Goal: Task Accomplishment & Management: Manage account settings

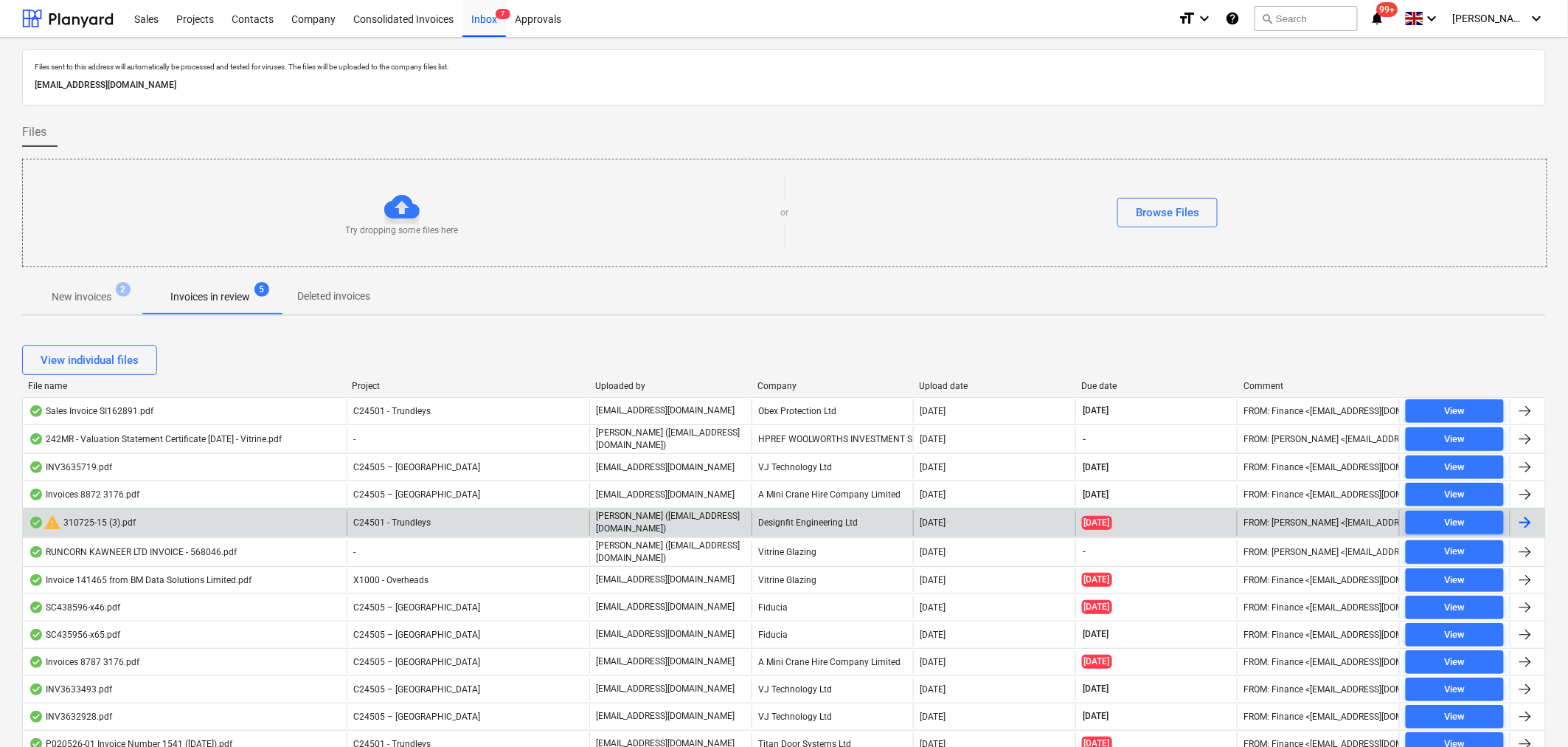
click at [687, 524] on p "Maritz (maritznaude@vitrineglazing.com)" at bounding box center [671, 522] width 150 height 25
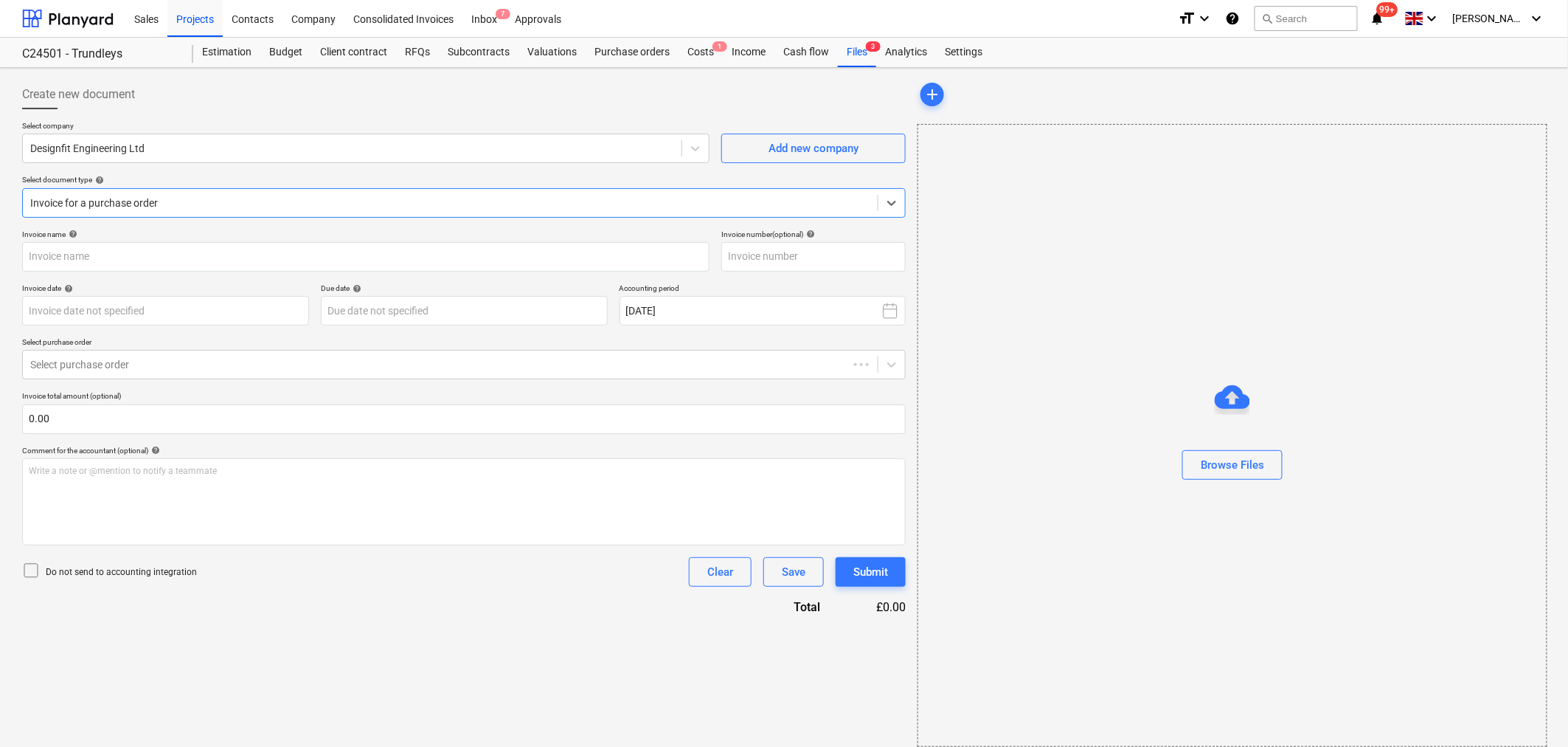
type input "310725-15"
type input "[DATE]"
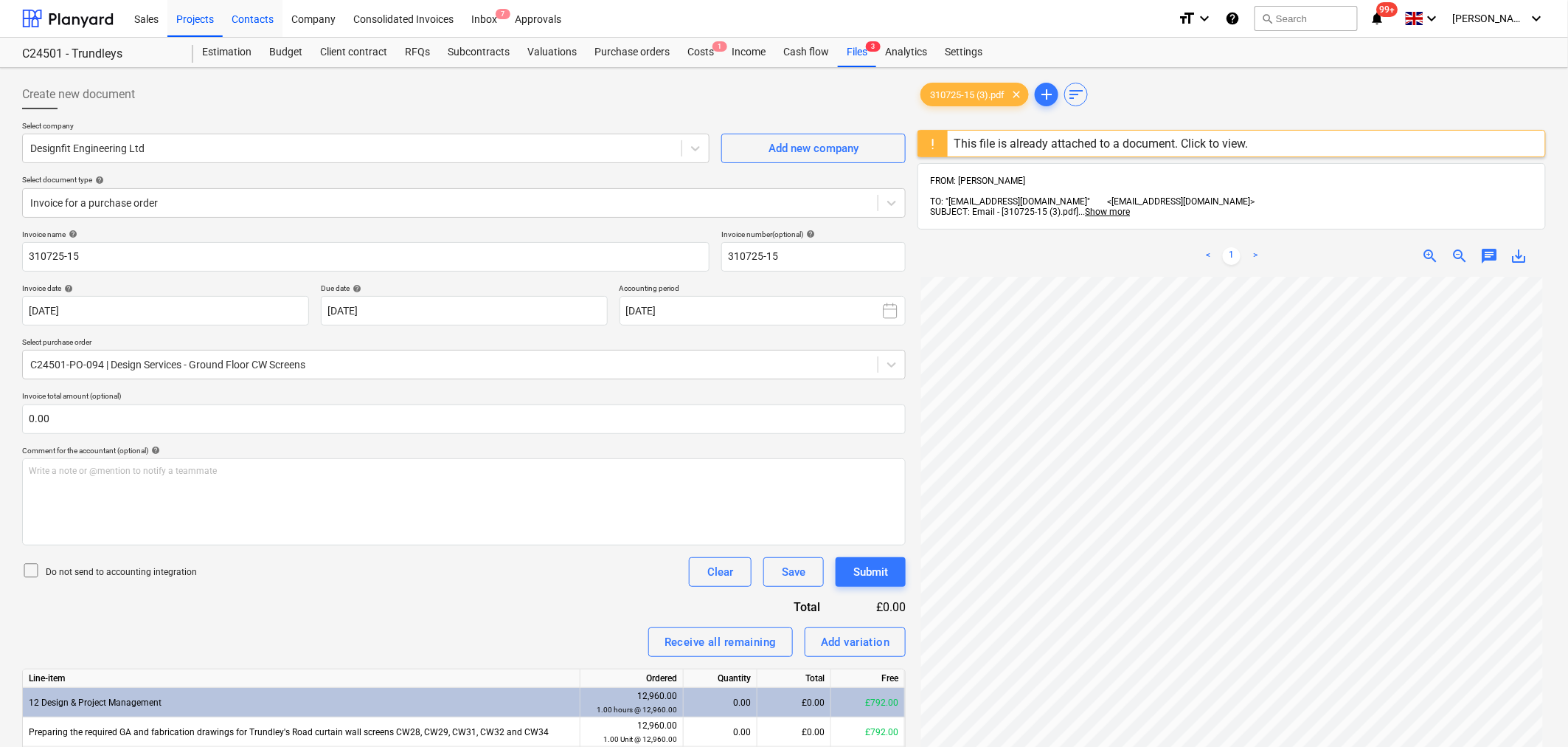
click at [252, 21] on div "Contacts" at bounding box center [252, 18] width 60 height 37
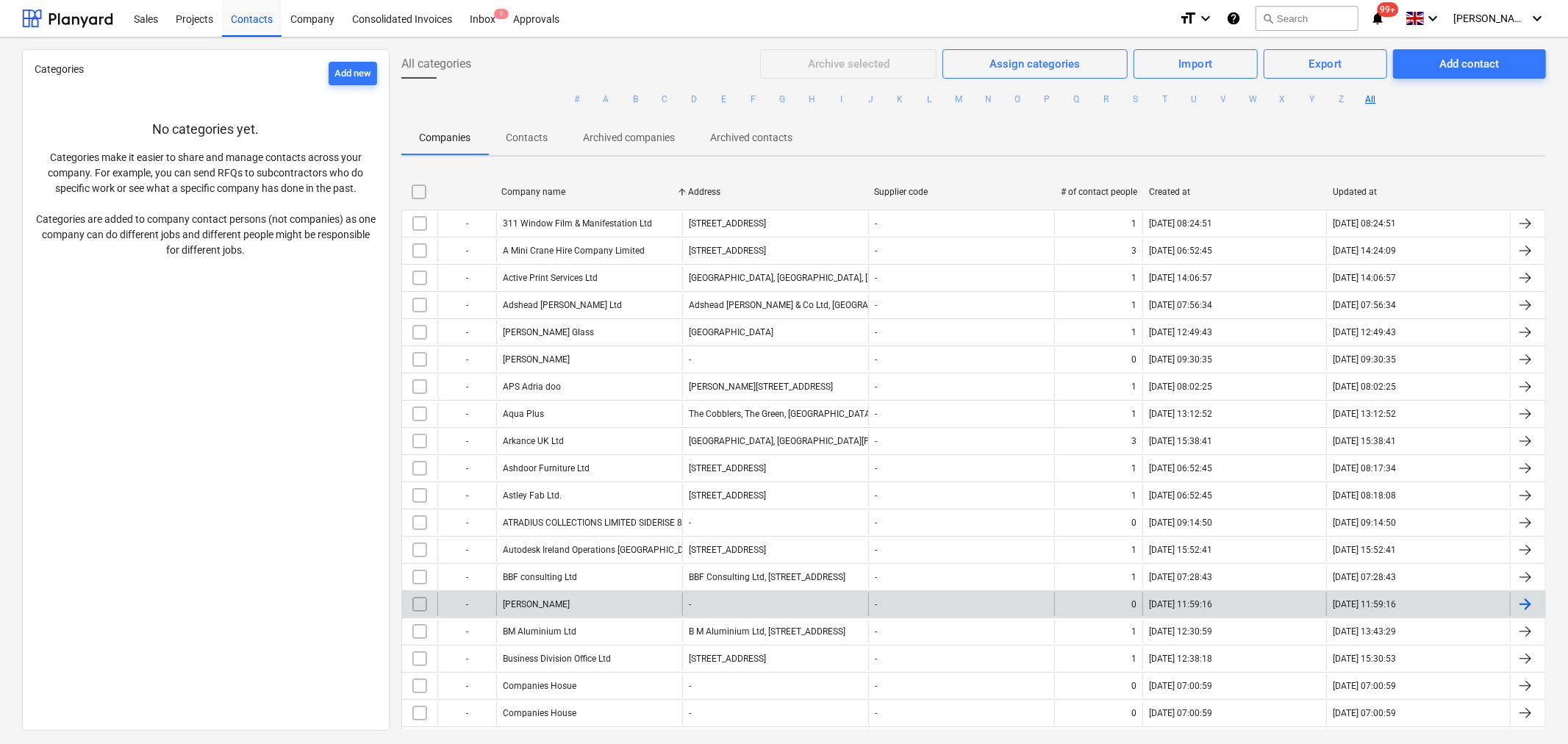
scroll to position [245, 0]
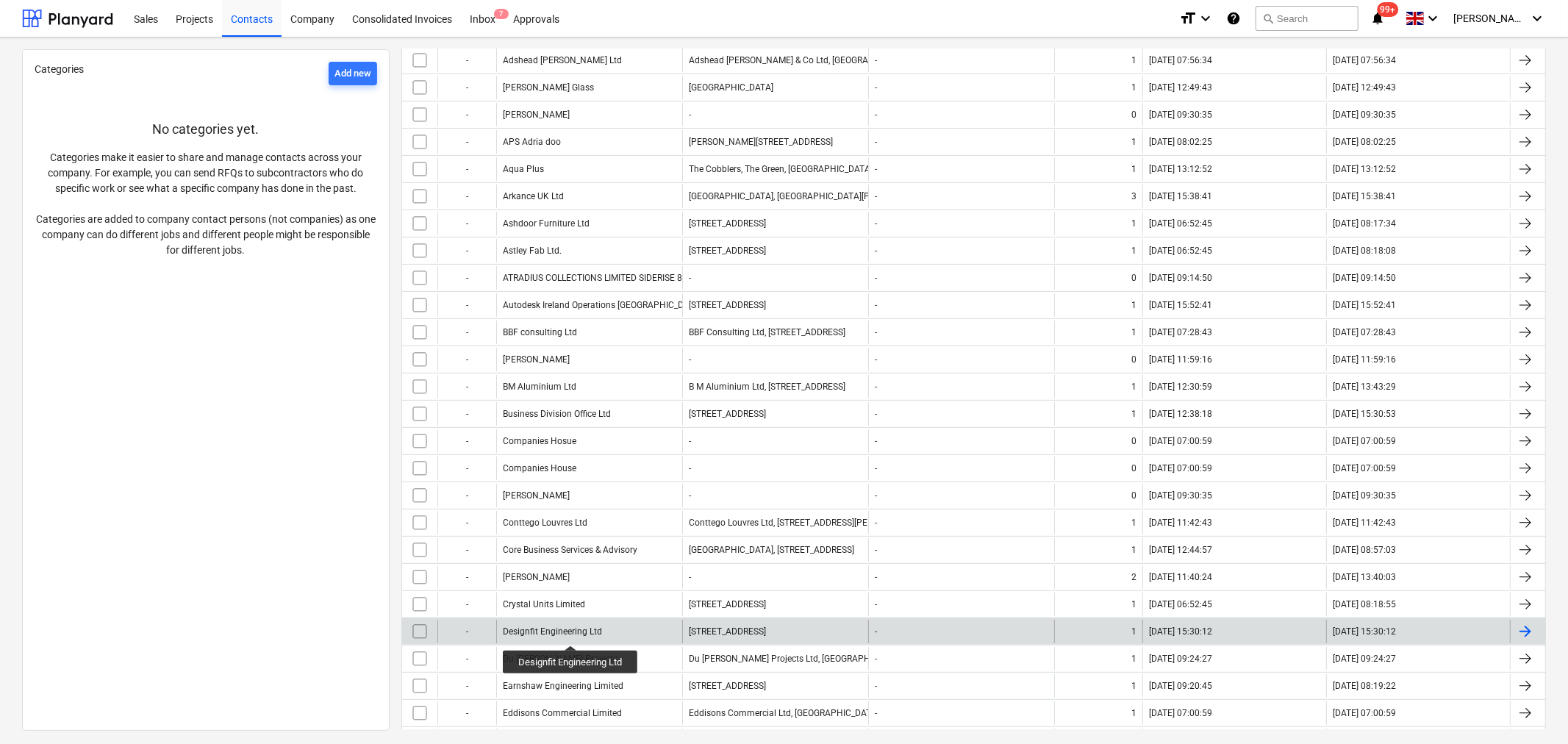
click at [571, 632] on div "Designfit Engineering Ltd" at bounding box center [552, 631] width 99 height 10
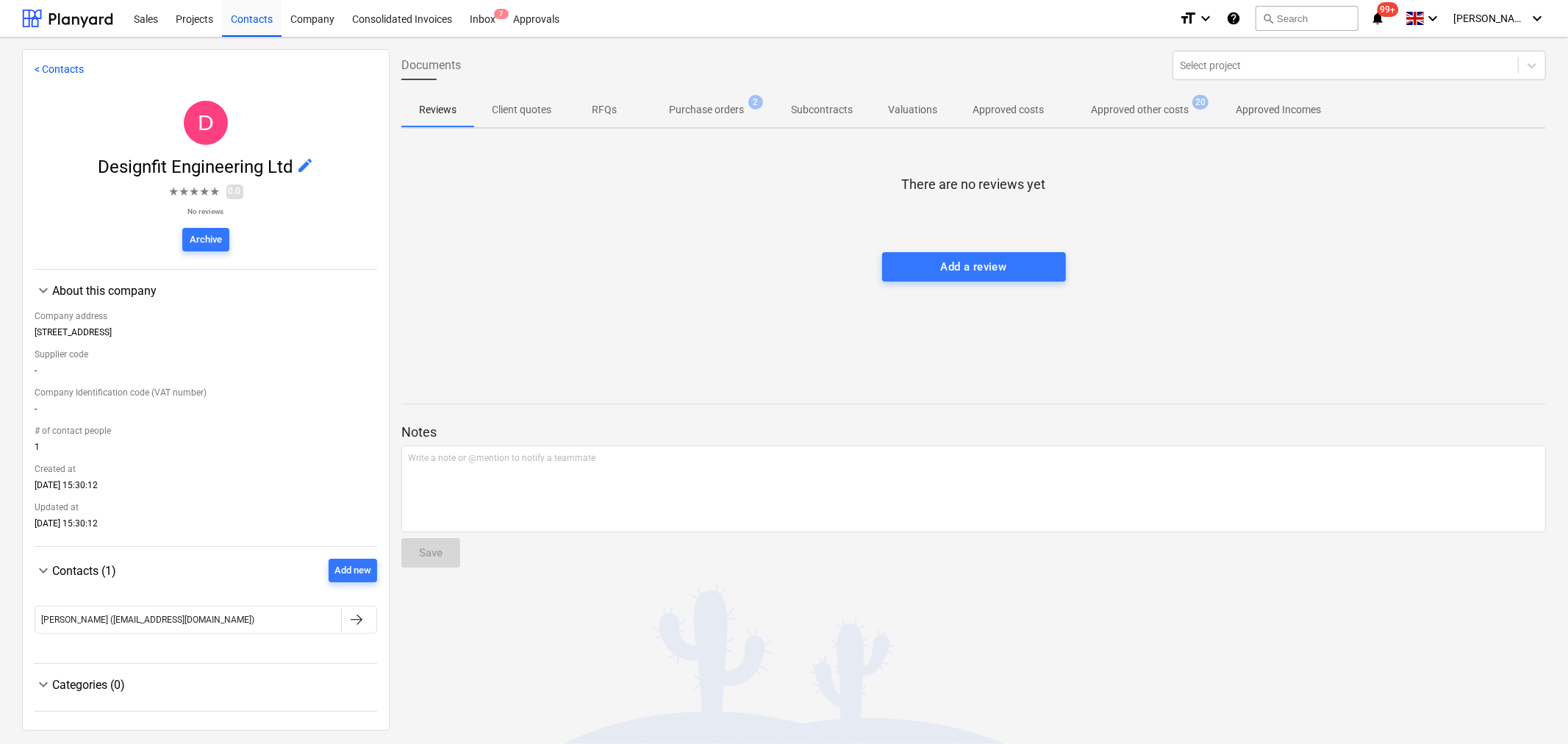
click at [1158, 108] on p "Approved other costs" at bounding box center [1140, 110] width 98 height 16
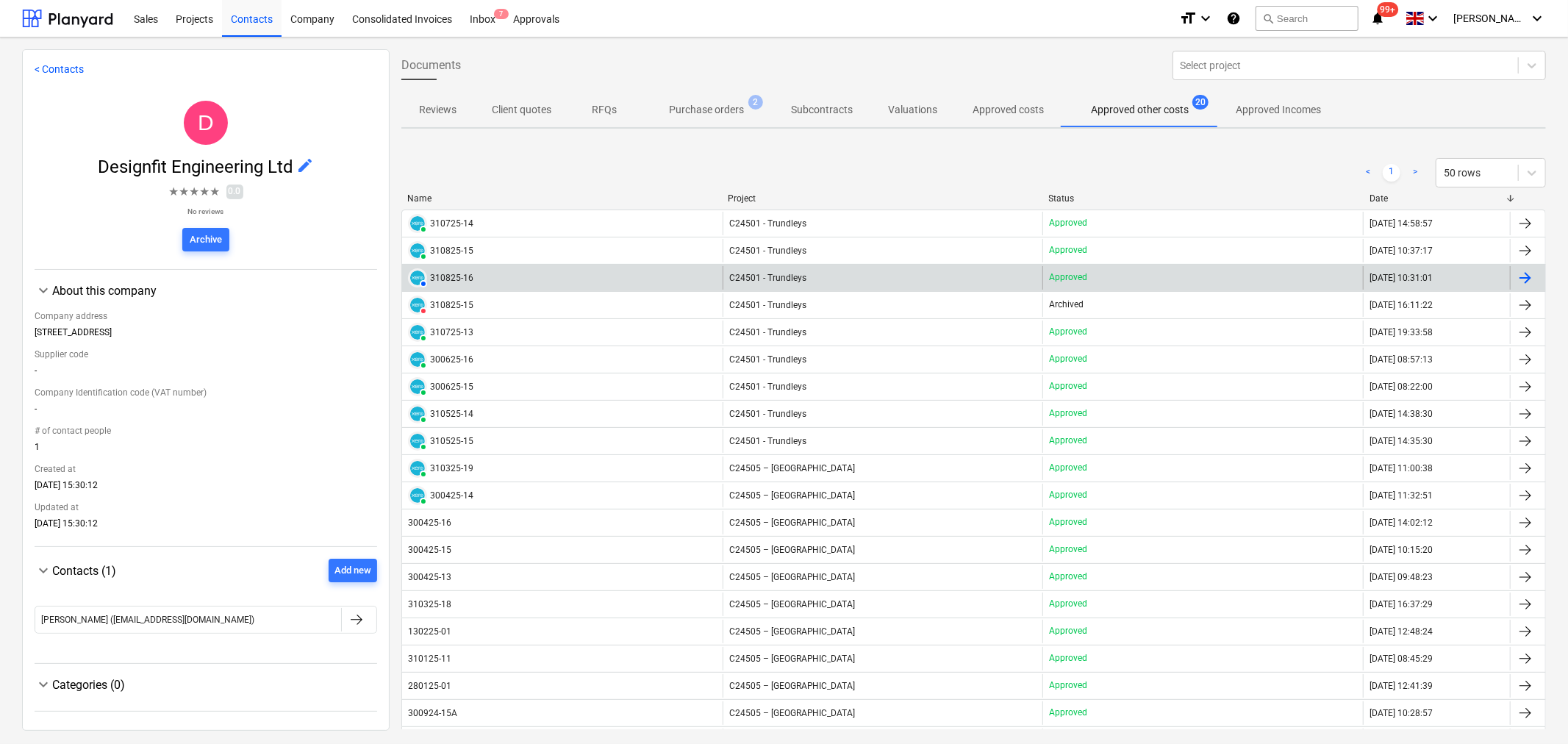
click at [452, 277] on div "310825-16" at bounding box center [452, 278] width 43 height 10
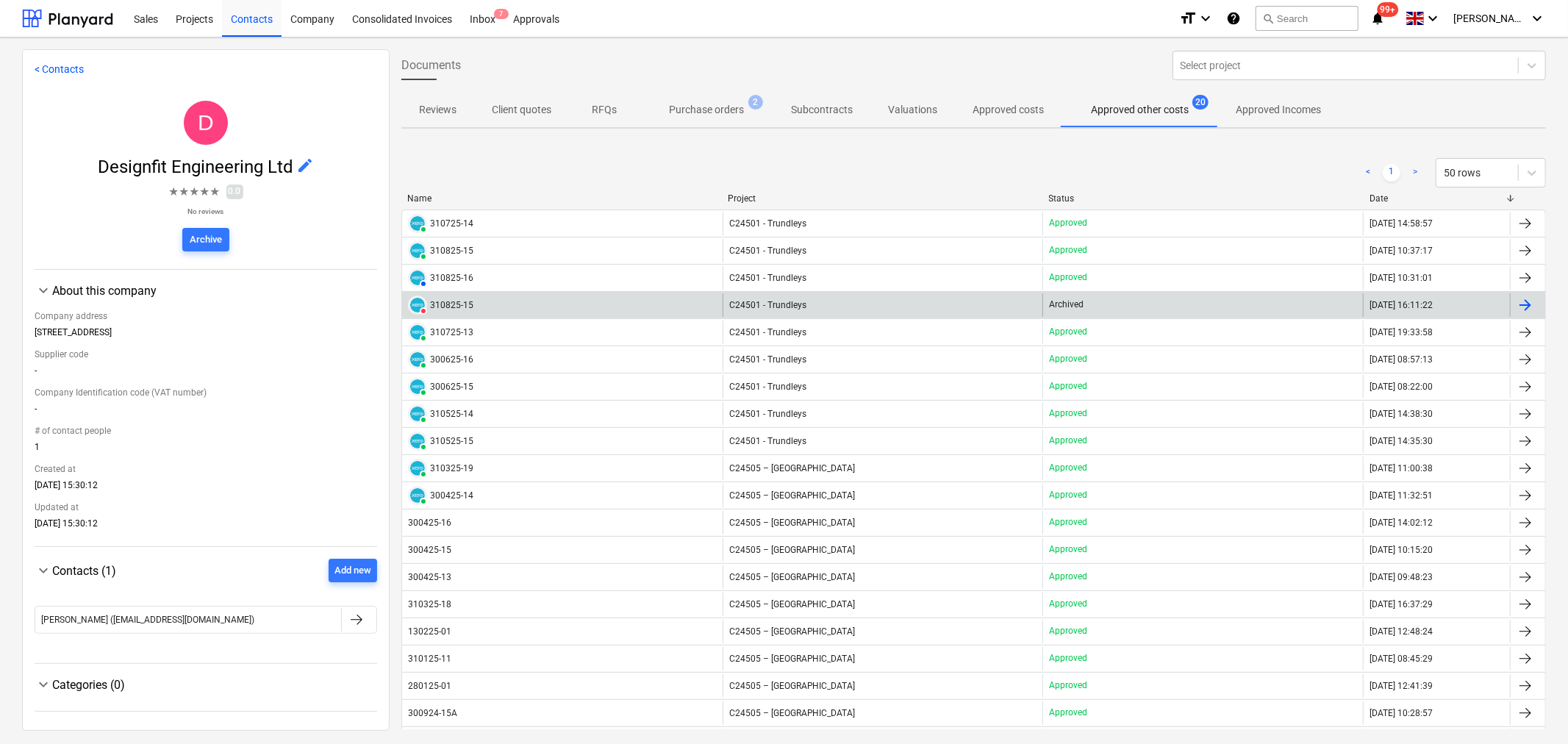
click at [457, 309] on div "310825-15" at bounding box center [452, 305] width 43 height 10
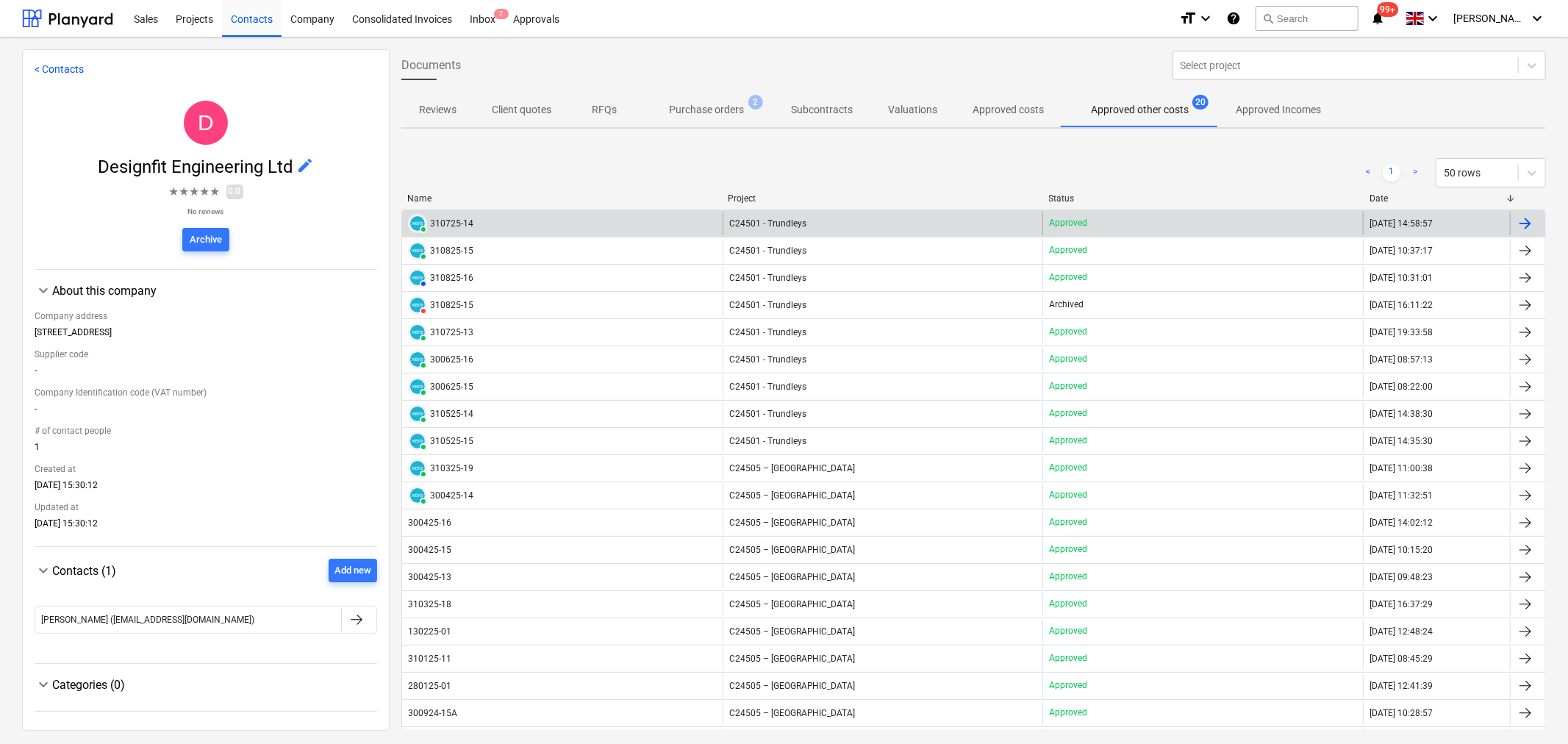
click at [455, 222] on div "310725-14" at bounding box center [452, 224] width 43 height 10
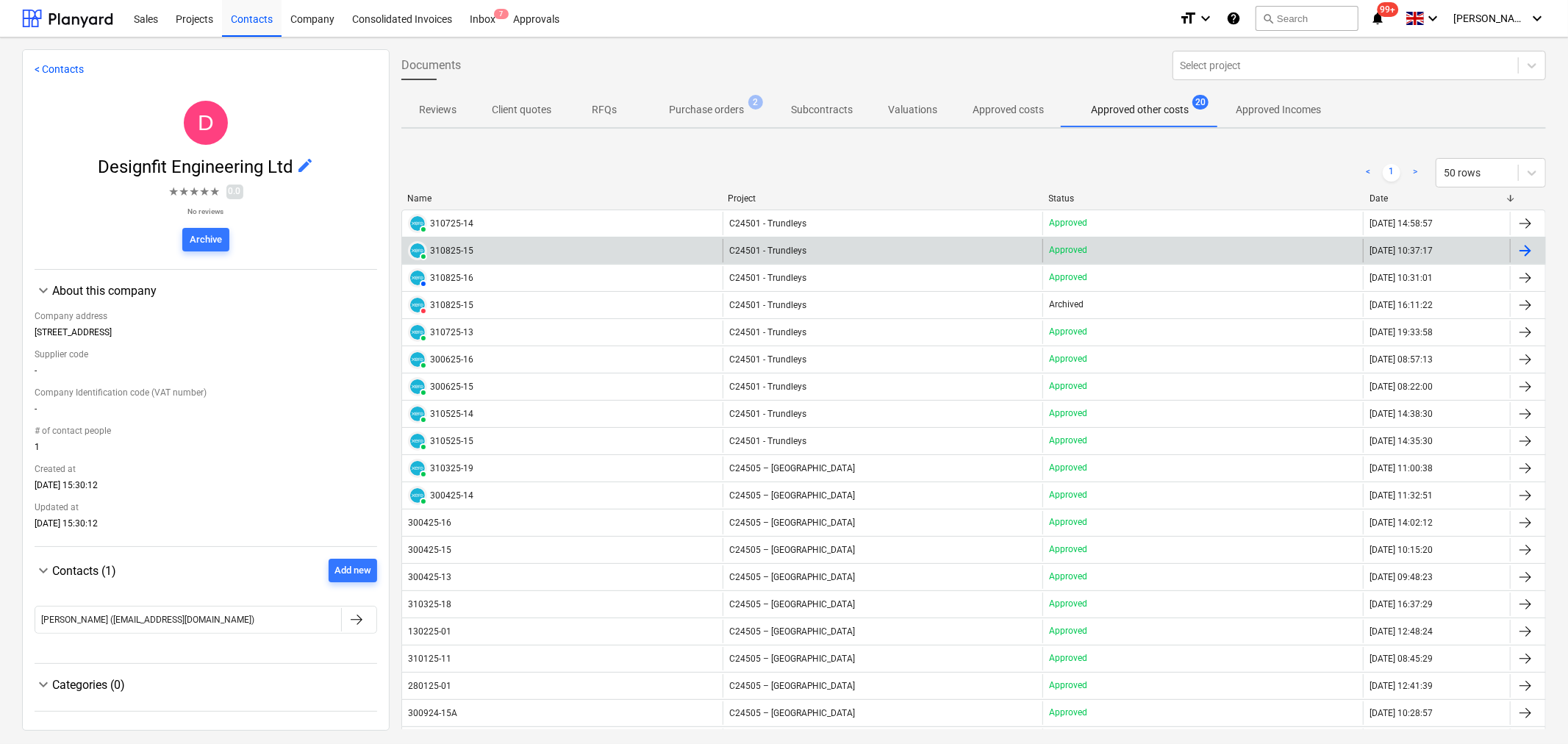
click at [449, 246] on div "310825-15" at bounding box center [452, 251] width 43 height 10
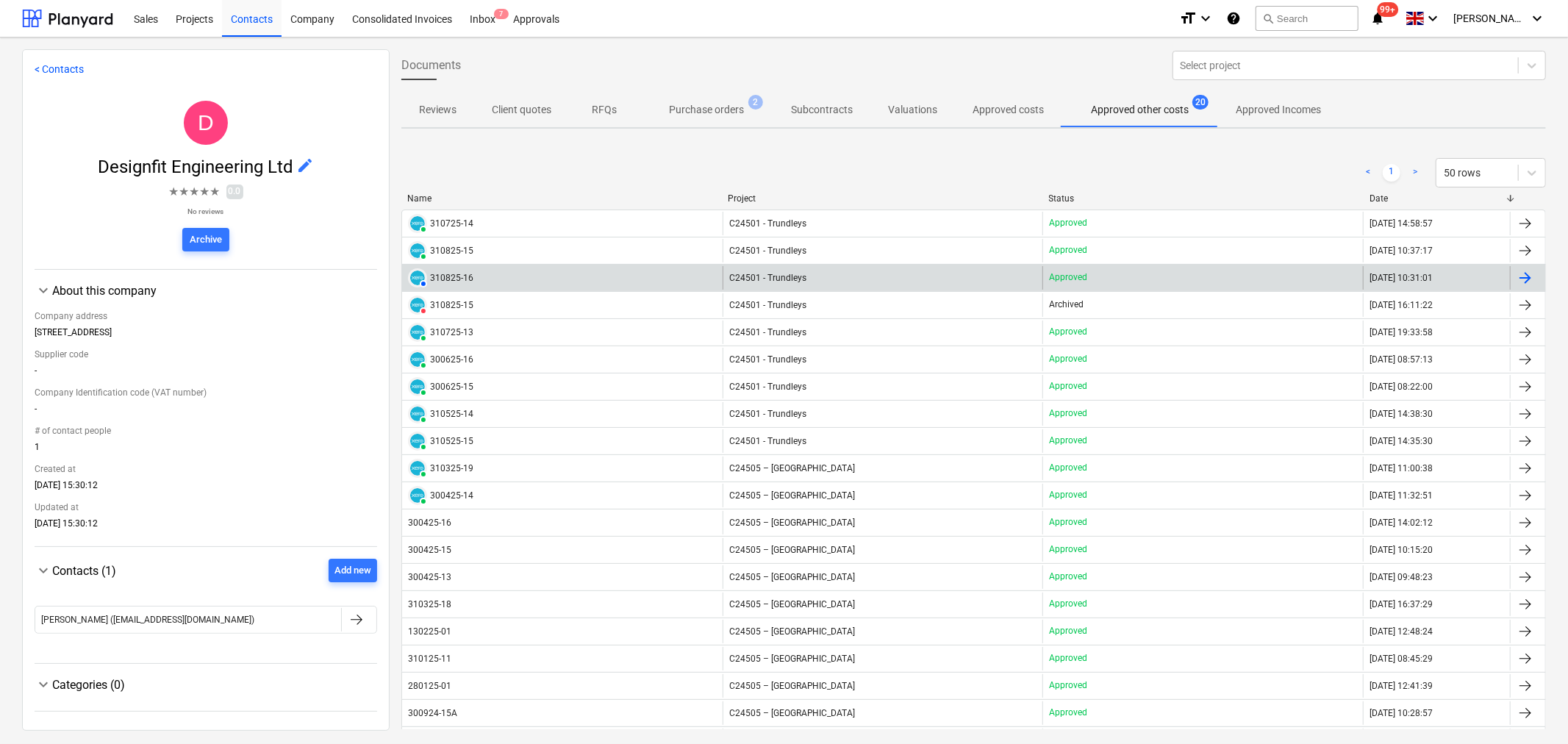
click at [450, 276] on div "310825-16" at bounding box center [452, 278] width 43 height 10
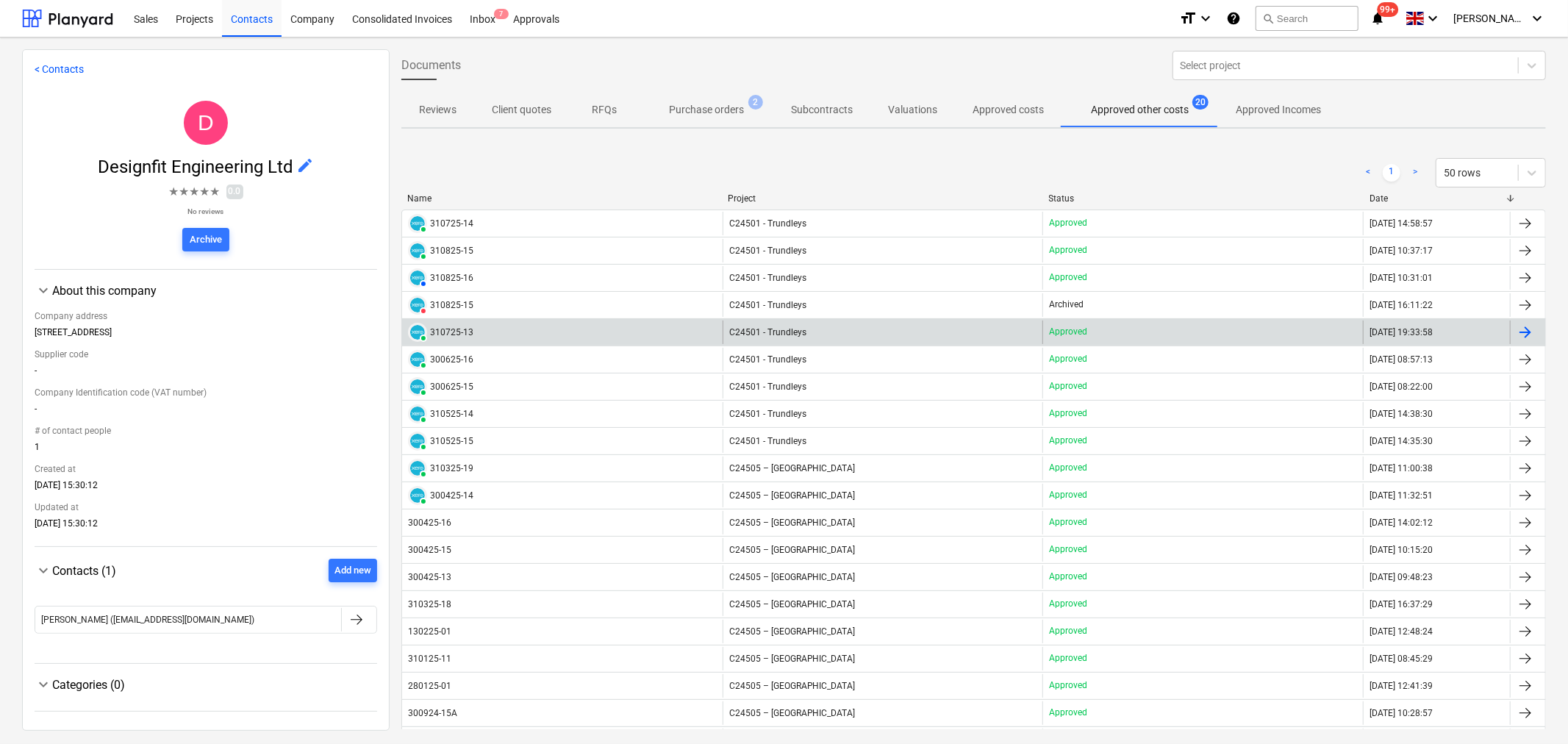
click at [446, 328] on div "310725-13" at bounding box center [452, 332] width 43 height 10
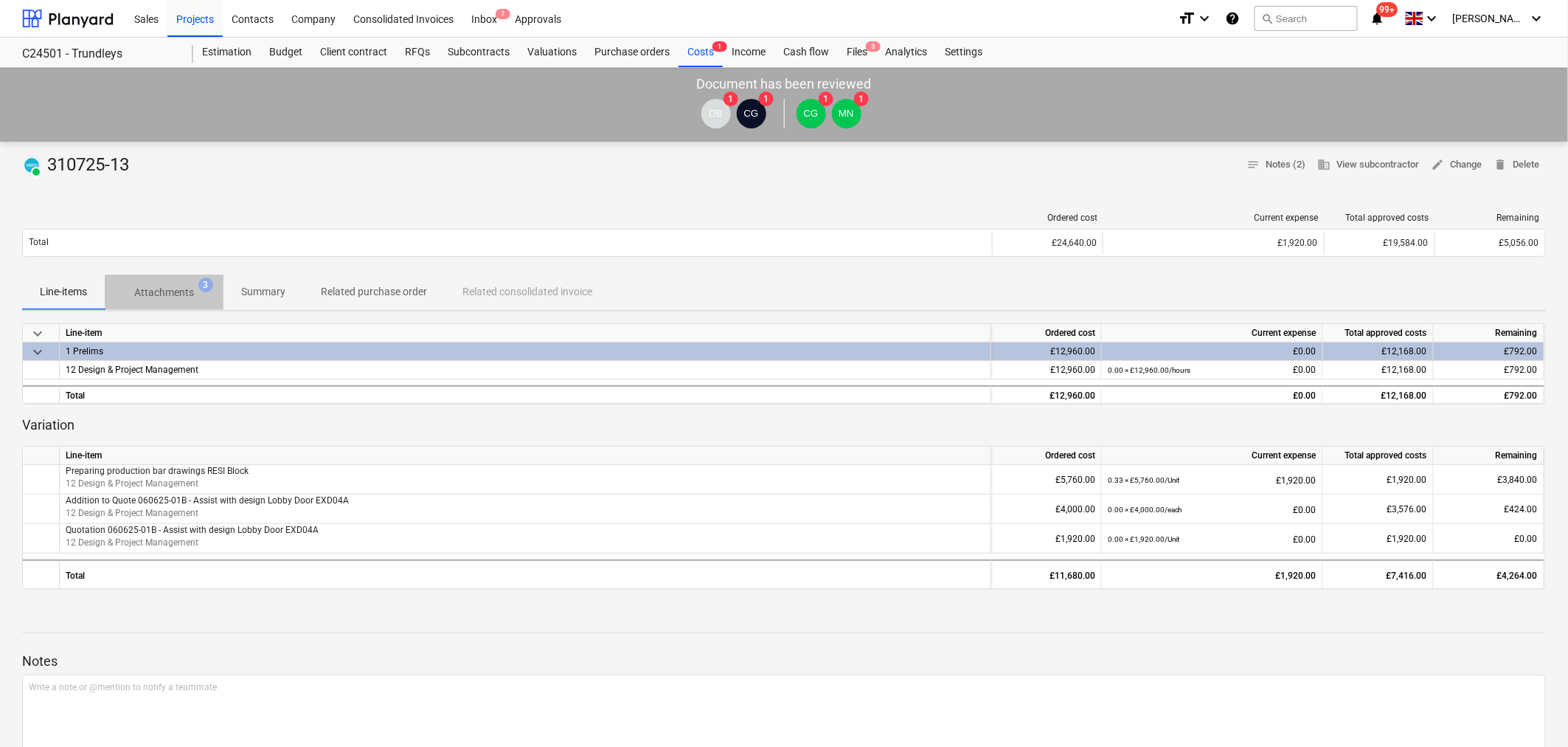
click at [164, 279] on span "Attachments 3" at bounding box center [164, 291] width 119 height 26
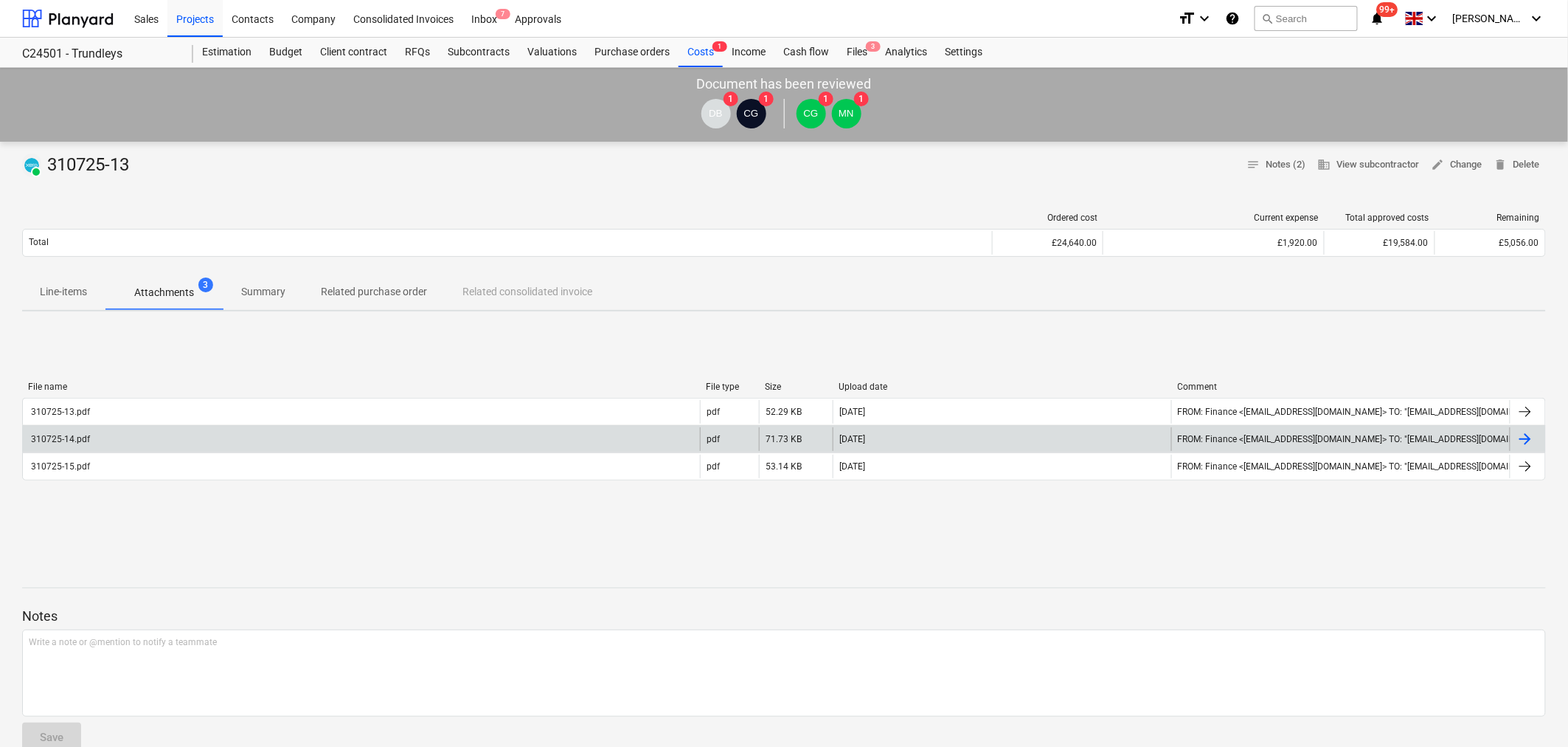
click at [1522, 441] on div at bounding box center [1525, 439] width 18 height 18
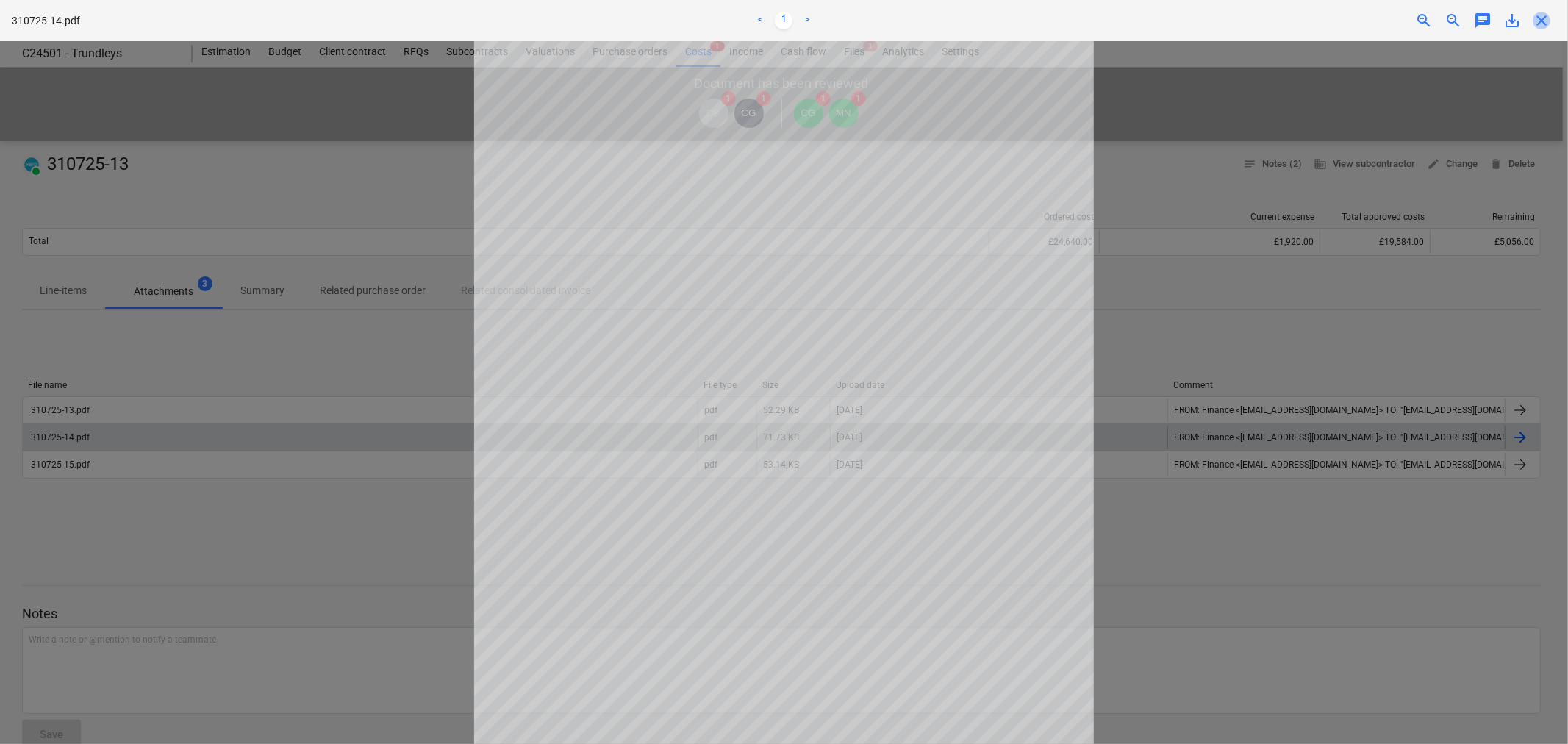
click at [1543, 17] on span "close" at bounding box center [1542, 21] width 18 height 18
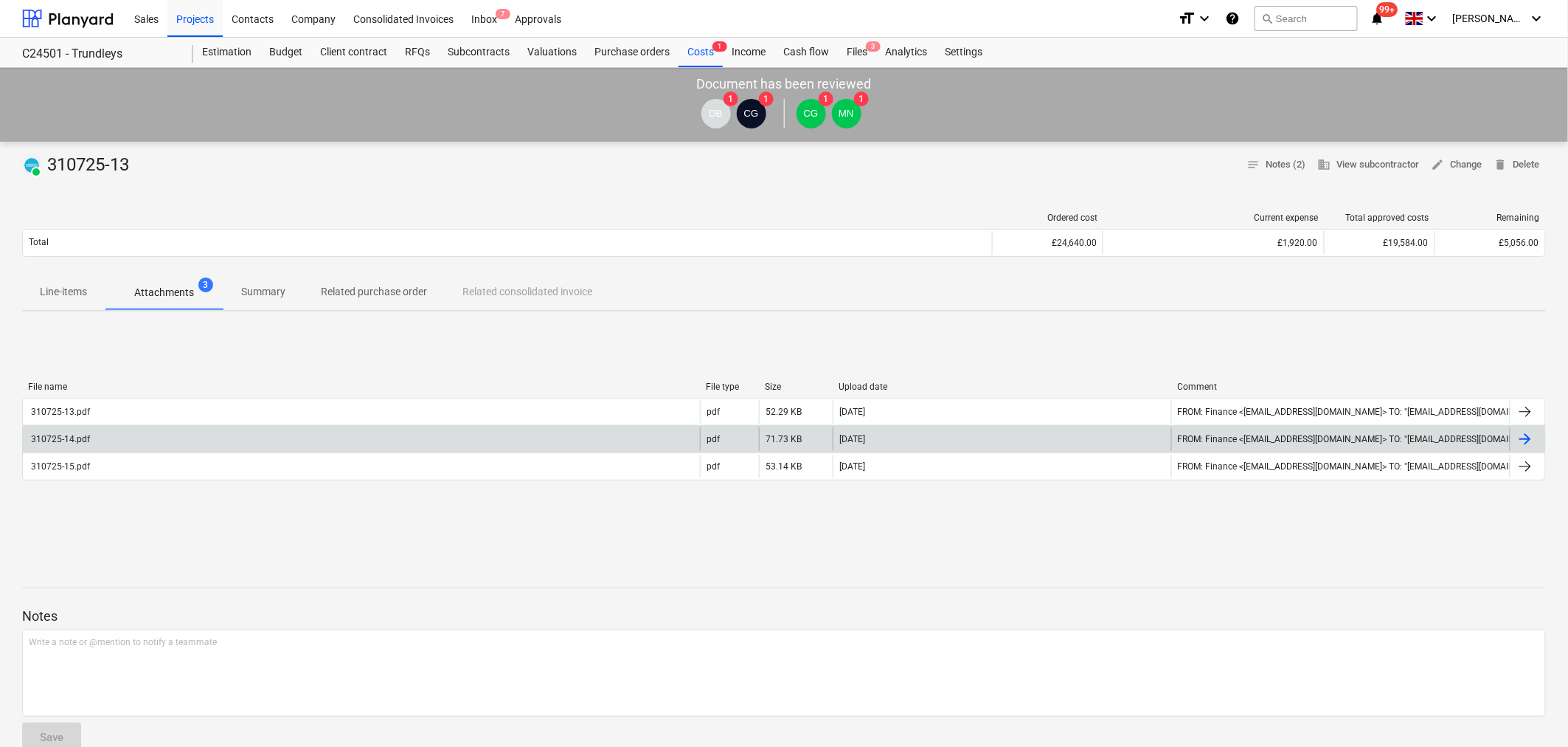
click at [1527, 438] on div at bounding box center [1525, 439] width 18 height 18
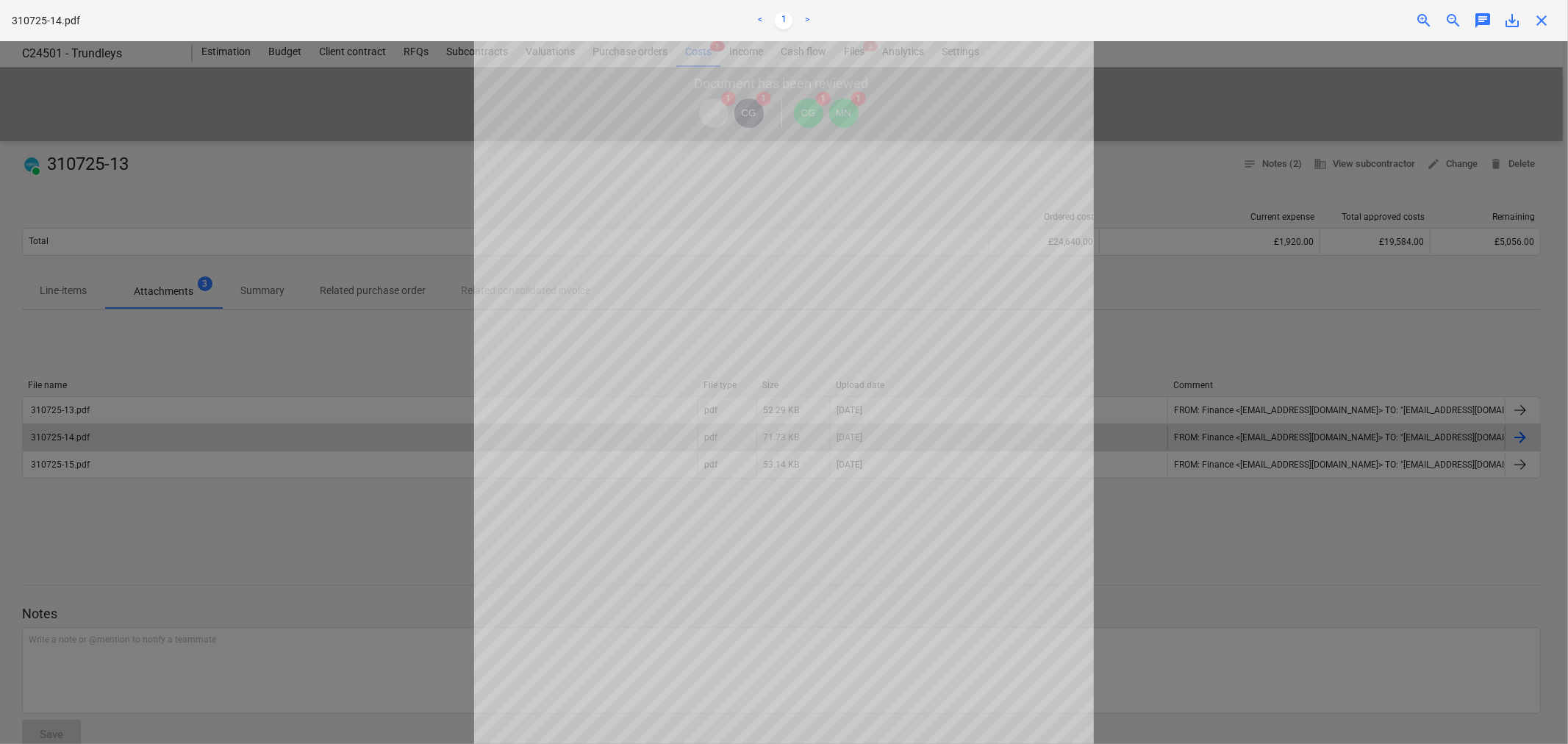
click at [1541, 24] on span "close" at bounding box center [1542, 21] width 18 height 18
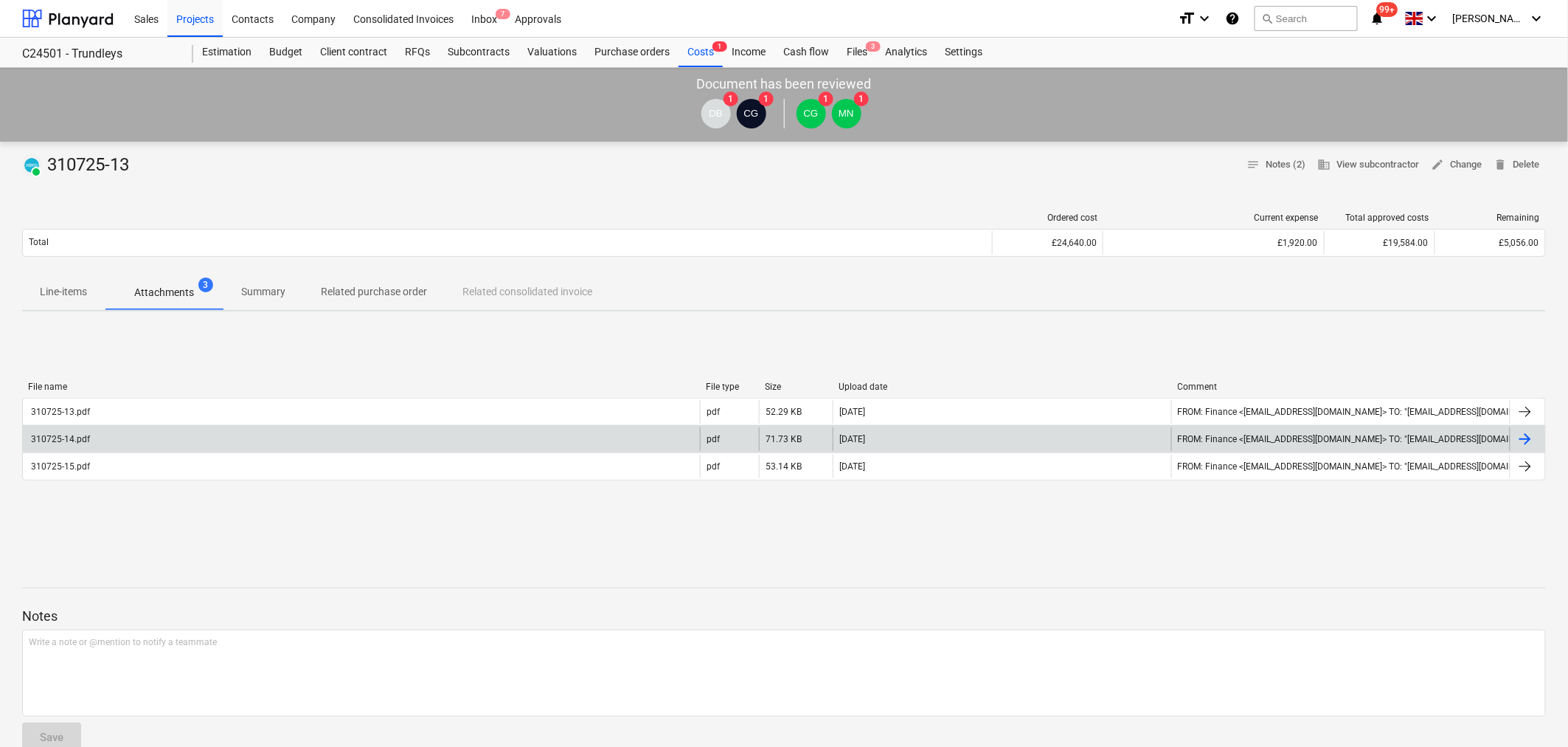
click at [64, 434] on div "310725-14.pdf" at bounding box center [59, 439] width 61 height 10
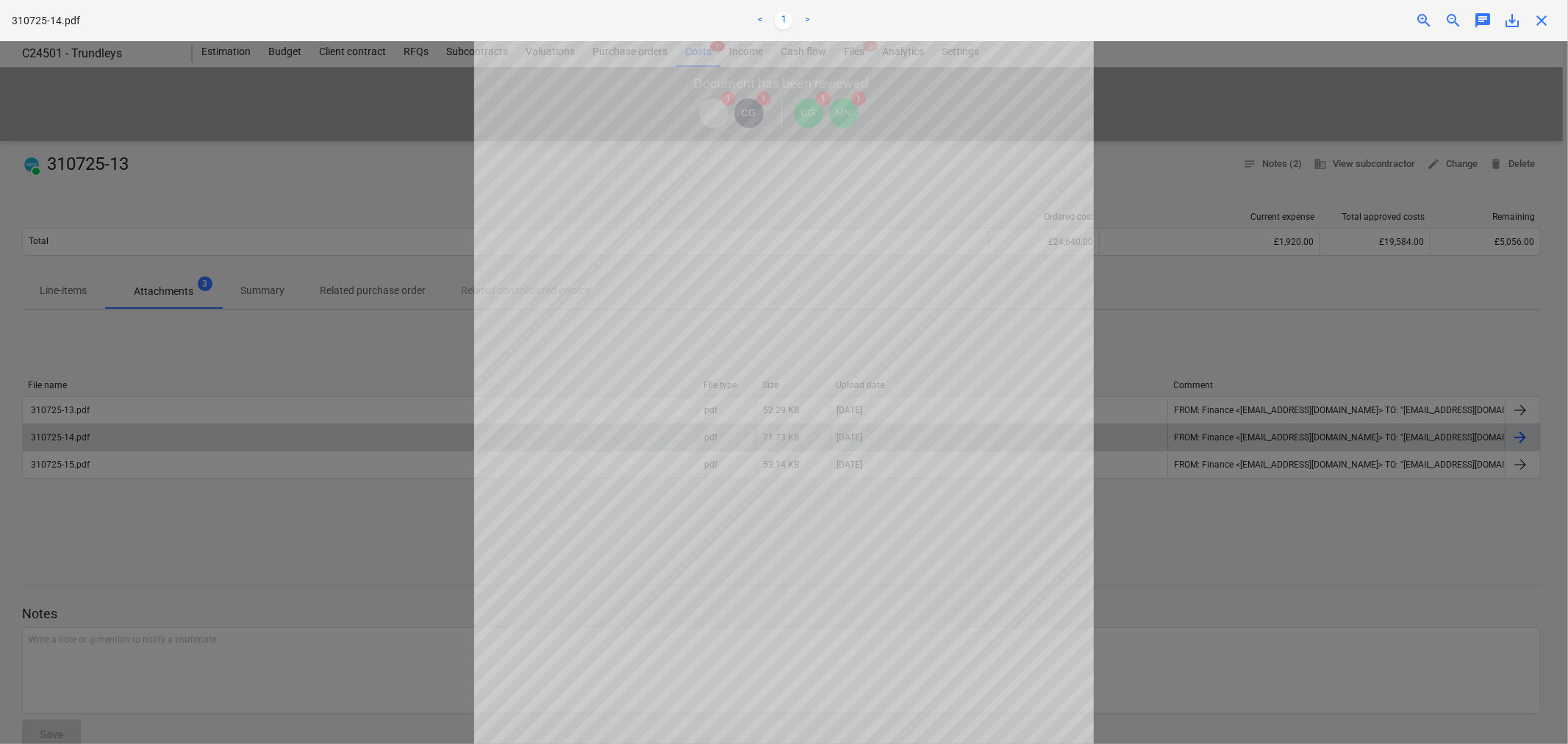
click at [1538, 22] on span "close" at bounding box center [1542, 21] width 18 height 18
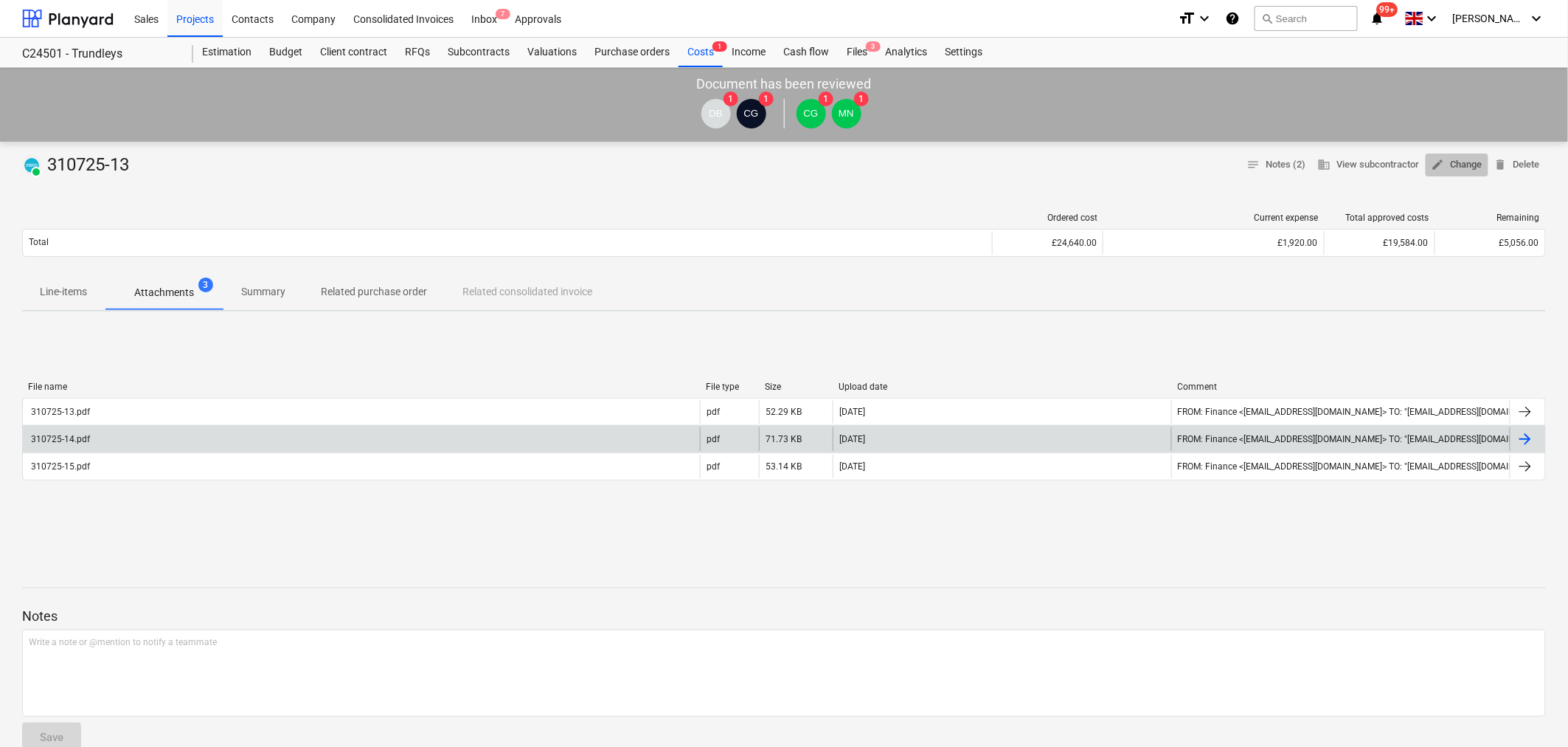
click at [1471, 160] on span "edit Change" at bounding box center [1457, 165] width 51 height 17
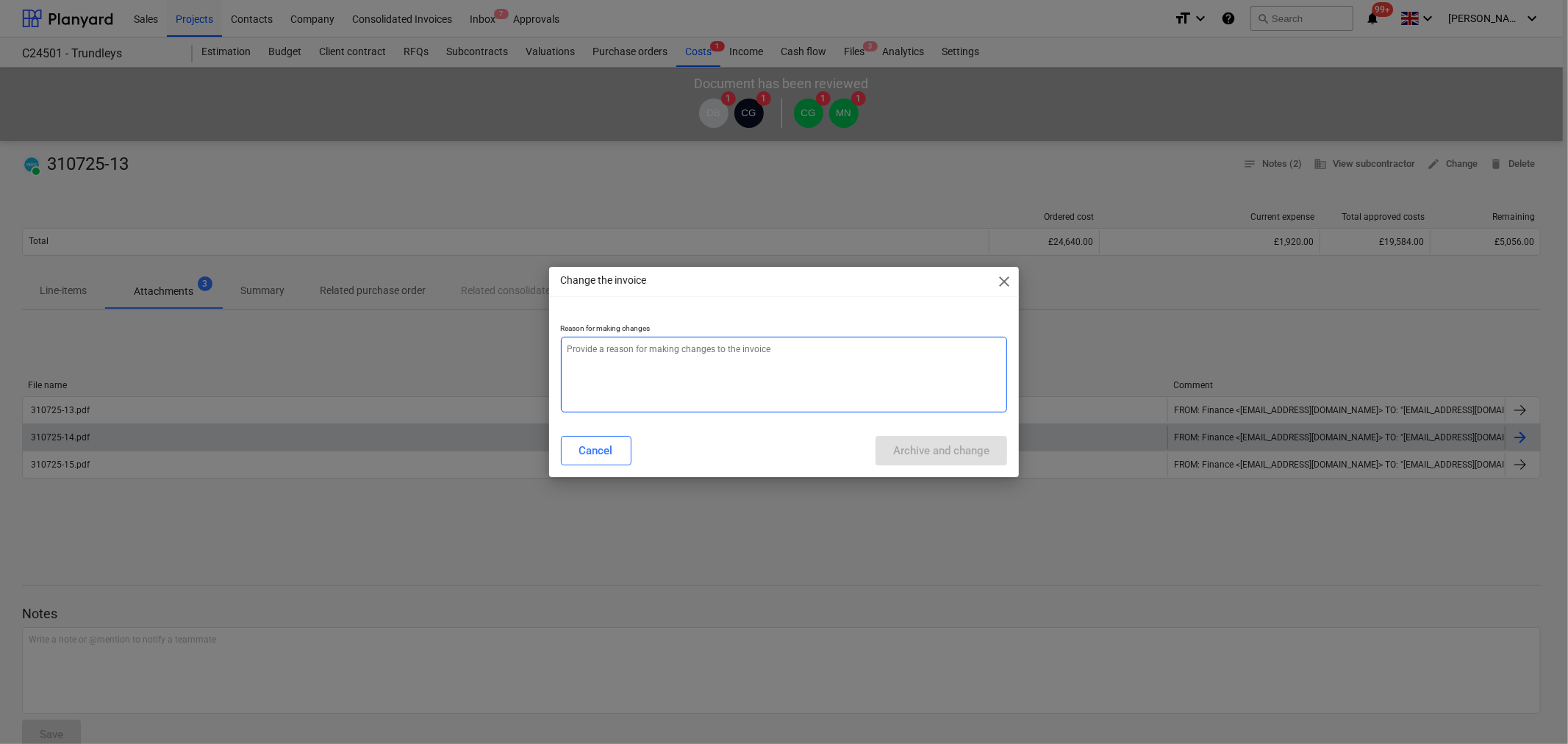
click at [794, 350] on textarea at bounding box center [784, 374] width 447 height 75
type textarea "x"
type textarea "r"
type textarea "x"
type textarea "re"
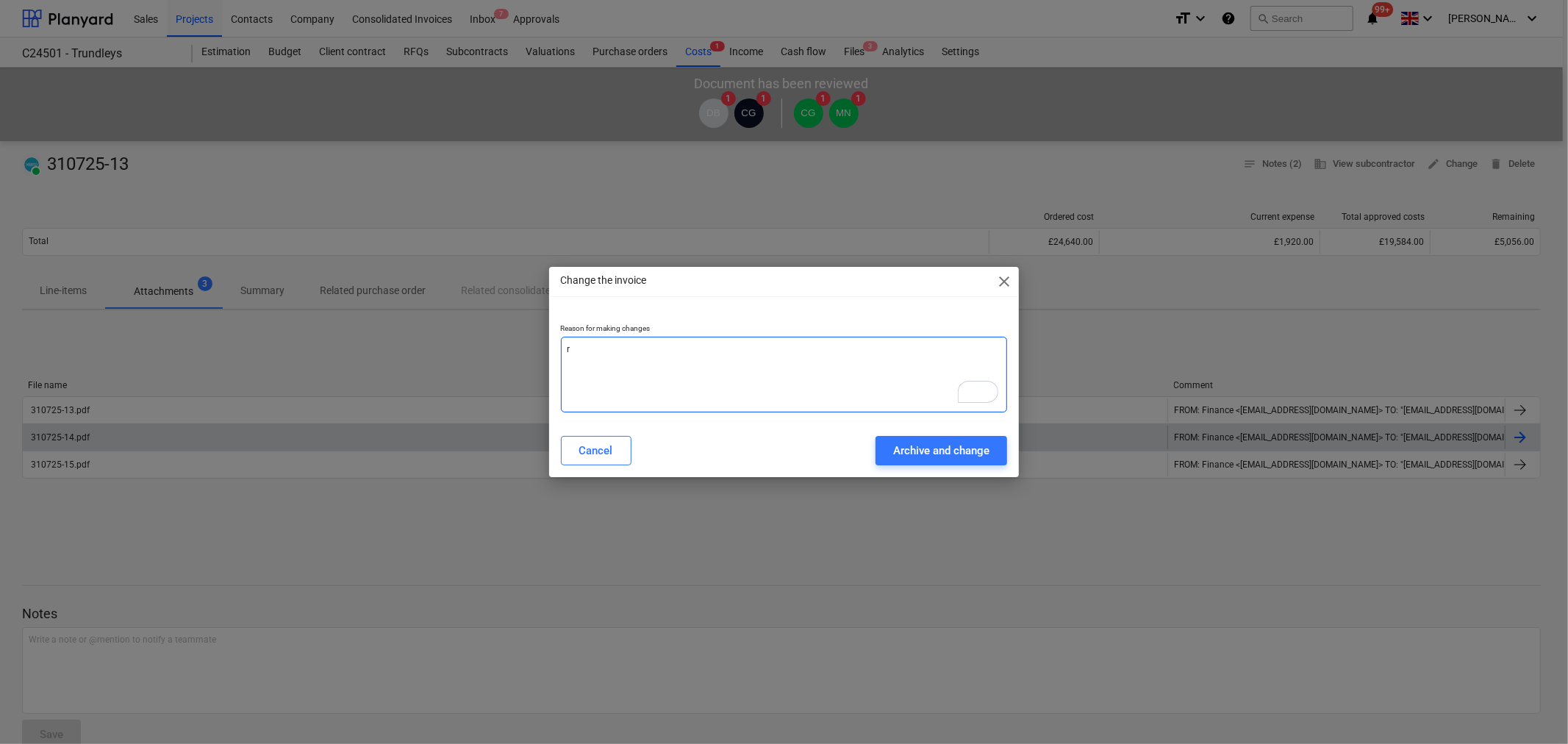
type textarea "x"
type textarea "rem"
type textarea "x"
type textarea "remo"
type textarea "x"
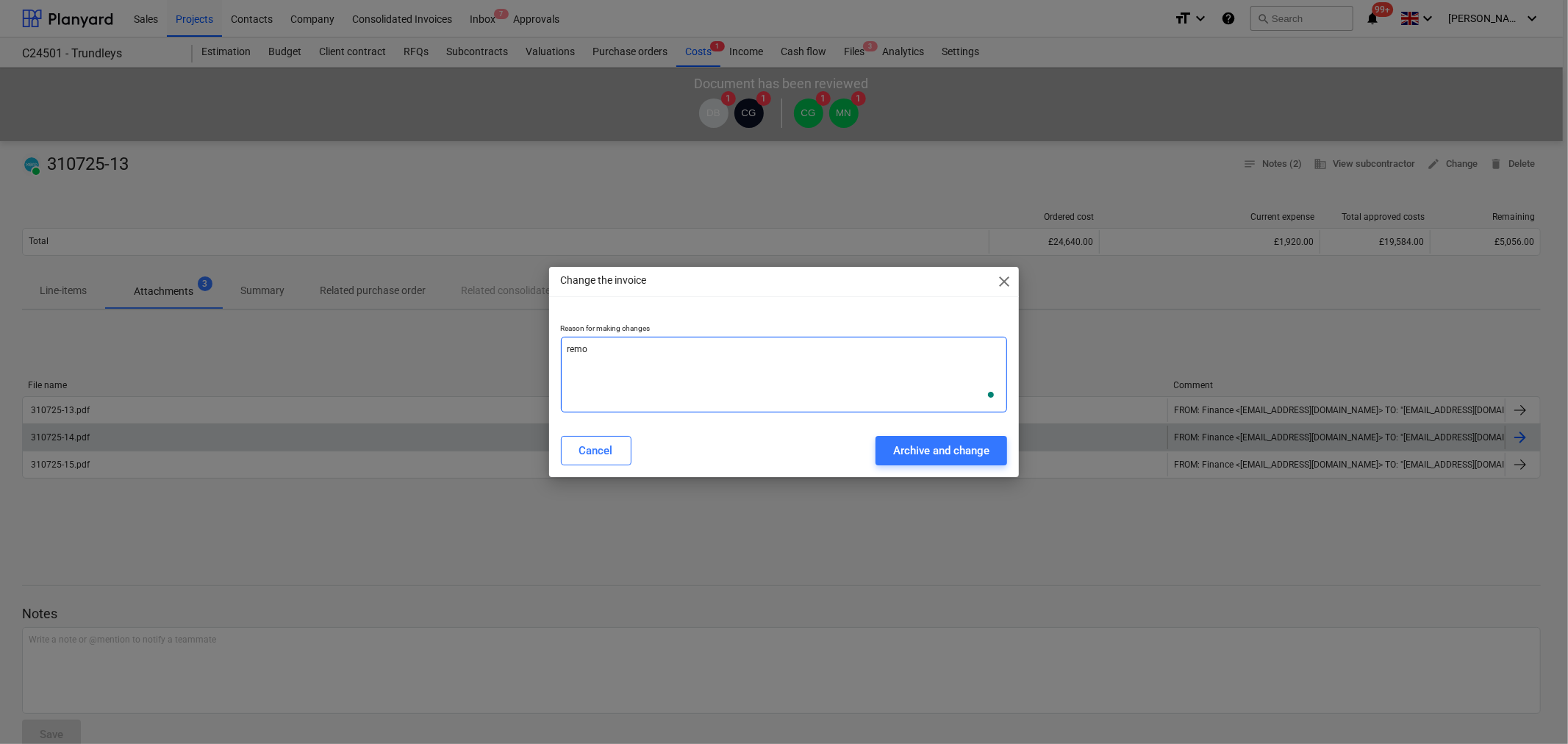
type textarea "remov"
type textarea "x"
type textarea "remove"
type textarea "x"
type textarea "remove a"
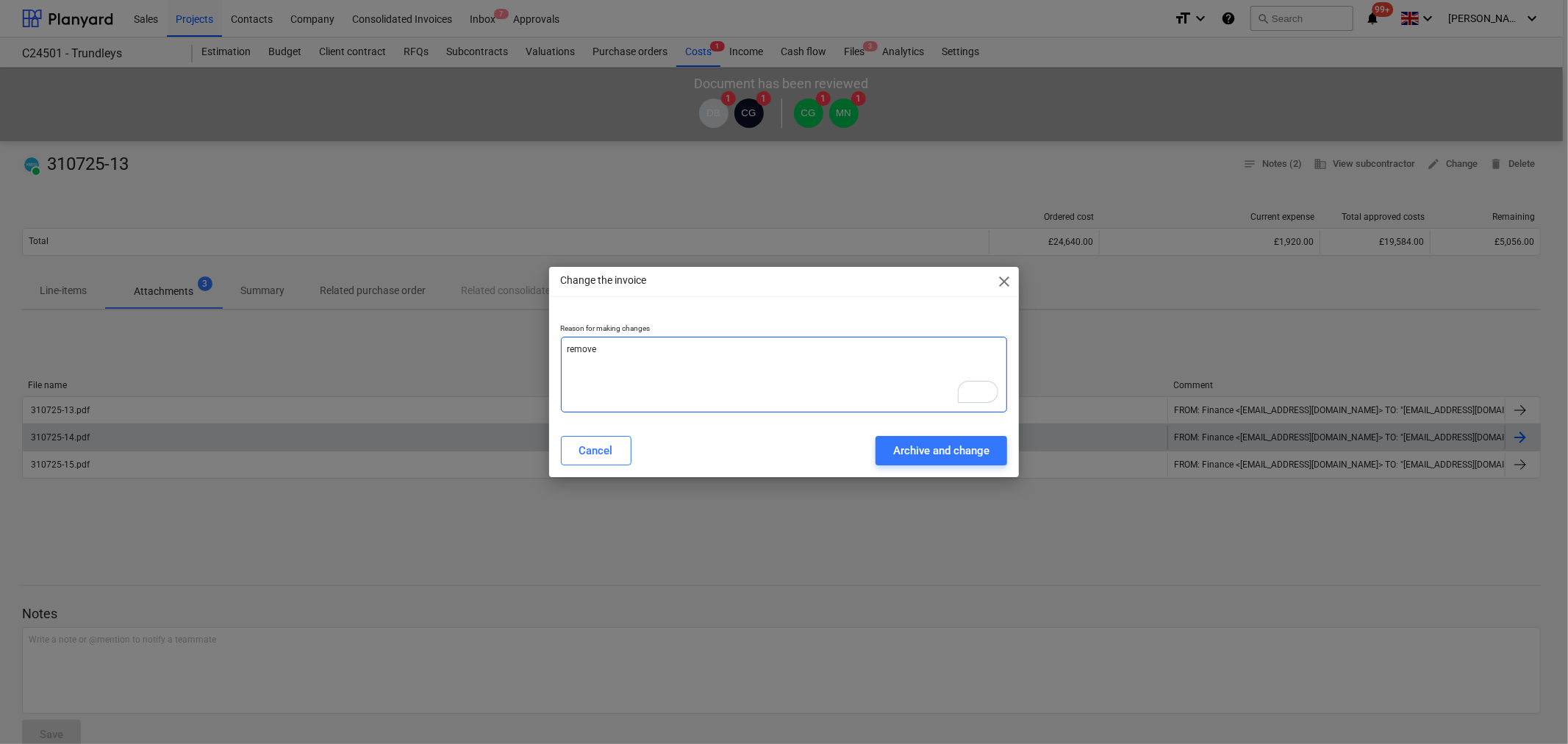
type textarea "x"
type textarea "remove ad"
type textarea "x"
type textarea "remove add"
type textarea "x"
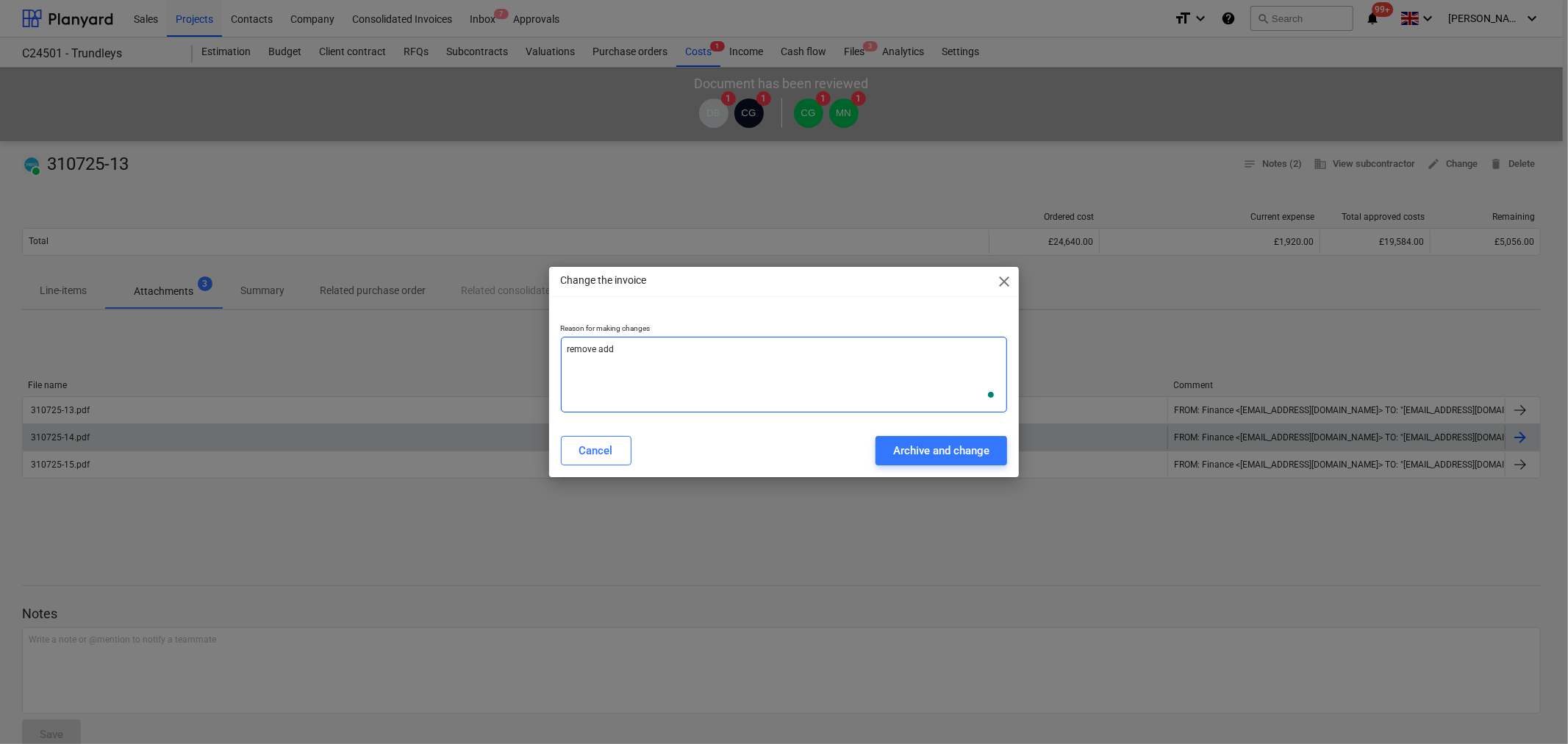
type textarea "remove addi"
type textarea "x"
type textarea "remove addit"
type textarea "x"
type textarea "remove additi"
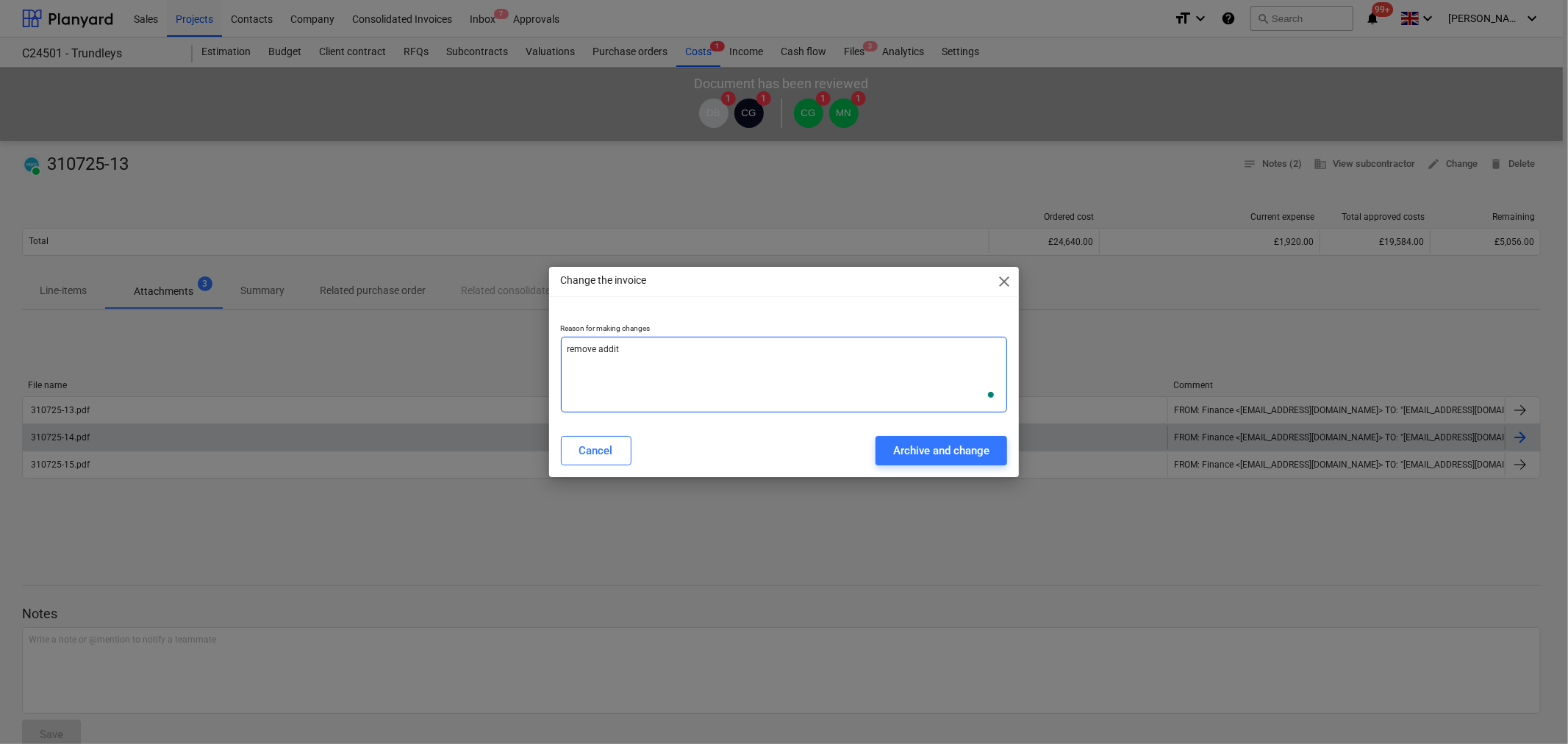
type textarea "x"
type textarea "remove additio"
type textarea "x"
type textarea "remove addition"
type textarea "x"
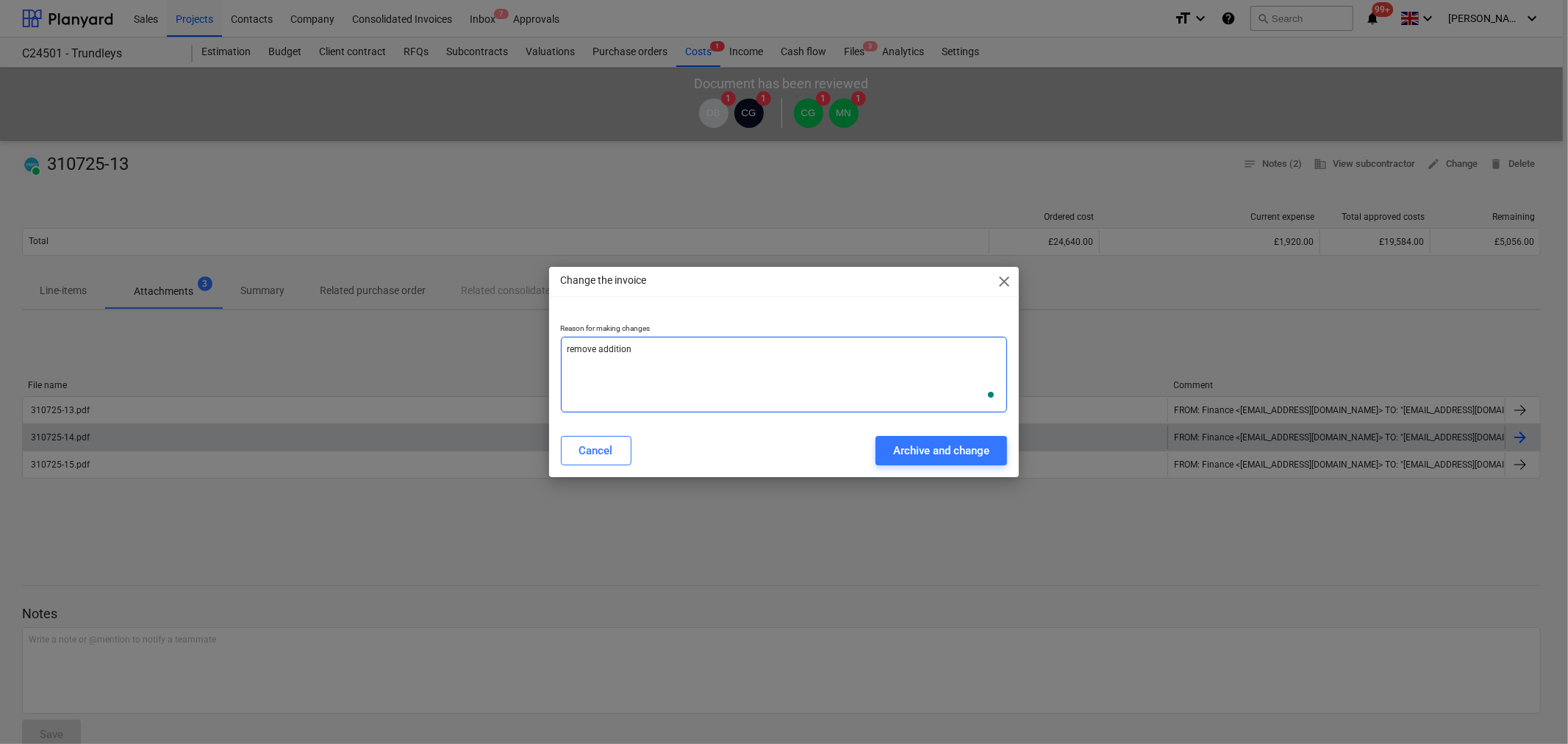
type textarea "remove additiona"
type textarea "x"
type textarea "remove additional"
type textarea "x"
type textarea "remove additional"
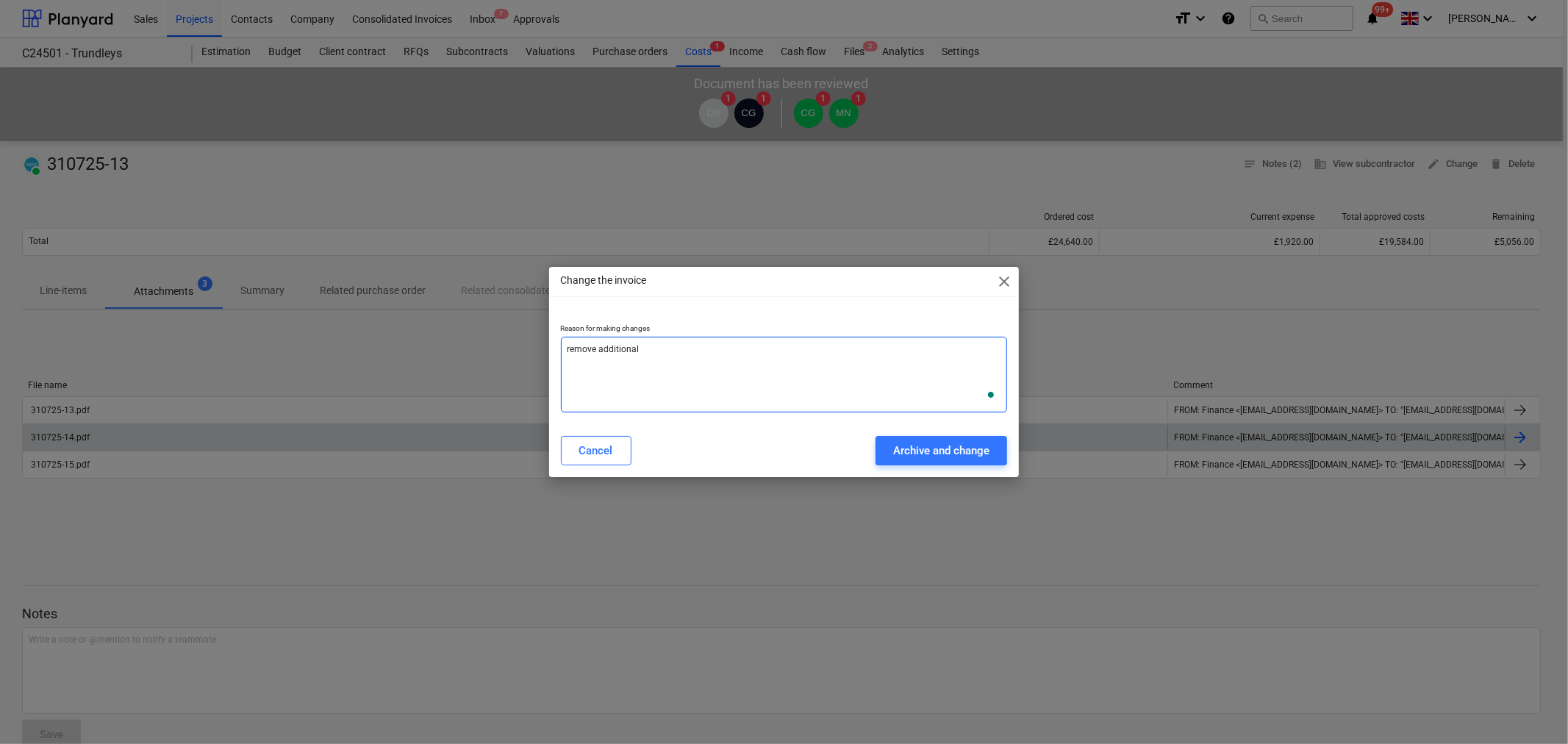
type textarea "x"
type textarea "remove additional c"
type textarea "x"
type textarea "remove additional co"
type textarea "x"
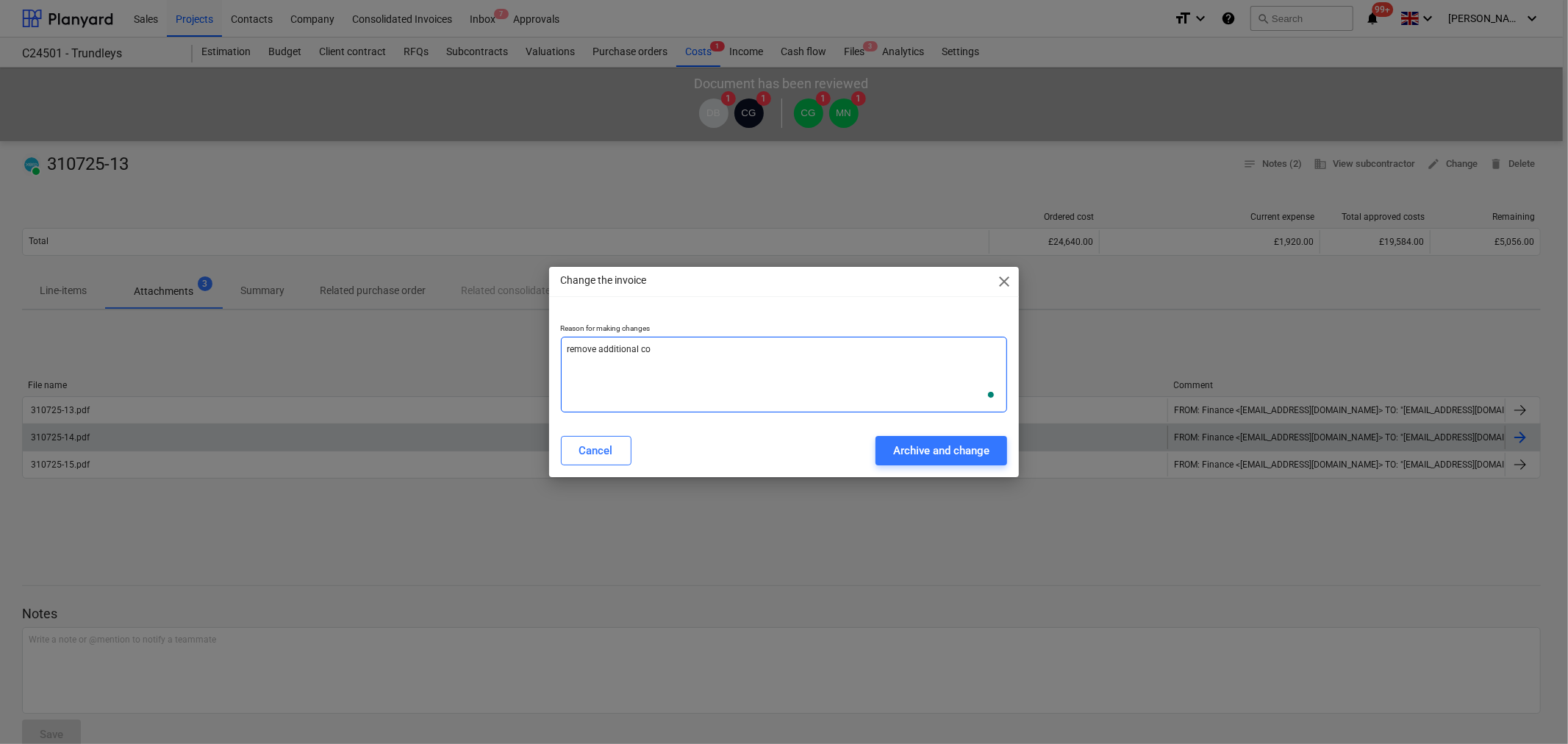
type textarea "remove additional cop"
type textarea "x"
type textarea "remove additional copo"
type textarea "x"
type textarea "remove additional copoe"
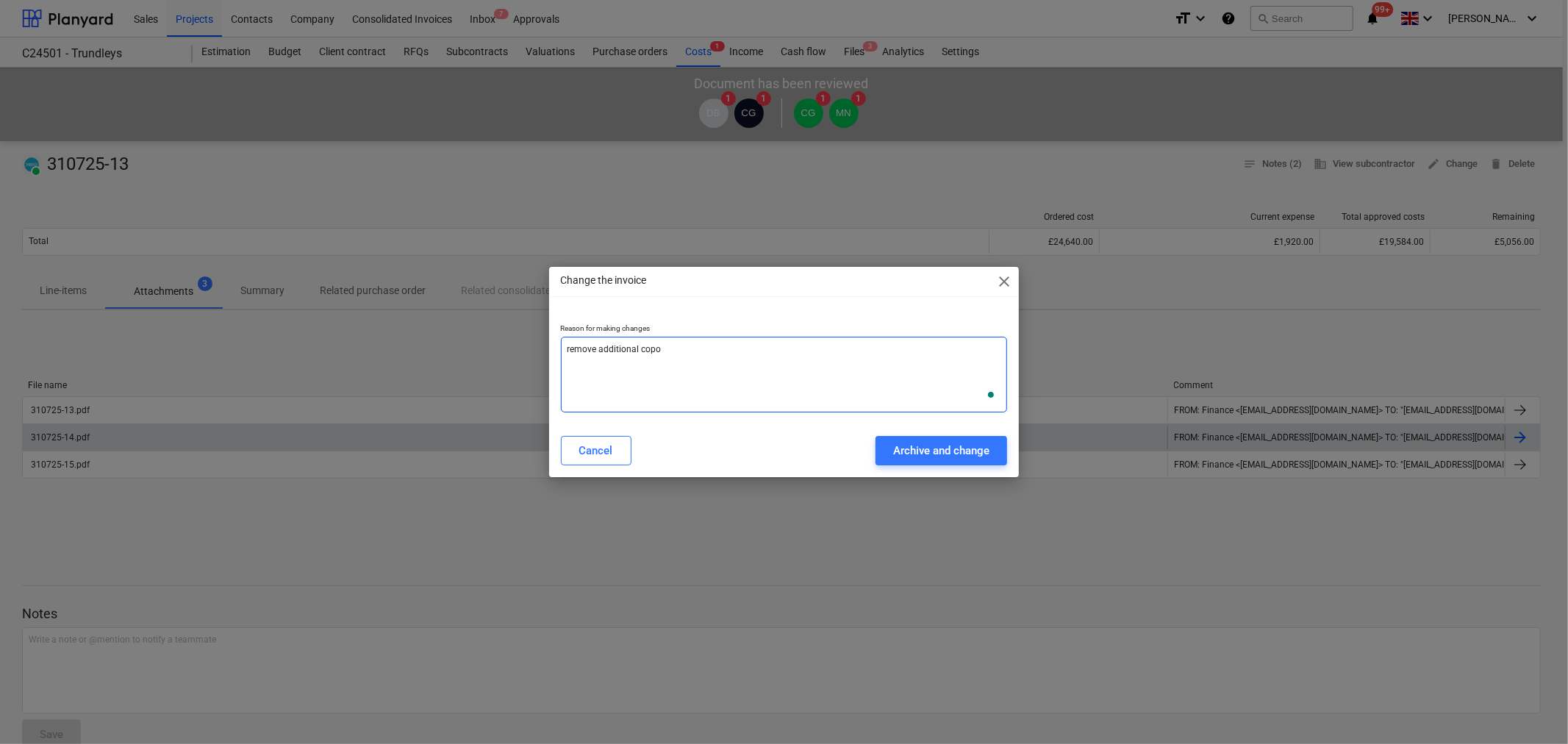
type textarea "x"
type textarea "remove additional copoes"
type textarea "x"
type textarea "remove additional copoes"
type textarea "x"
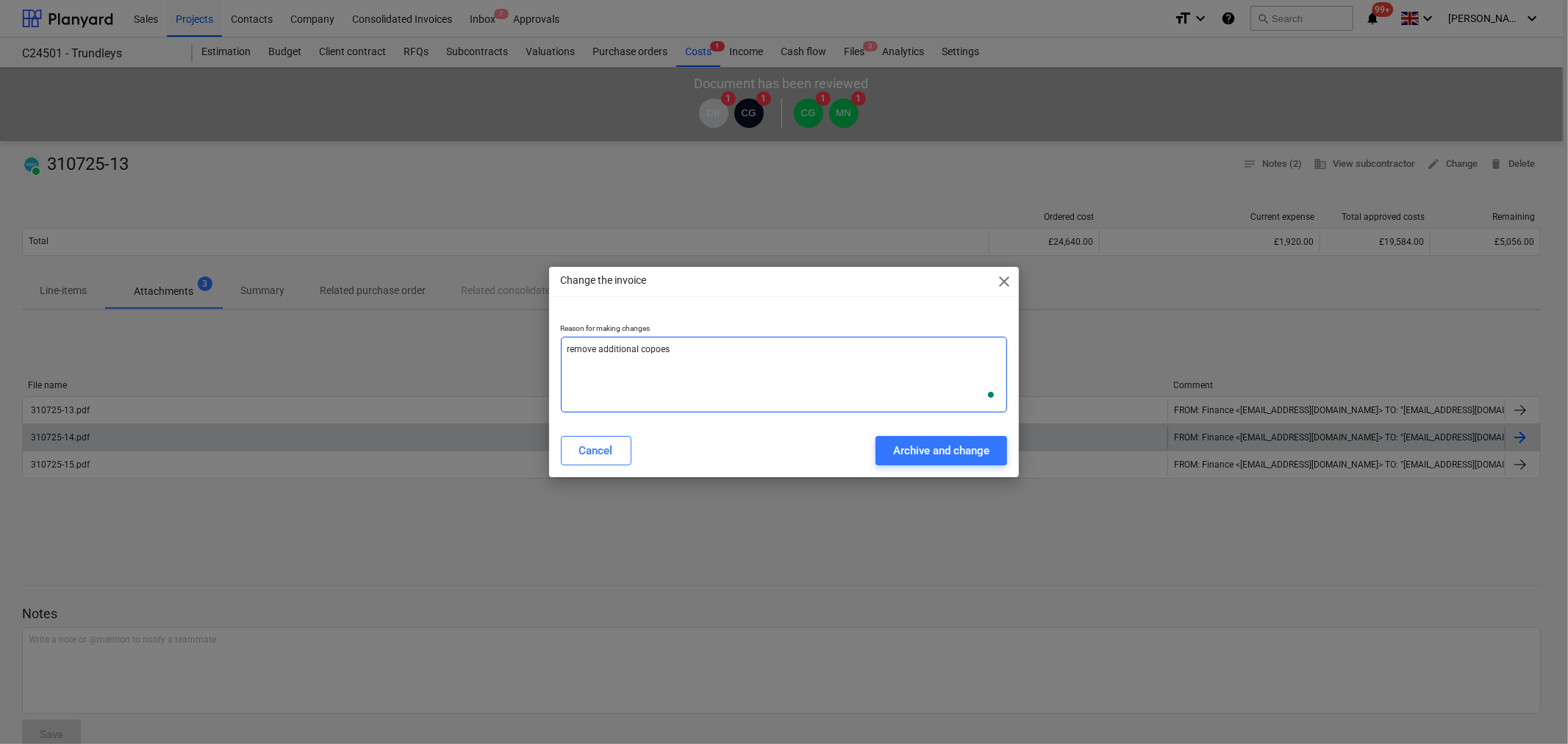
type textarea "remove additional copoes o"
type textarea "x"
type textarea "remove additional copoes of"
type textarea "x"
type textarea "remove additional copoes of"
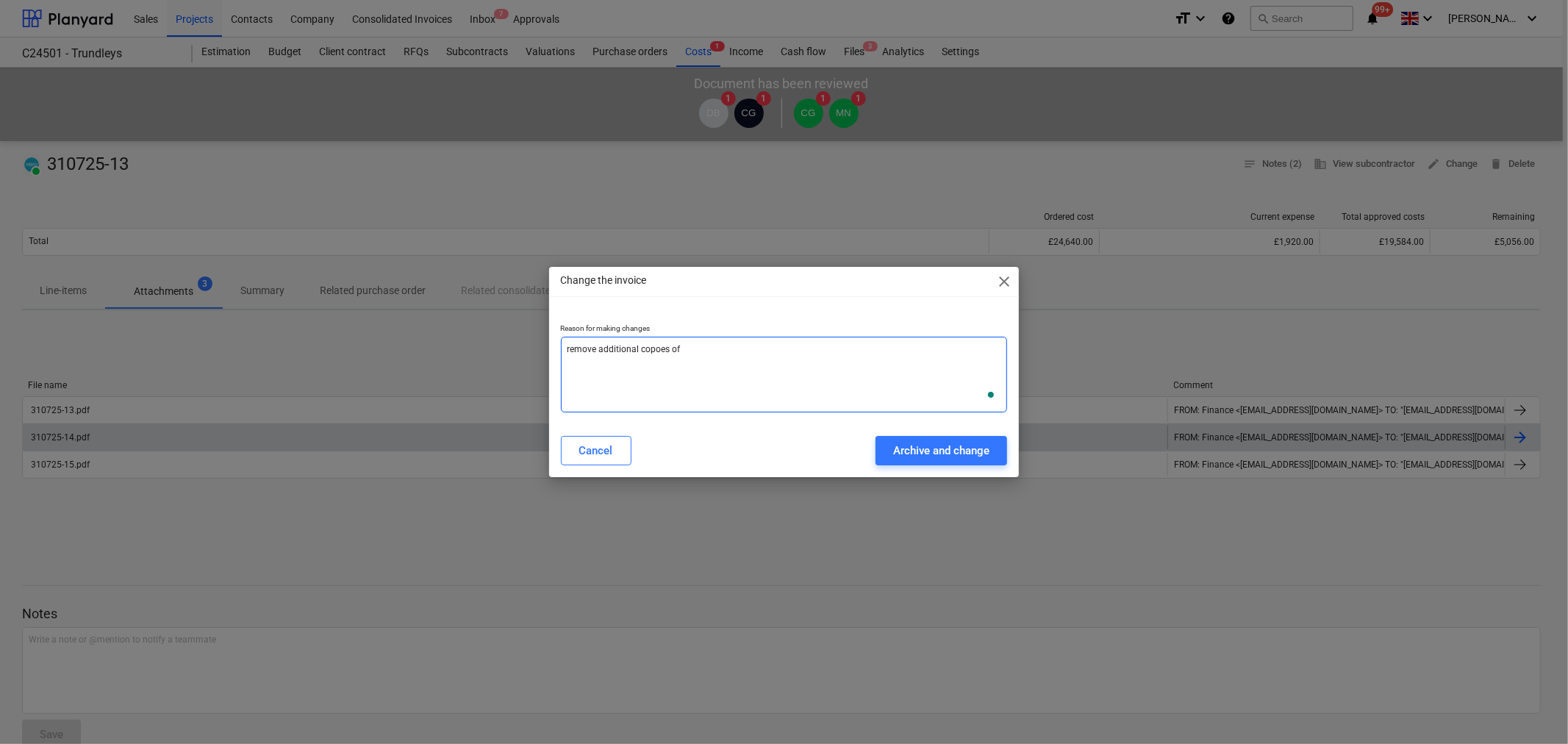
type textarea "x"
type textarea "remove additional copoes of i"
type textarea "x"
type textarea "remove additional copoes of in"
type textarea "x"
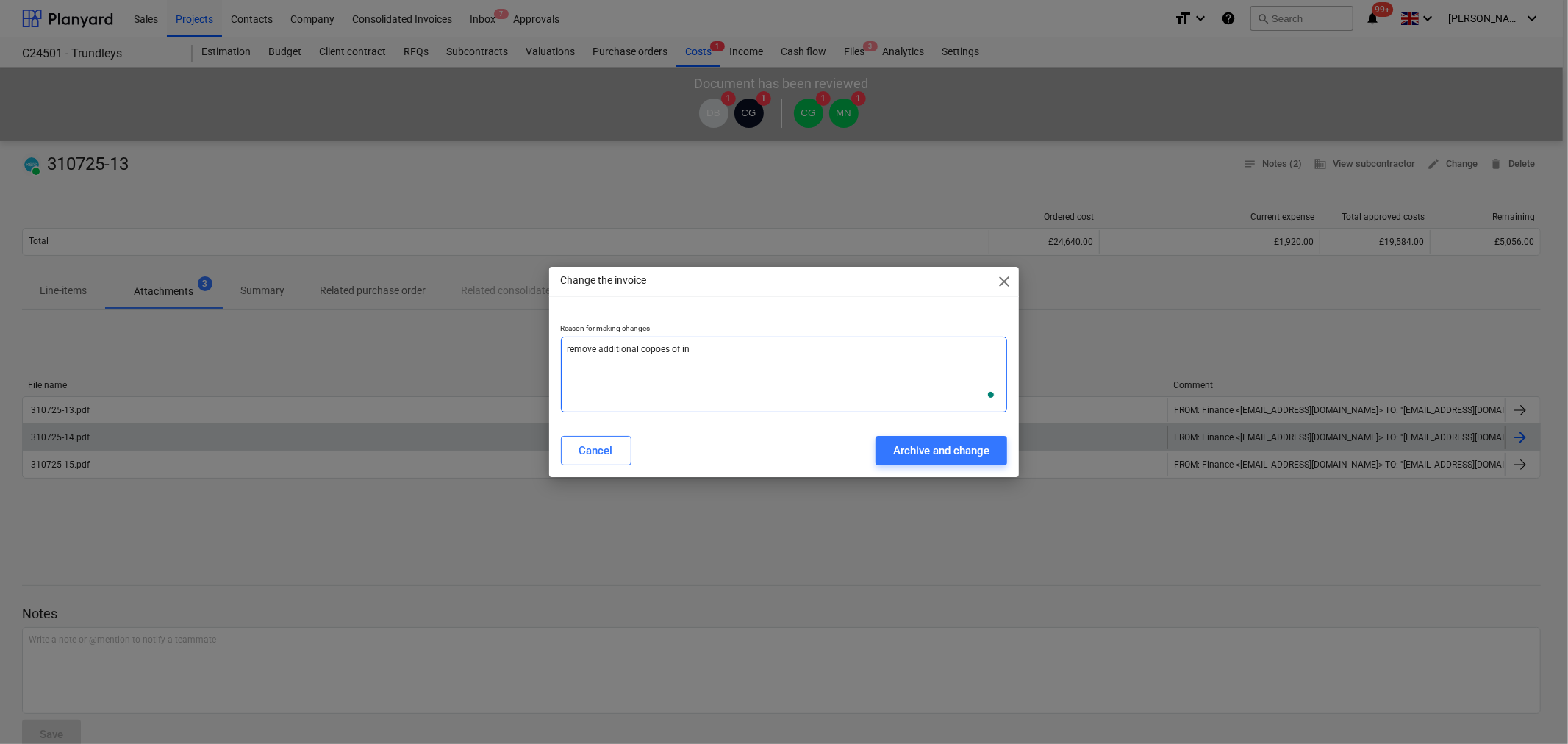
type textarea "remove additional copoes of inv"
type textarea "x"
type textarea "remove additional copoes of invo"
type textarea "x"
type textarea "remove additional copoes of invoi"
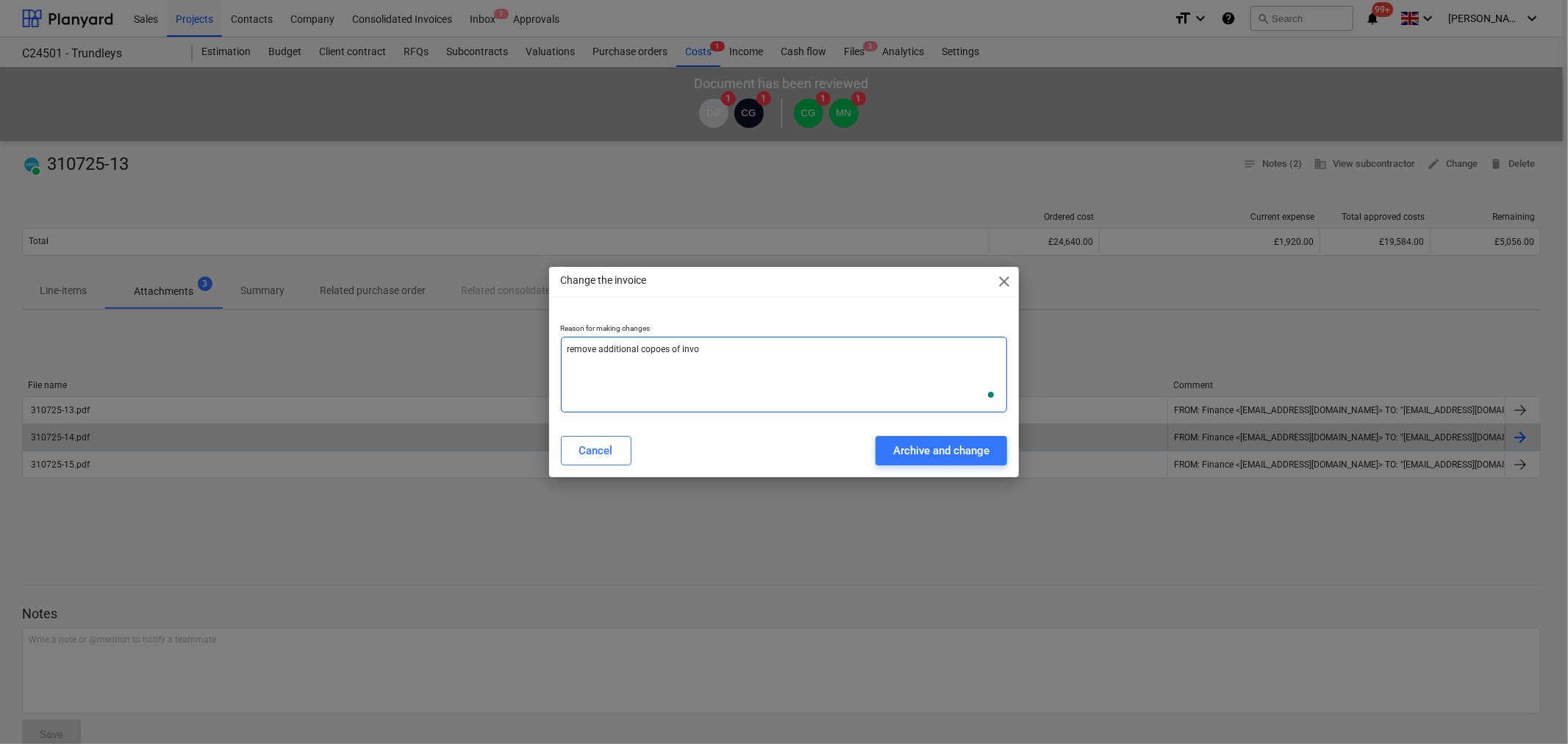
type textarea "x"
type textarea "remove additional copoes of invoic"
type textarea "x"
type textarea "remove additional copoes of invoics"
type textarea "x"
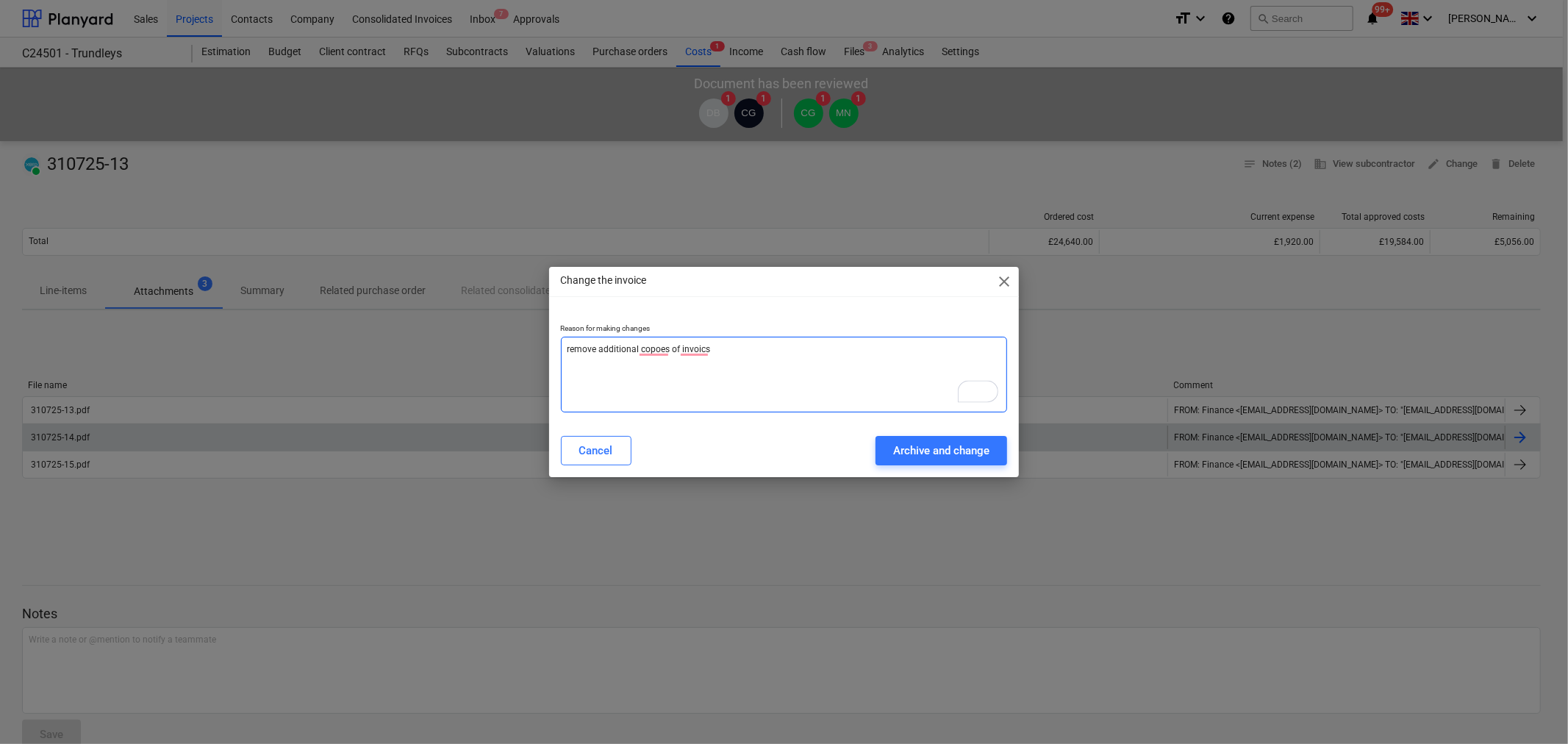
type textarea "remove additional copoes of invoic"
type textarea "x"
type textarea "remove additional copoes of invoice"
type textarea "x"
type textarea "remove additional copoes of invoices"
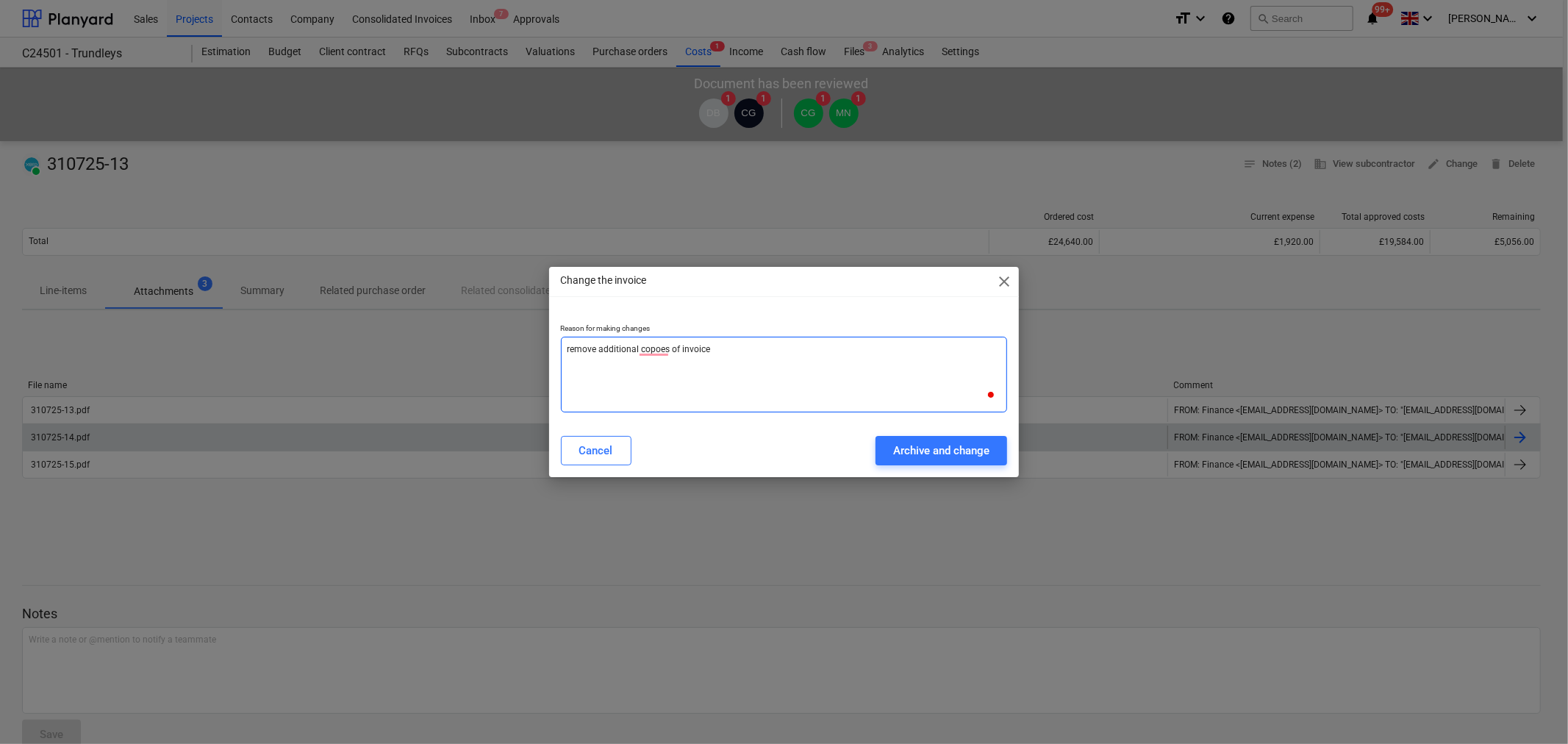
type textarea "x"
type textarea "remove additional copies of invoices"
type textarea "x"
type textarea "remove additional copies of invoices"
click at [938, 445] on div "Archive and change" at bounding box center [941, 451] width 96 height 19
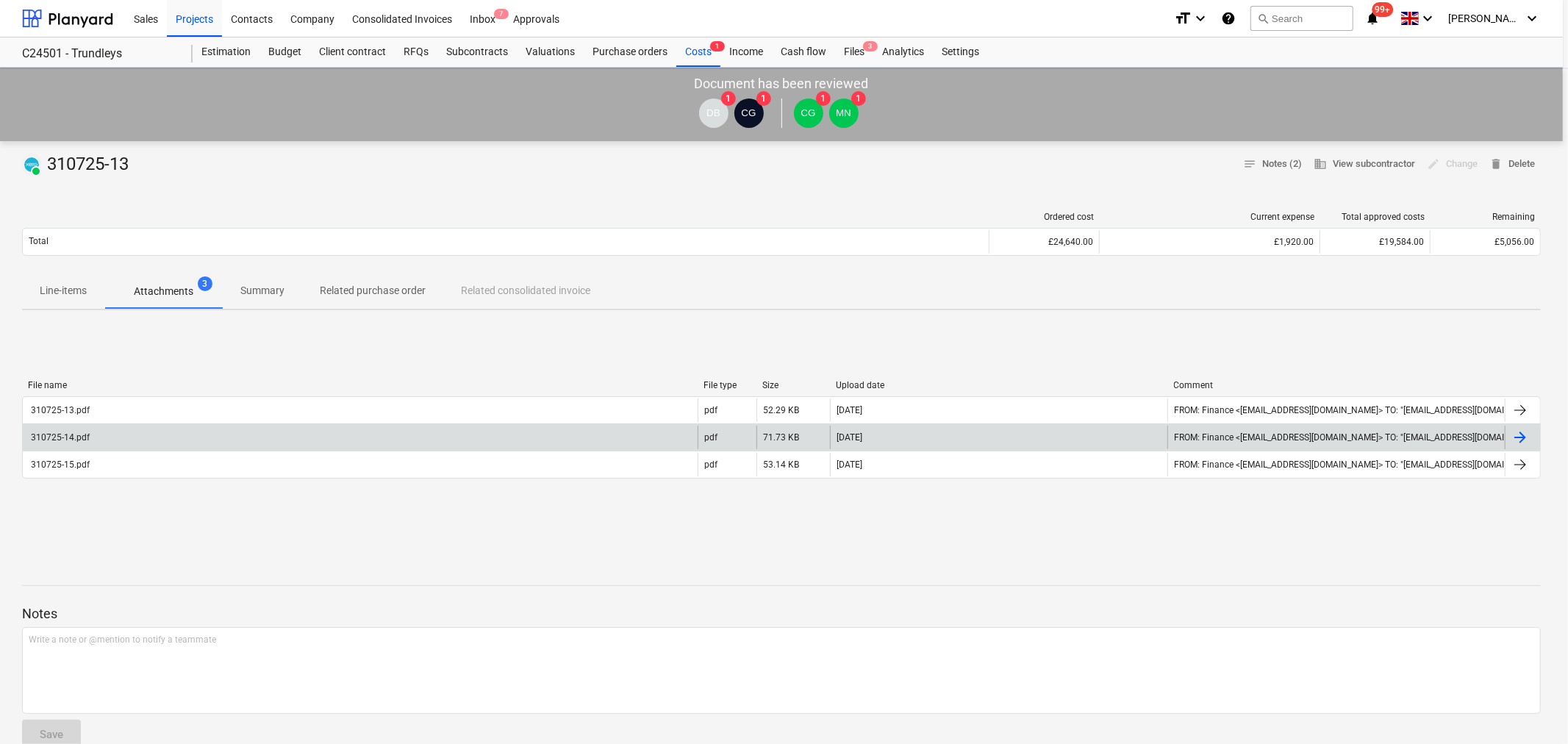
type textarea "x"
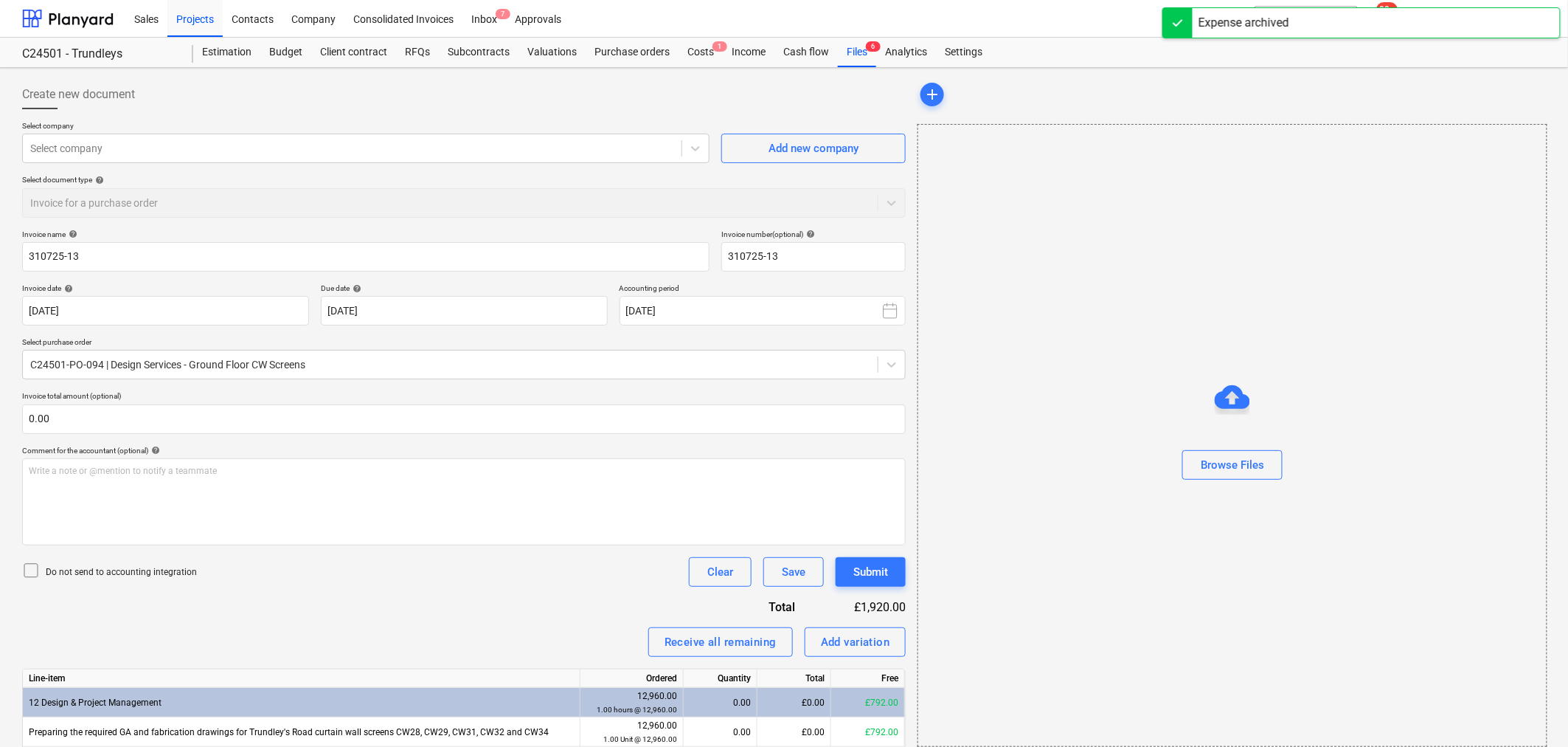
type input "310725-13"
type input "[DATE]"
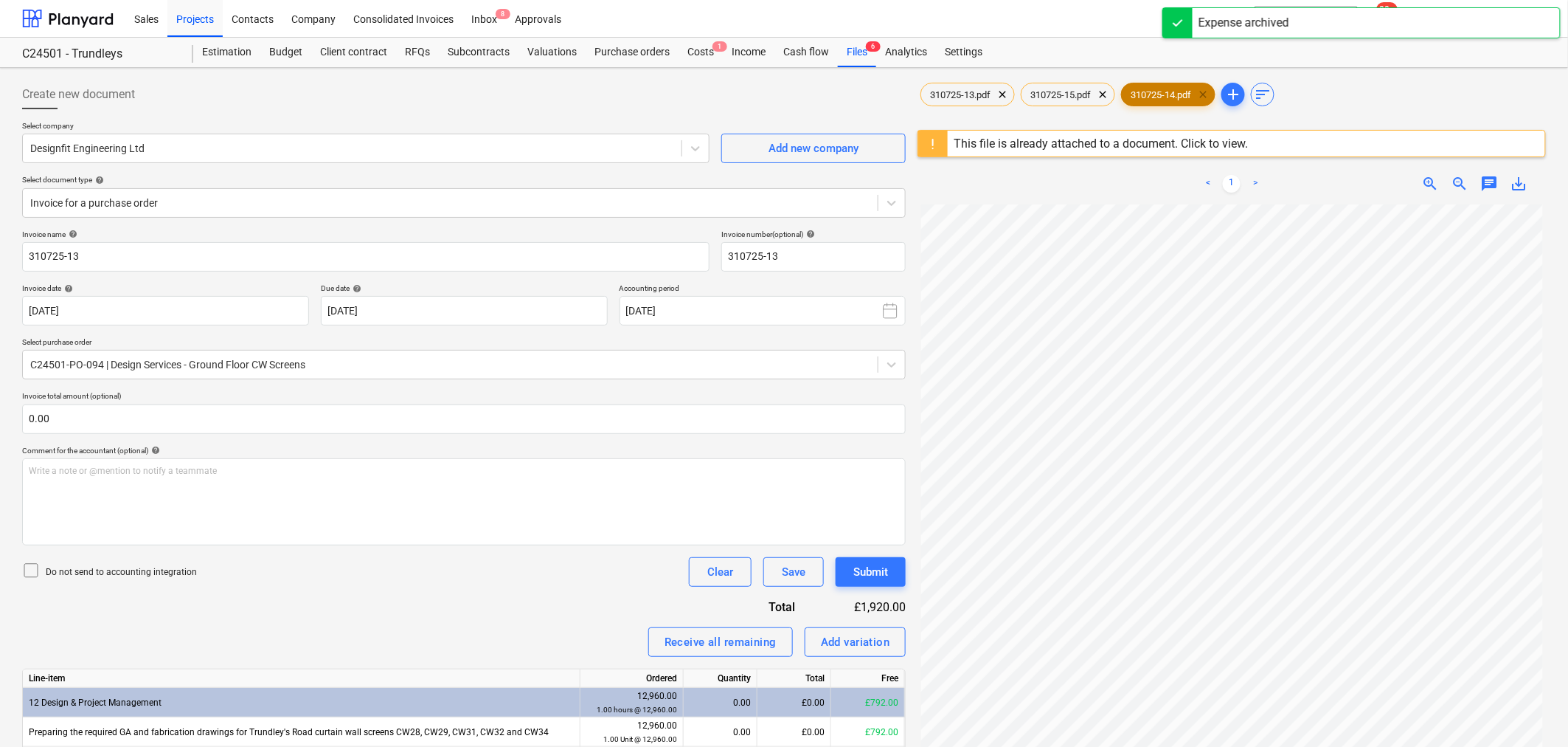
click at [1212, 89] on span "clear" at bounding box center [1203, 94] width 18 height 18
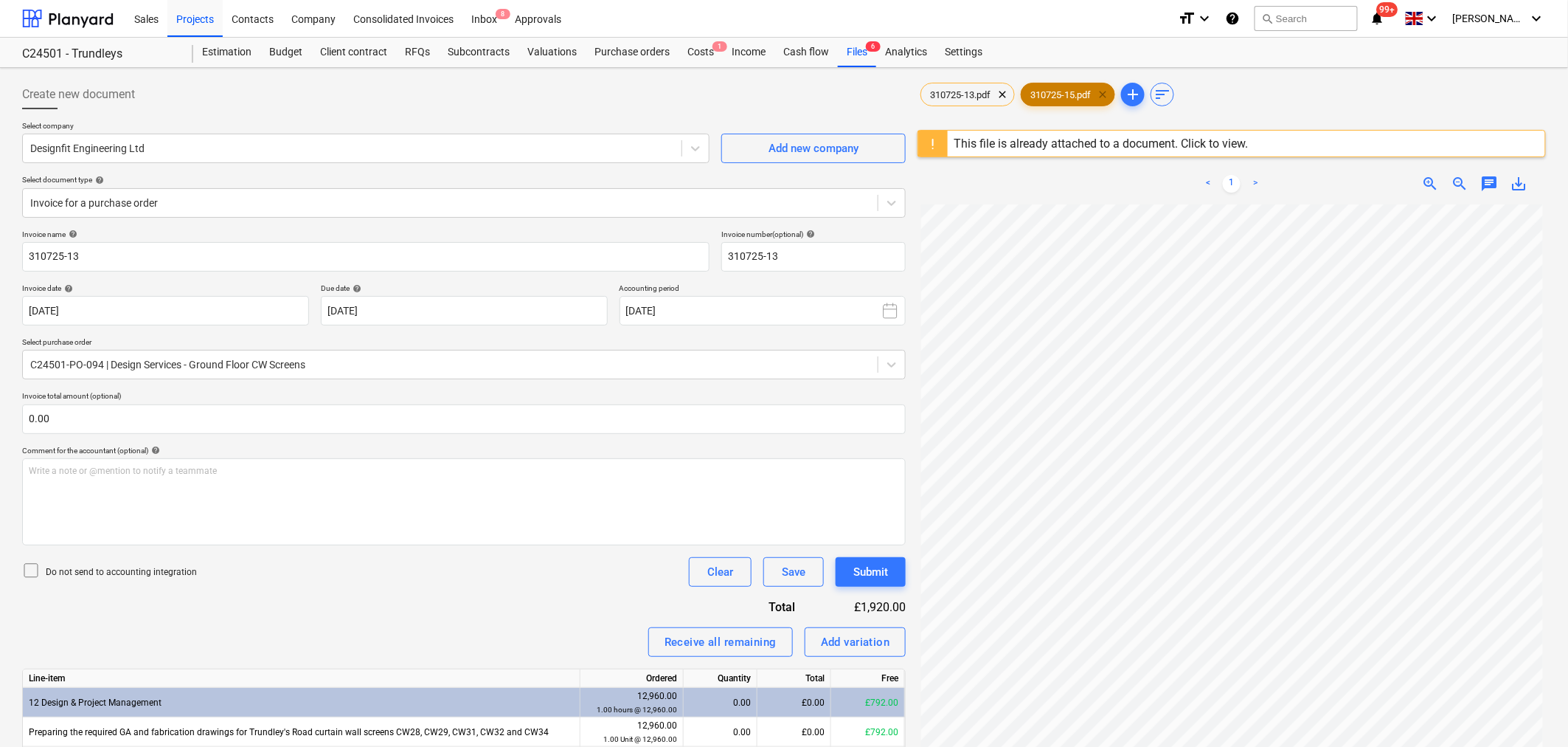
click at [1111, 96] on span "clear" at bounding box center [1103, 94] width 18 height 18
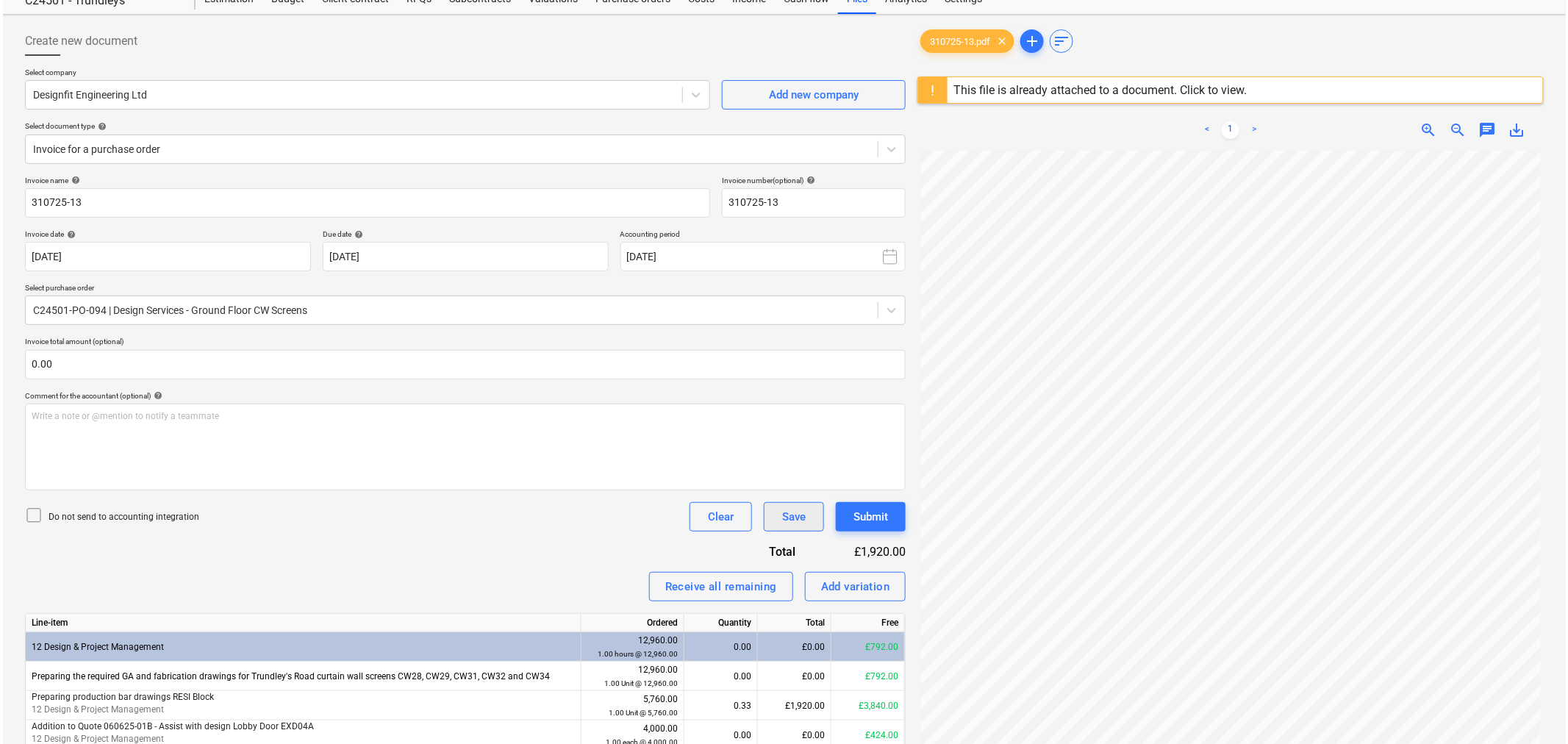
scroll to position [174, 0]
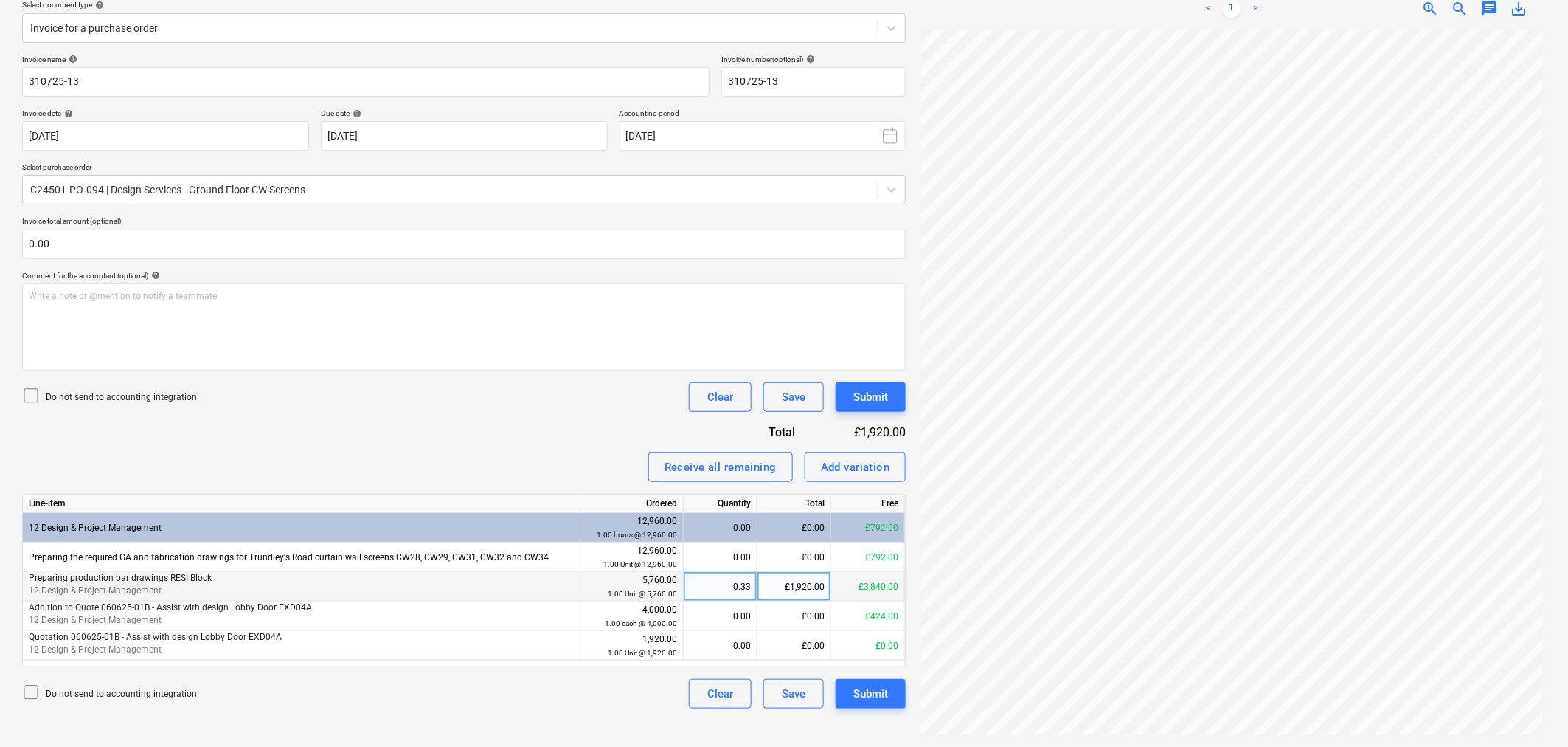
click at [827, 583] on div "£1,920.00" at bounding box center [794, 586] width 73 height 29
type input "3888"
click at [870, 684] on div "Submit" at bounding box center [871, 694] width 34 height 19
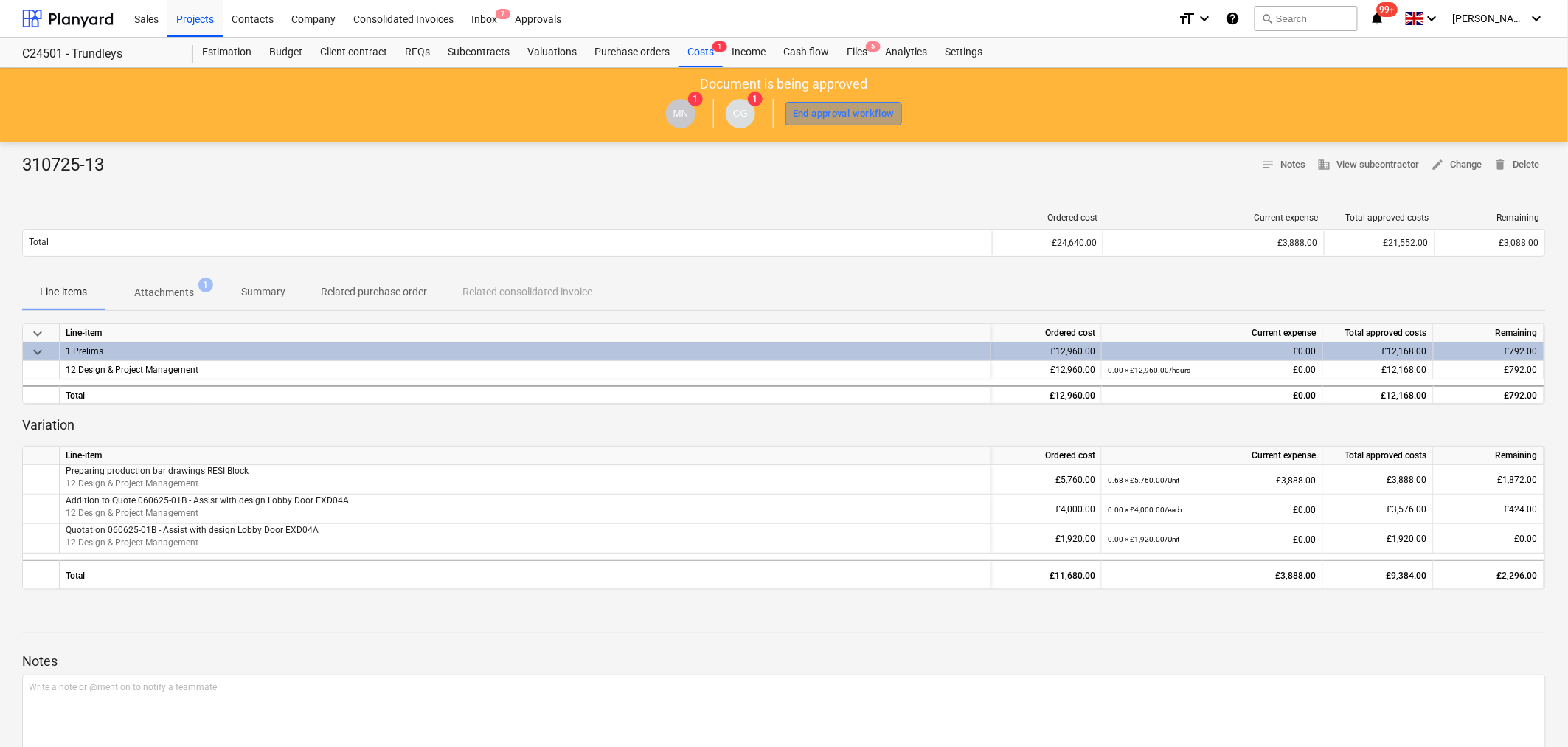
click at [834, 118] on div "End approval workflow" at bounding box center [844, 114] width 102 height 17
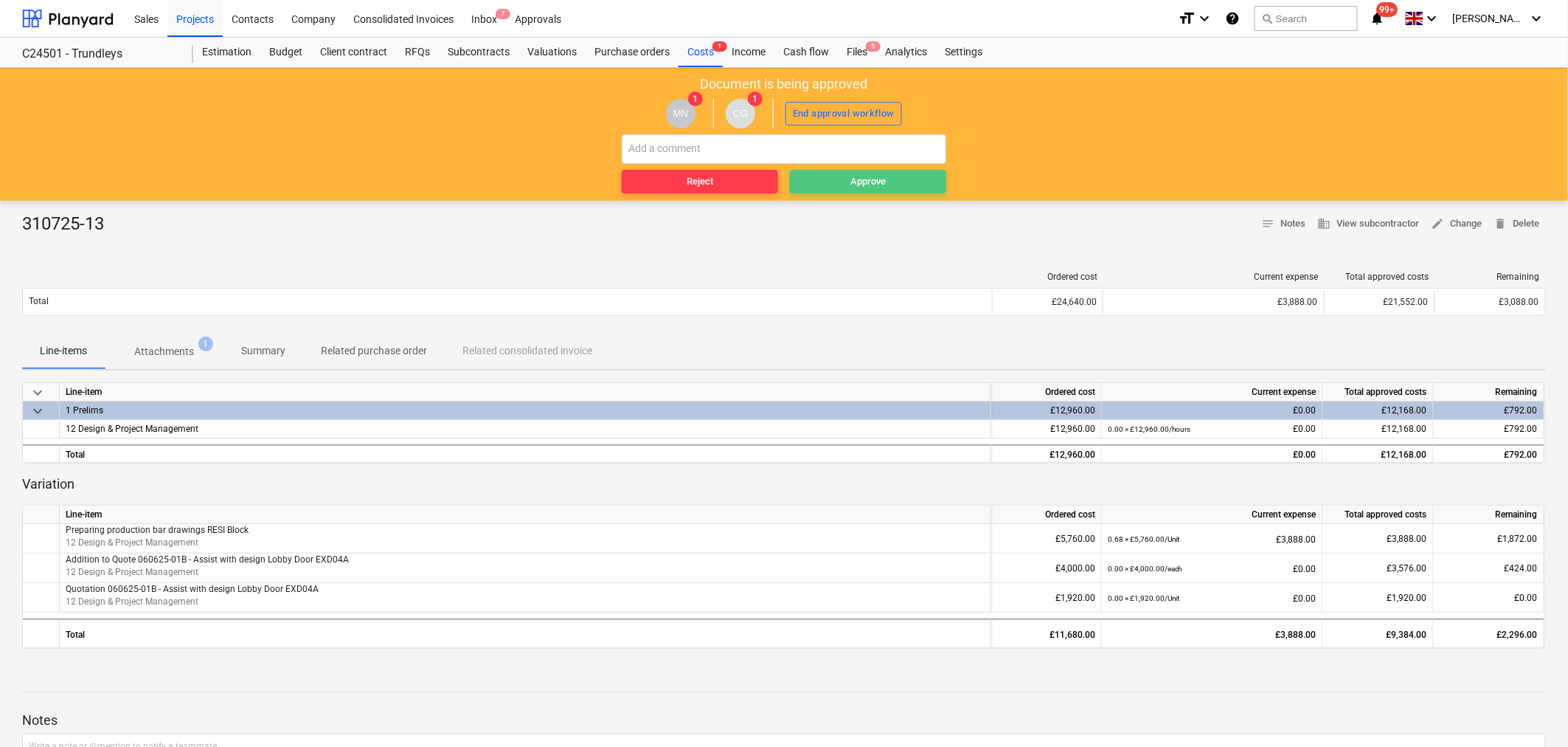
click at [842, 179] on span "Approve" at bounding box center [868, 181] width 145 height 17
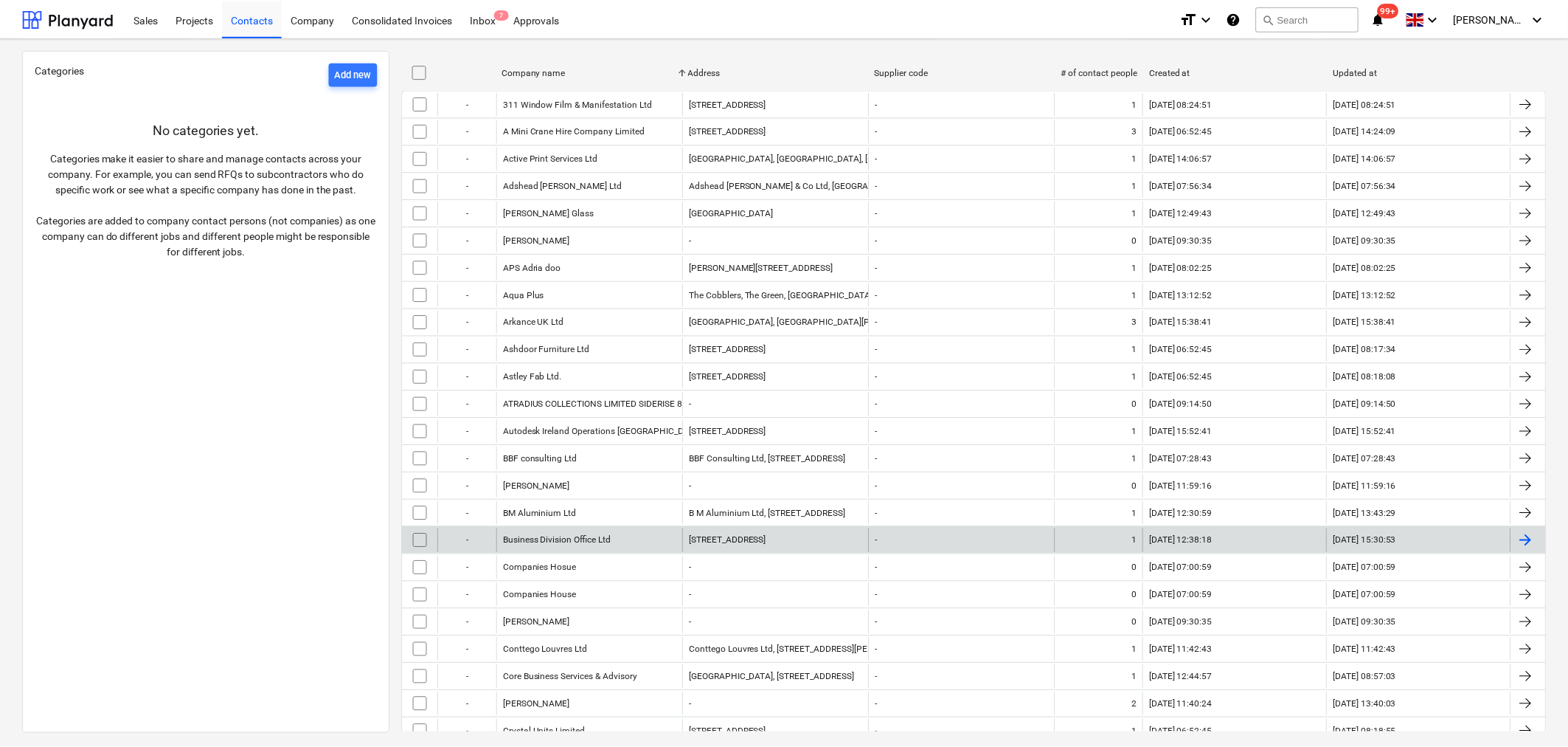
scroll to position [246, 0]
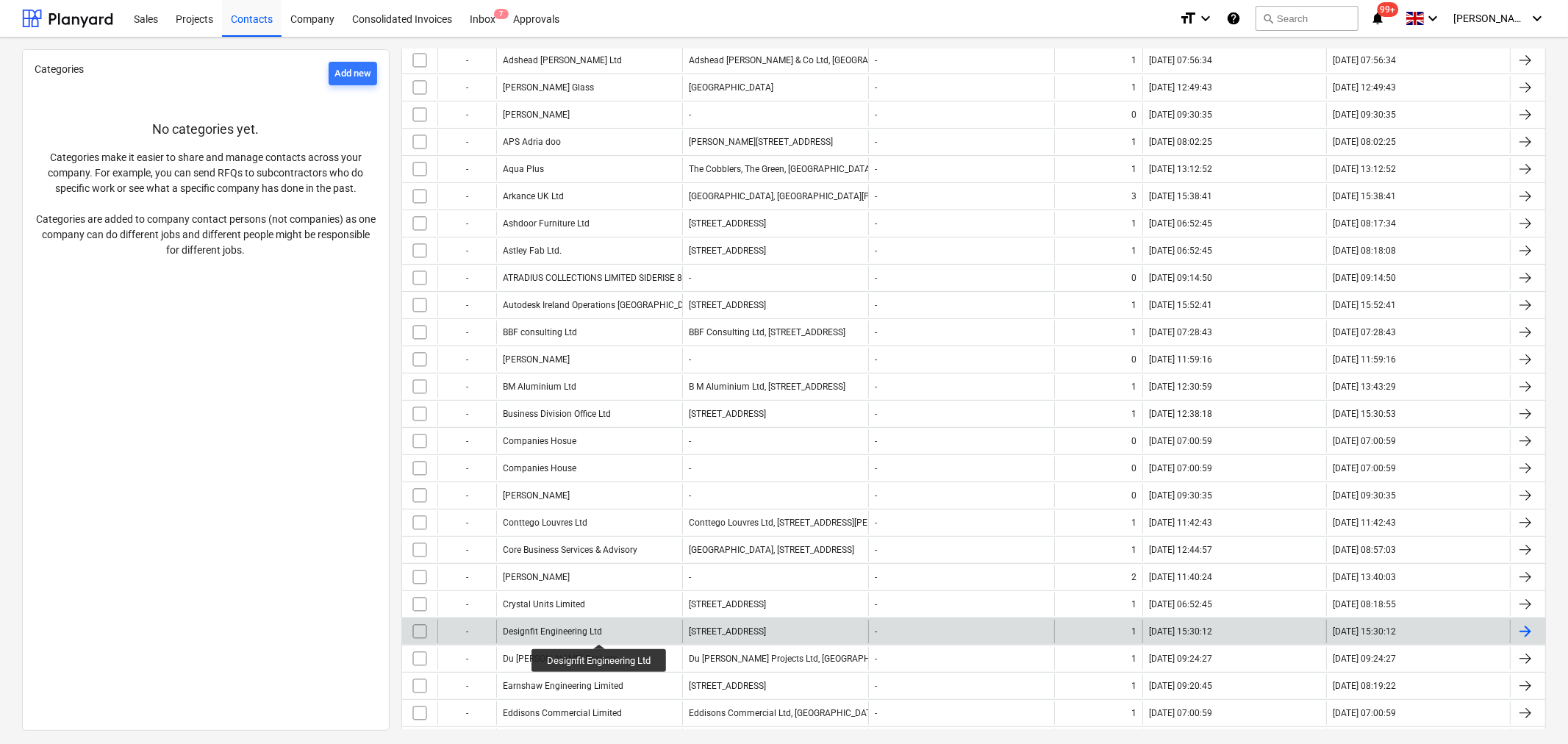
click at [600, 631] on div "Designfit Engineering Ltd" at bounding box center [552, 631] width 99 height 10
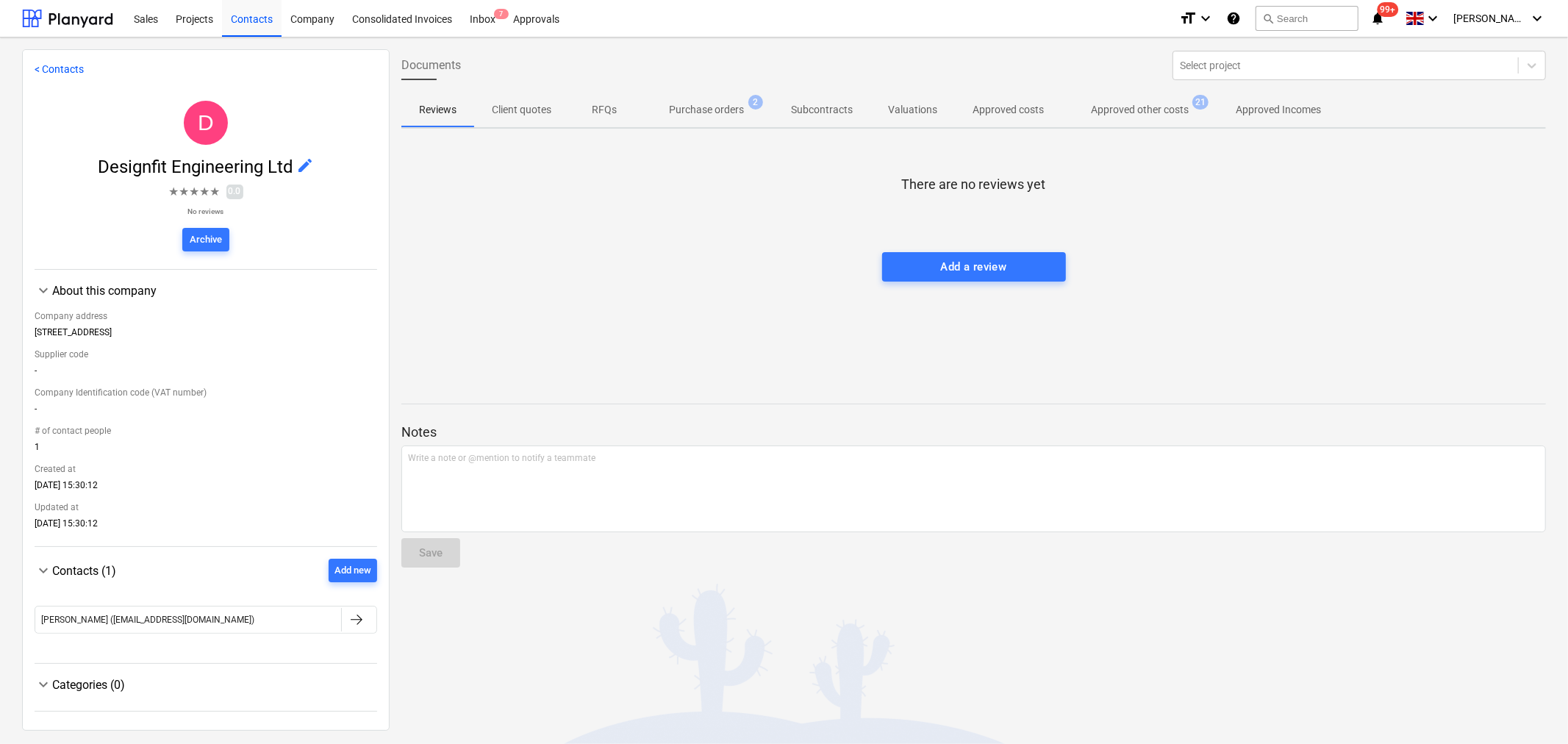
click at [1137, 113] on p "Approved other costs" at bounding box center [1140, 110] width 98 height 16
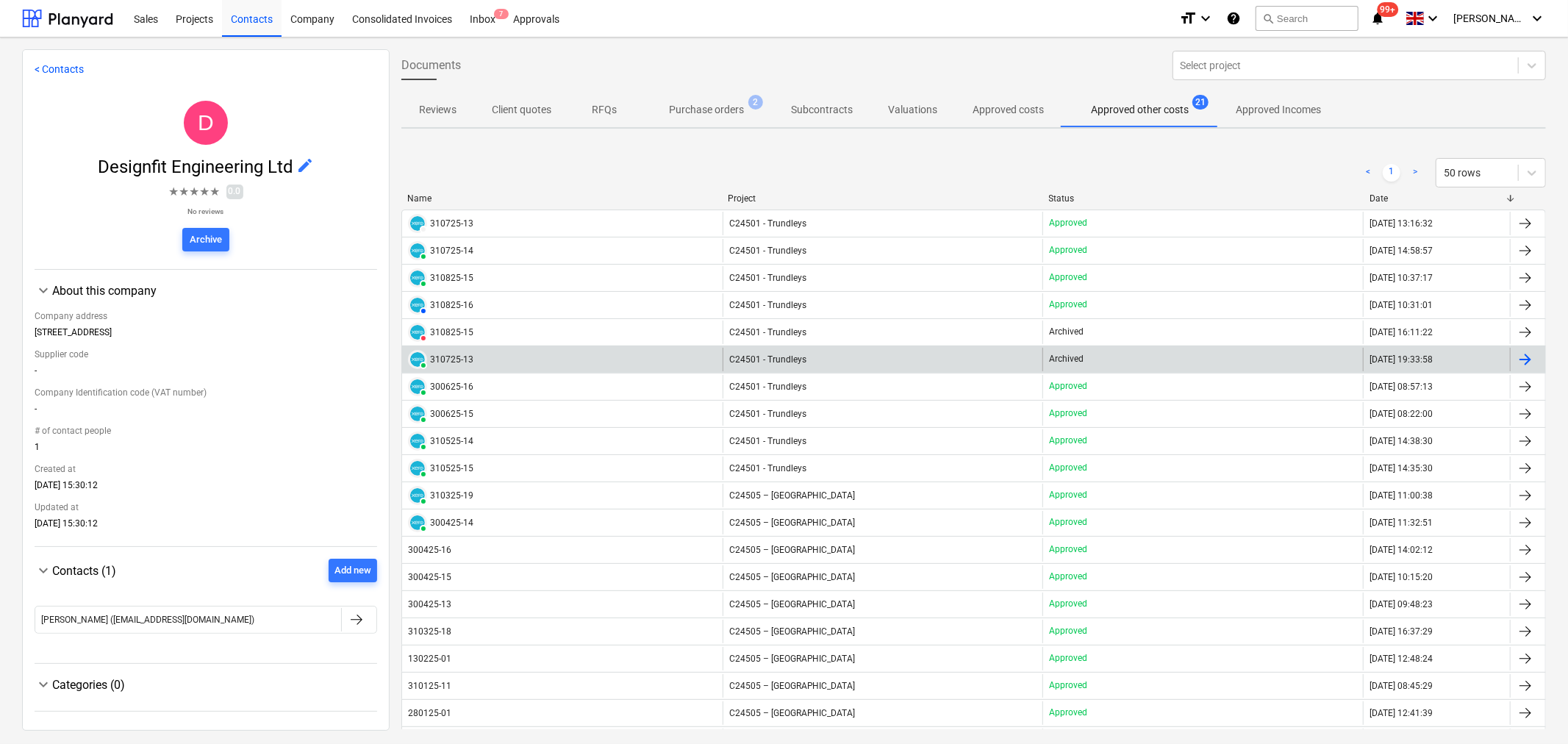
click at [459, 358] on div "310725-13" at bounding box center [452, 360] width 43 height 10
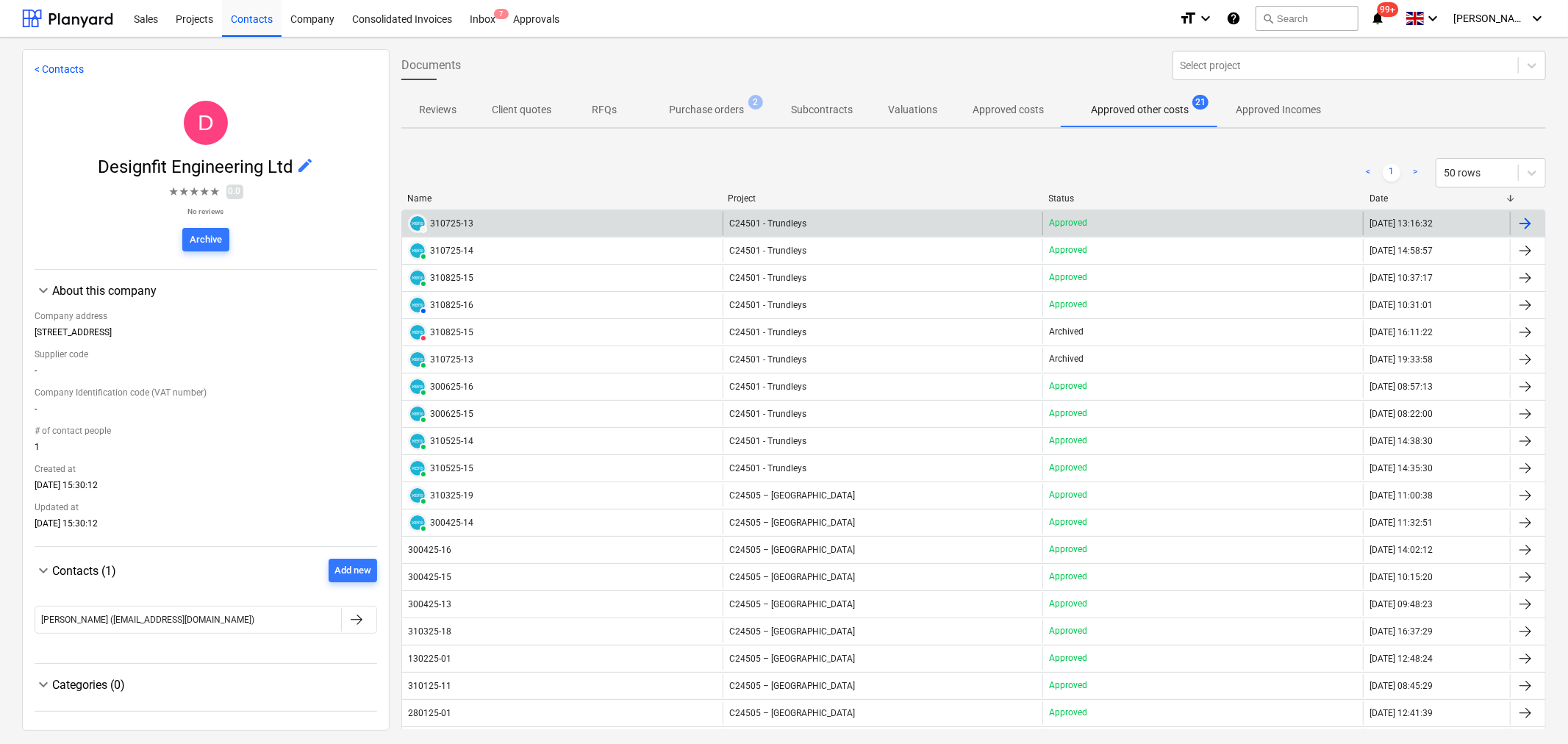
click at [470, 220] on div "310725-13" at bounding box center [452, 224] width 43 height 10
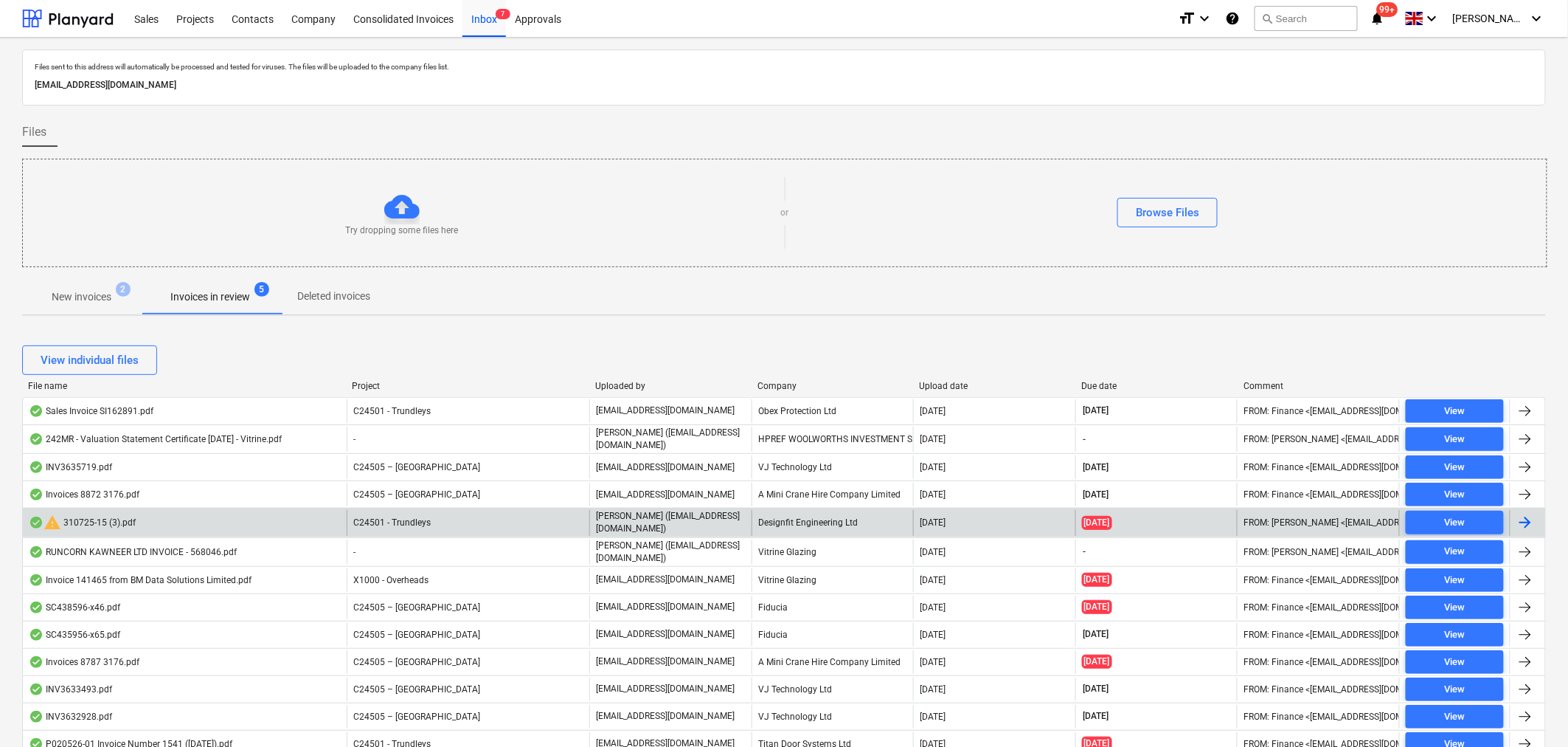
click at [566, 527] on div "C24501 - Trundleys" at bounding box center [468, 522] width 243 height 25
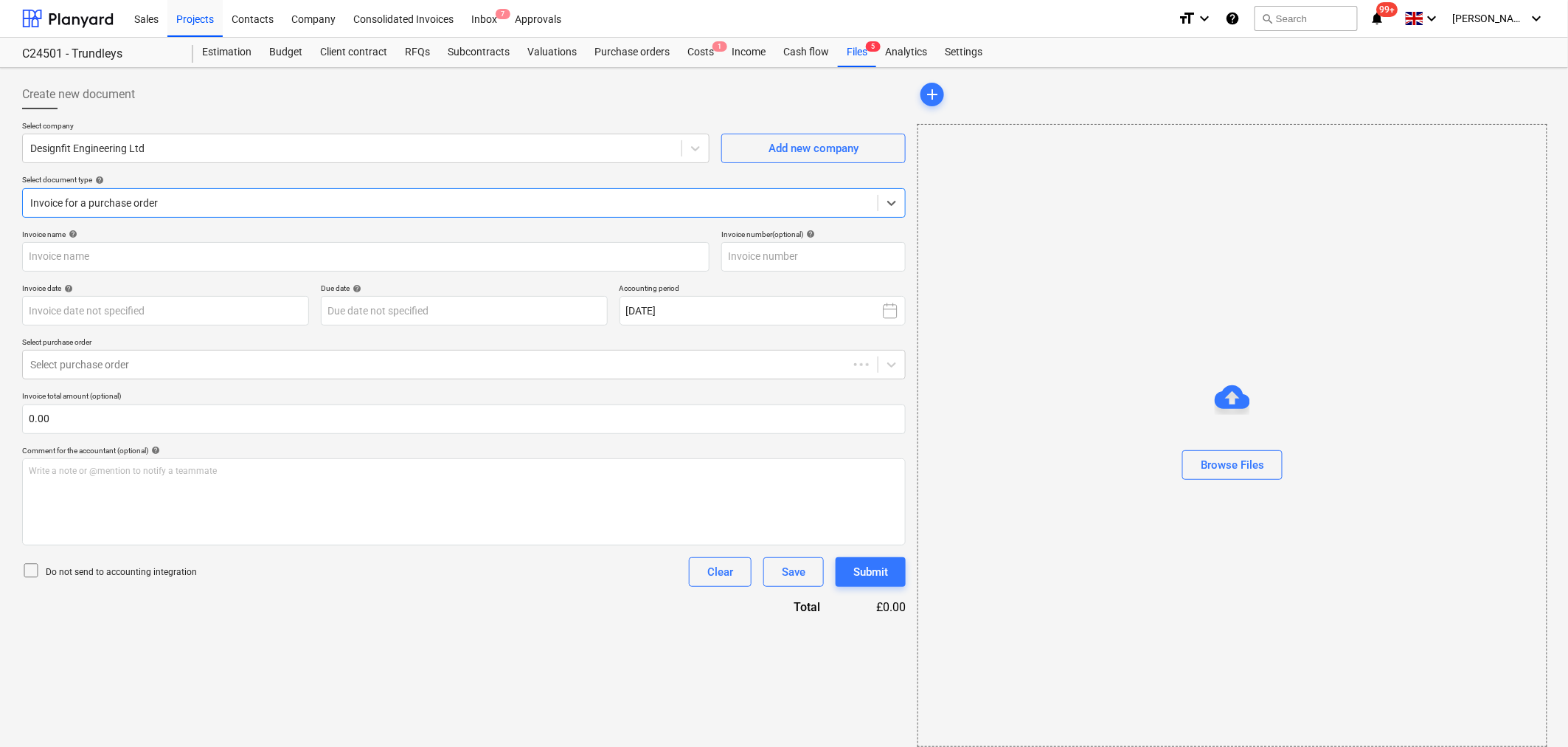
type input "310725-15"
type input "[DATE]"
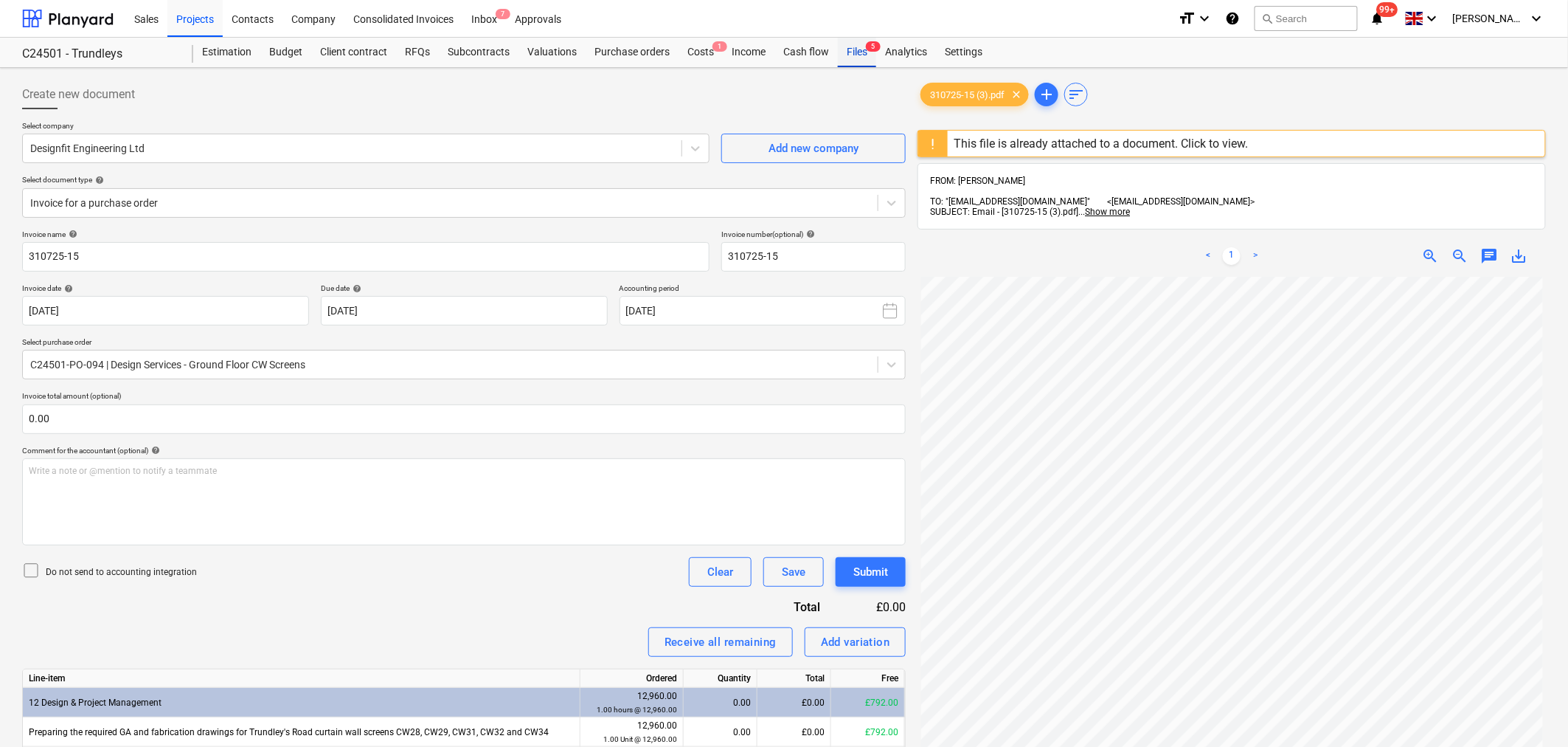
click at [856, 56] on div "Files 5" at bounding box center [857, 52] width 38 height 29
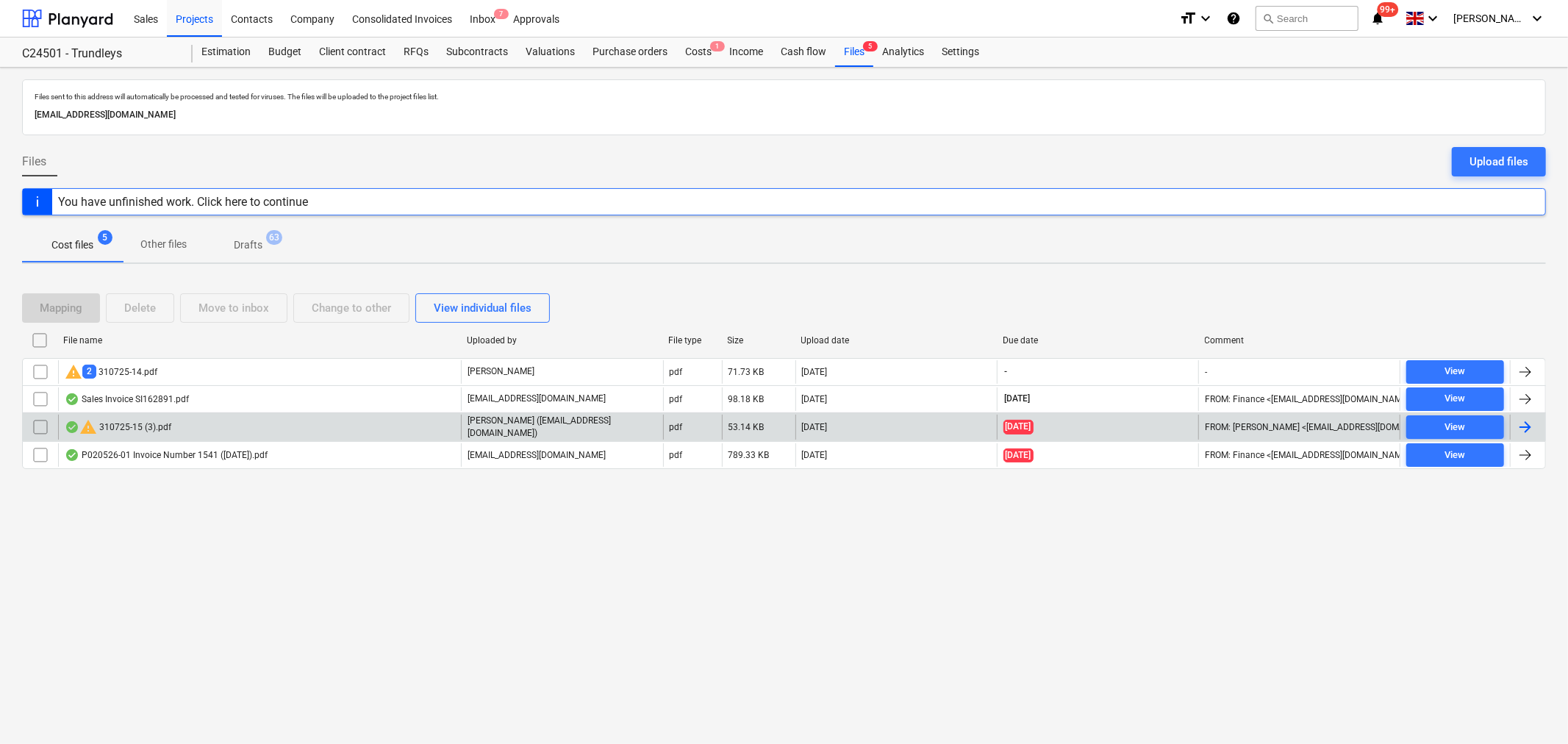
click at [40, 428] on input "checkbox" at bounding box center [40, 428] width 24 height 24
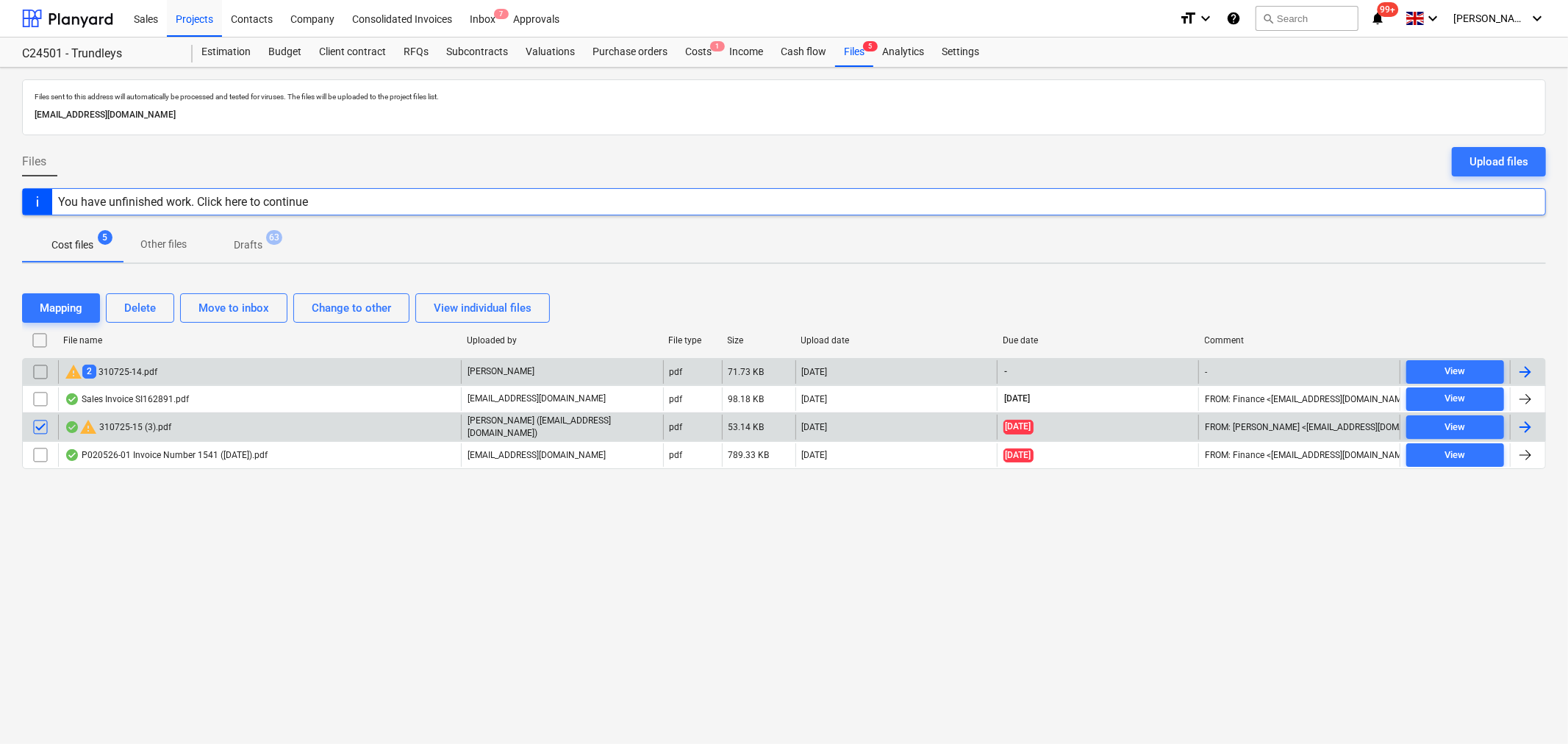
click at [39, 370] on input "checkbox" at bounding box center [40, 372] width 24 height 24
click at [150, 295] on button "Delete" at bounding box center [140, 307] width 69 height 29
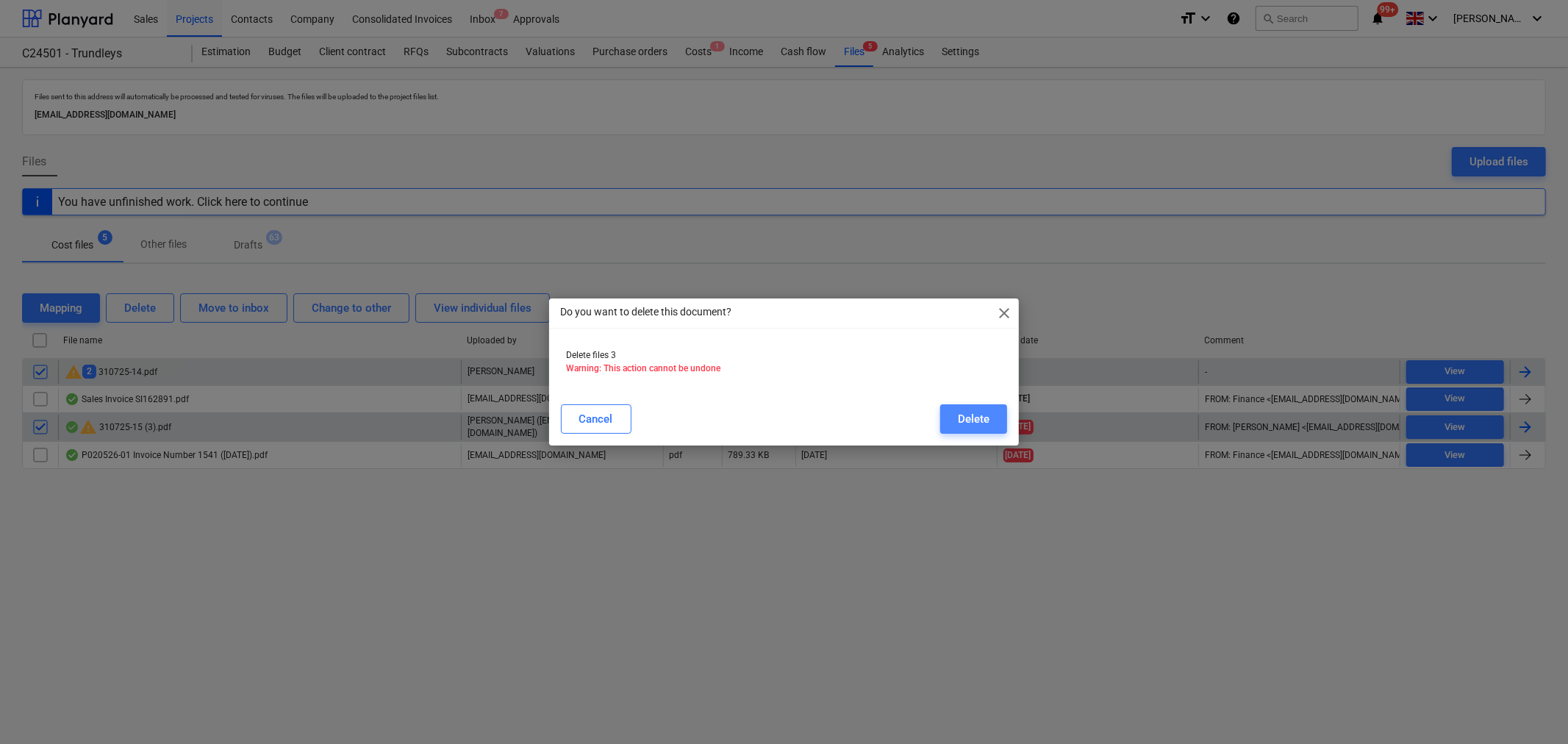
click at [978, 415] on div "Delete" at bounding box center [973, 419] width 31 height 19
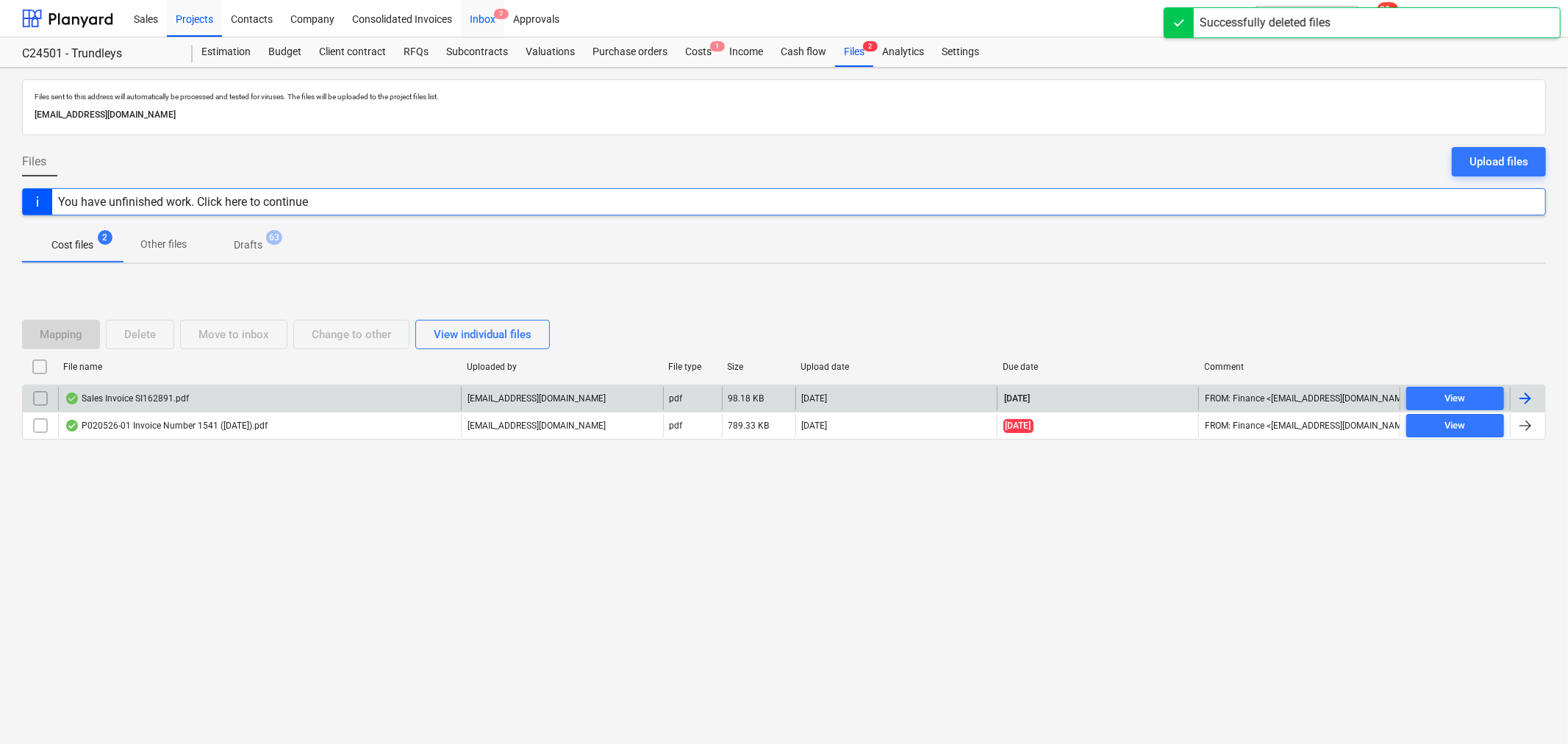
click at [481, 10] on div "Inbox 7" at bounding box center [483, 18] width 43 height 37
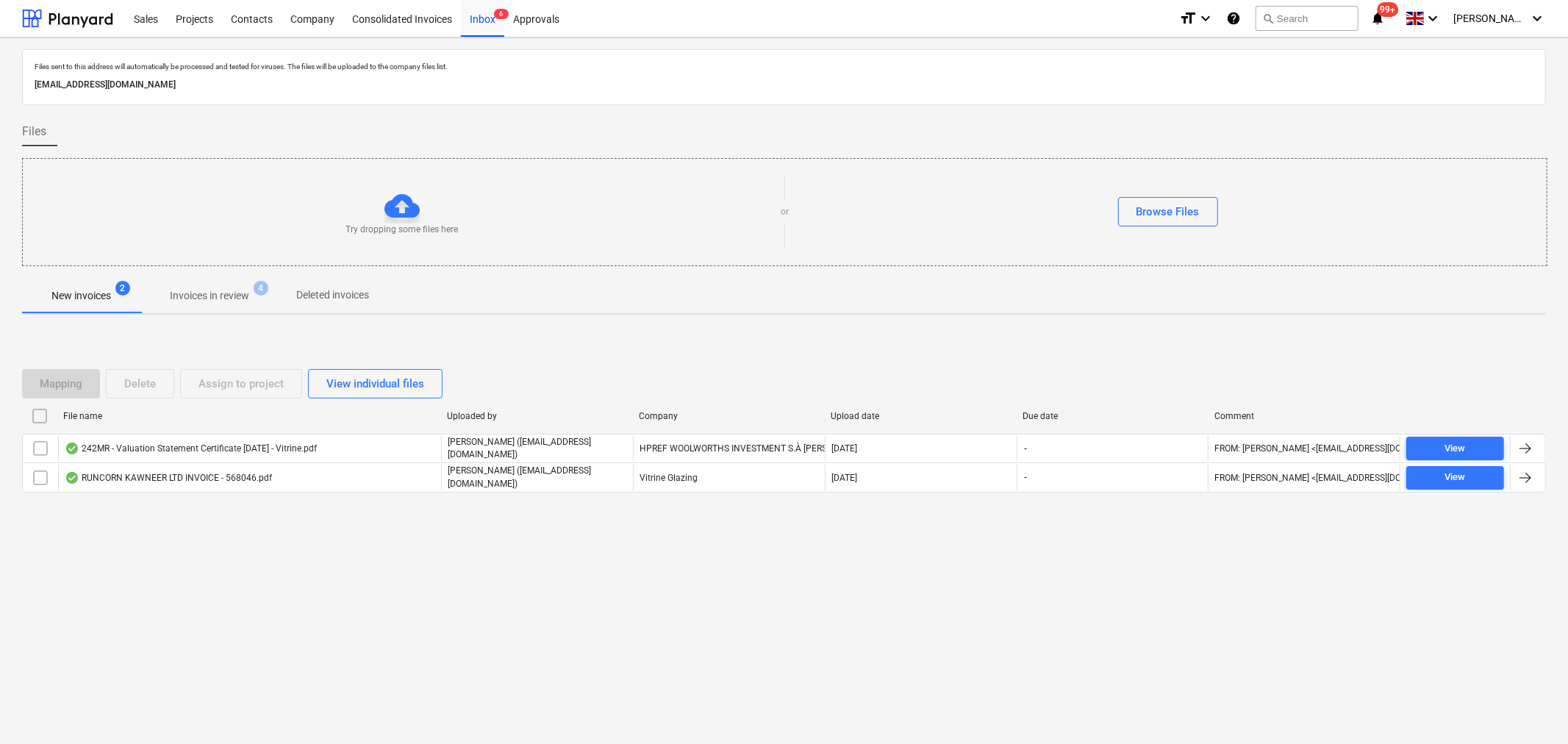
drag, startPoint x: 200, startPoint y: 290, endPoint x: 210, endPoint y: 291, distance: 10.0
click at [202, 289] on p "Invoices in review" at bounding box center [210, 296] width 79 height 16
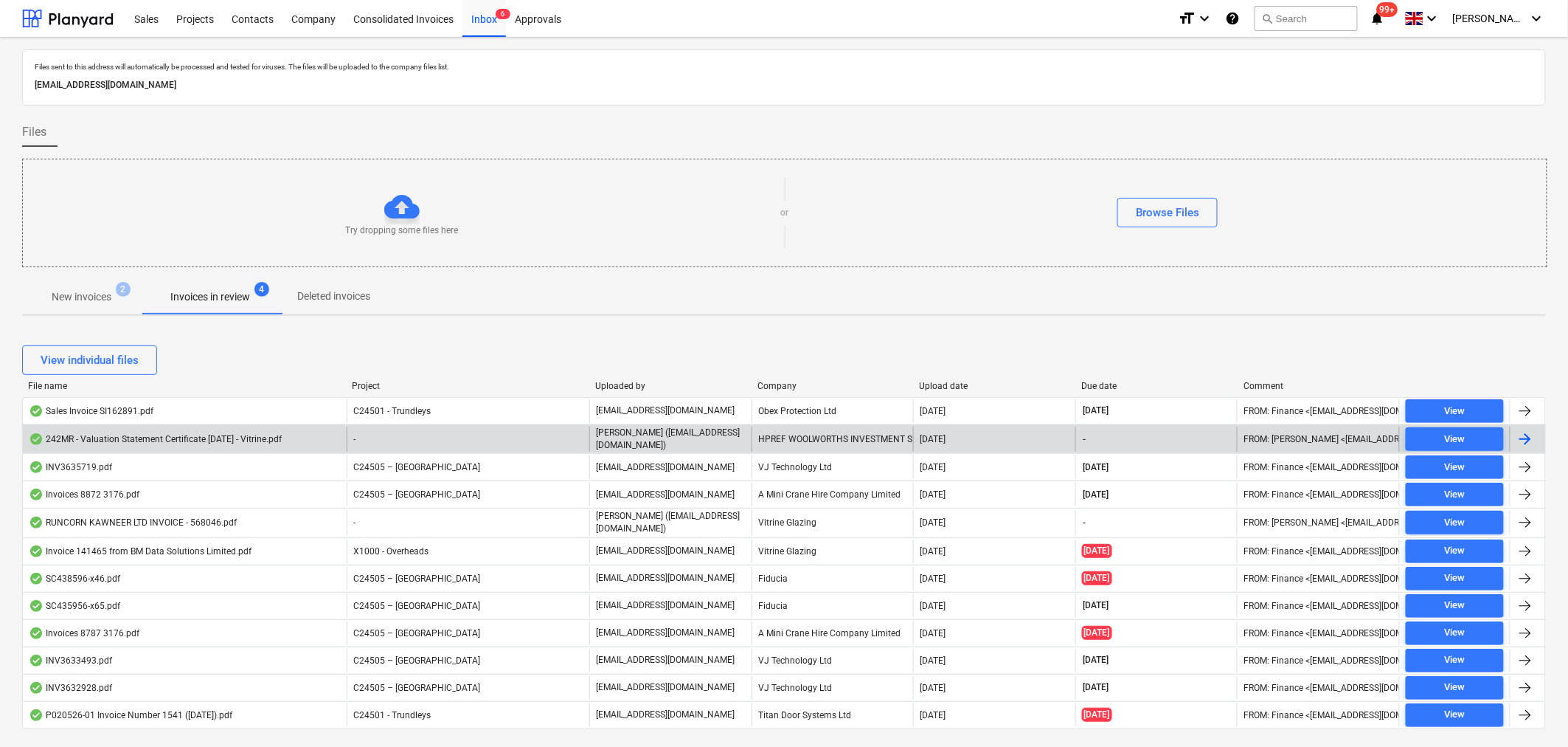
scroll to position [35, 0]
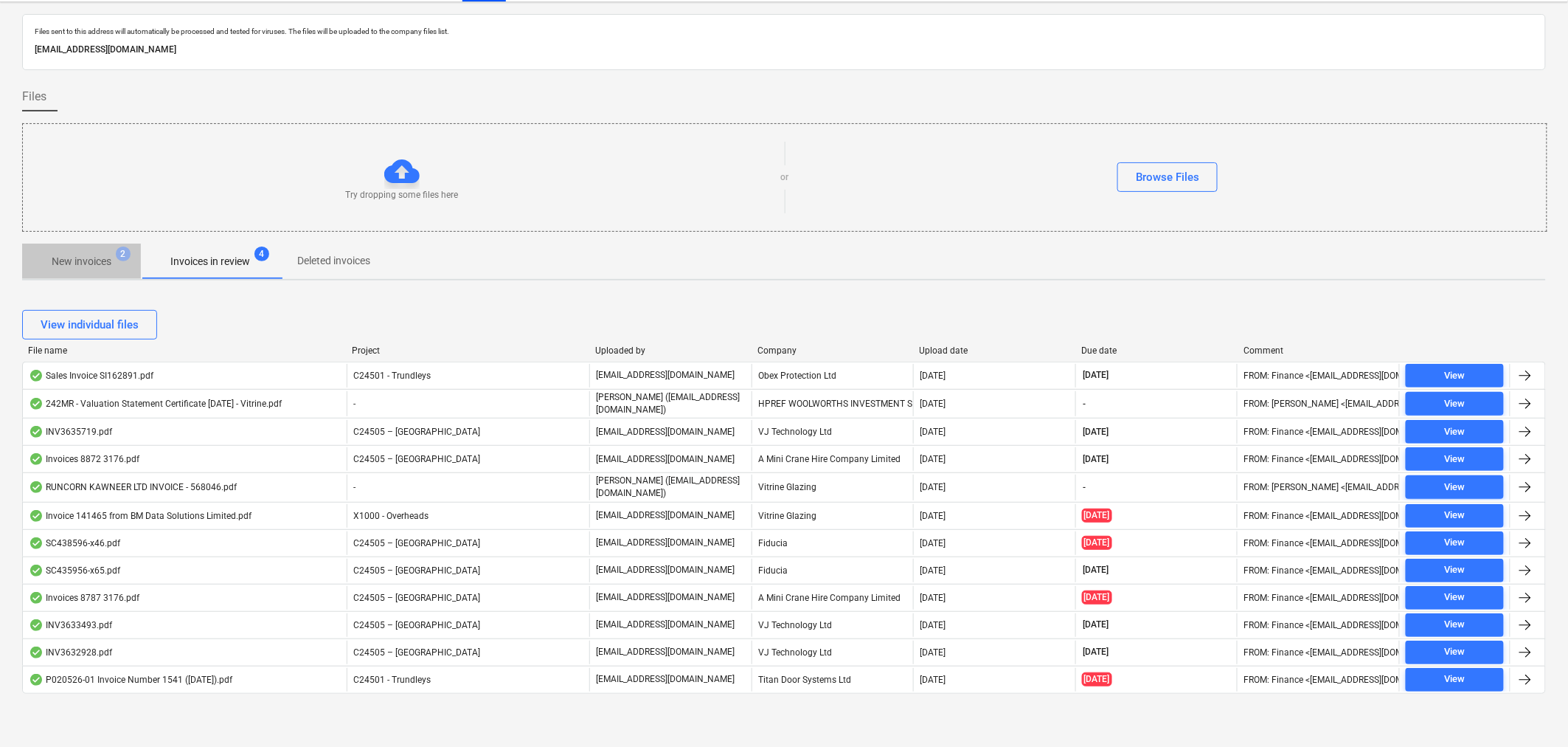
click at [82, 260] on p "New invoices" at bounding box center [82, 261] width 60 height 16
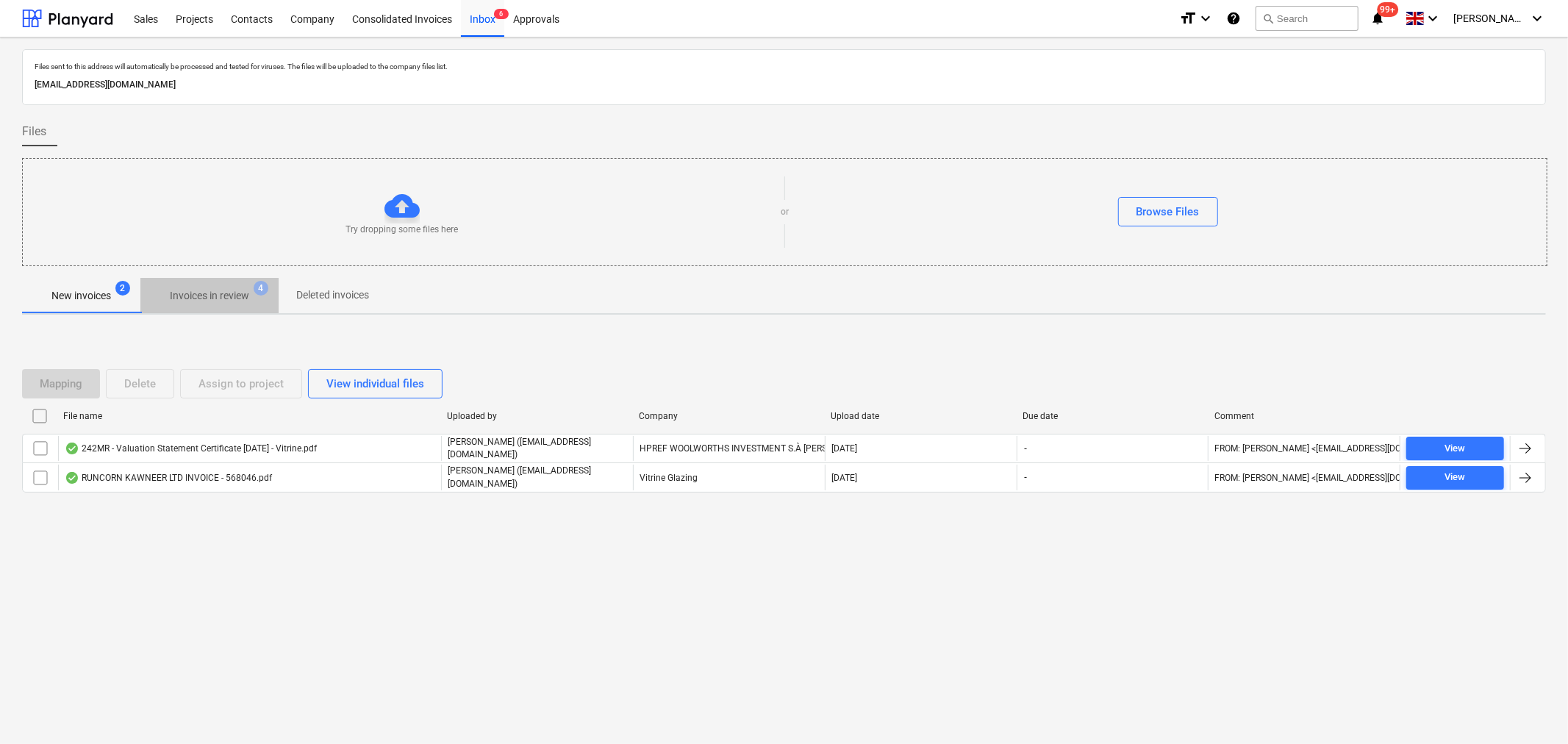
click at [207, 295] on p "Invoices in review" at bounding box center [210, 296] width 79 height 16
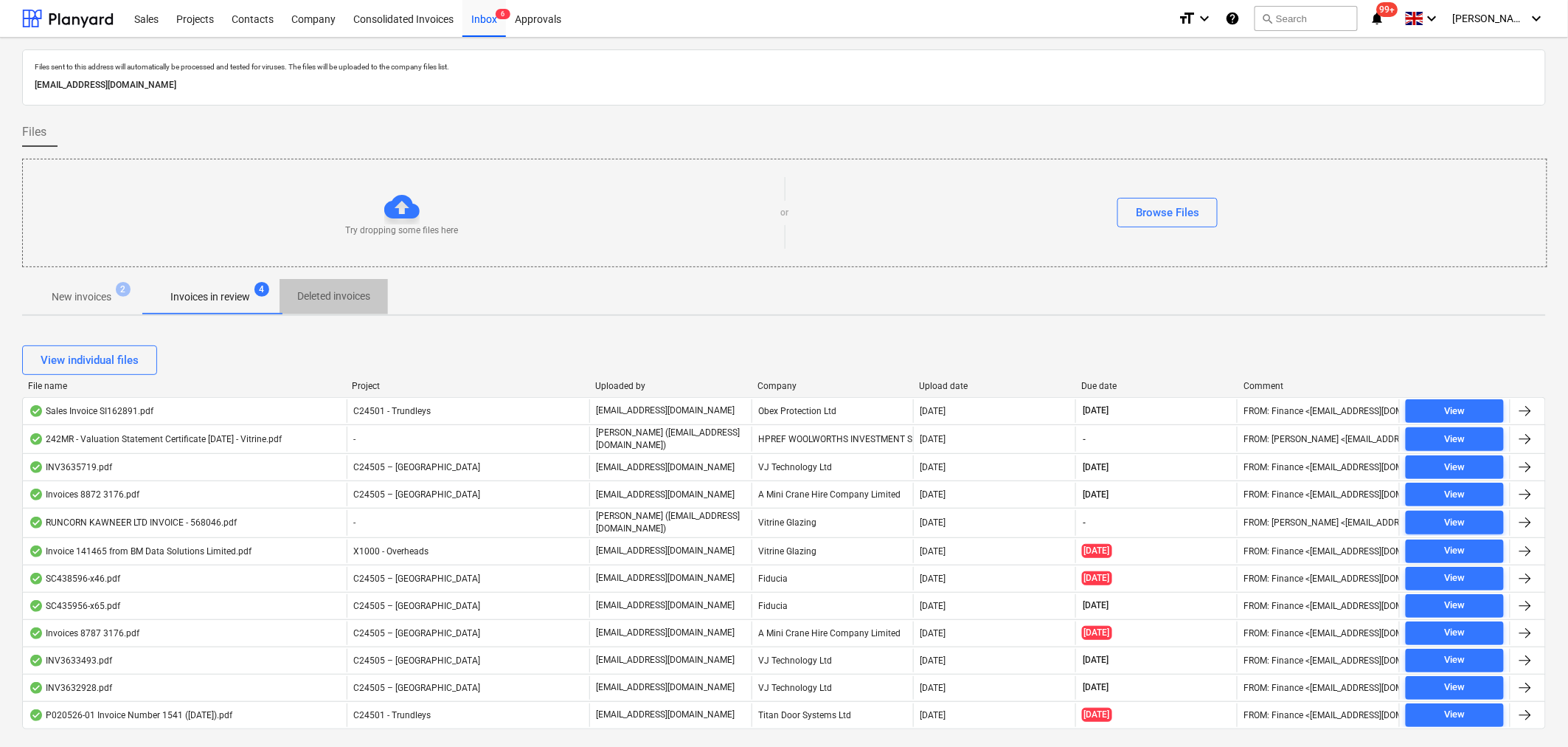
click at [335, 295] on p "Deleted invoices" at bounding box center [334, 296] width 73 height 16
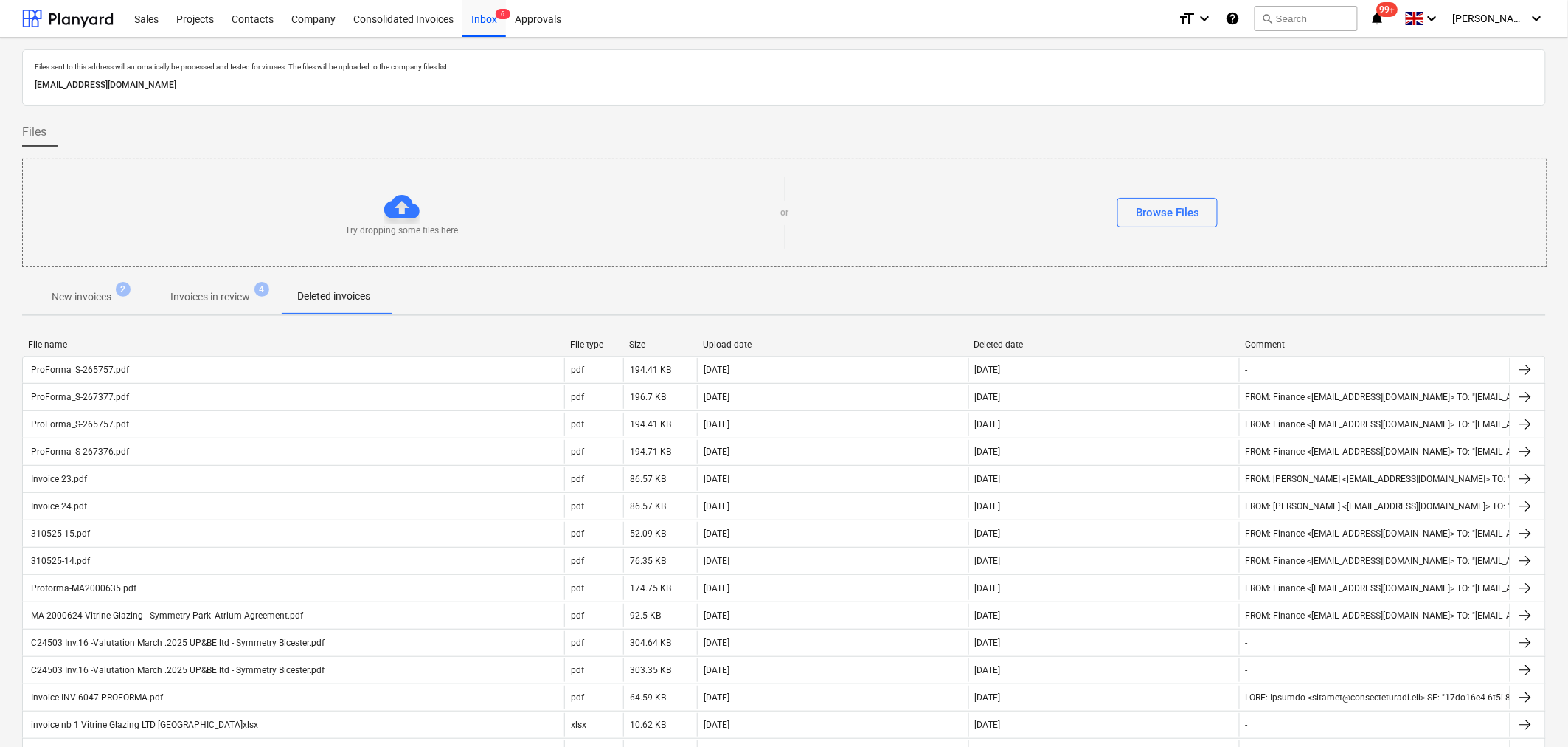
click at [86, 297] on p "New invoices" at bounding box center [82, 297] width 60 height 16
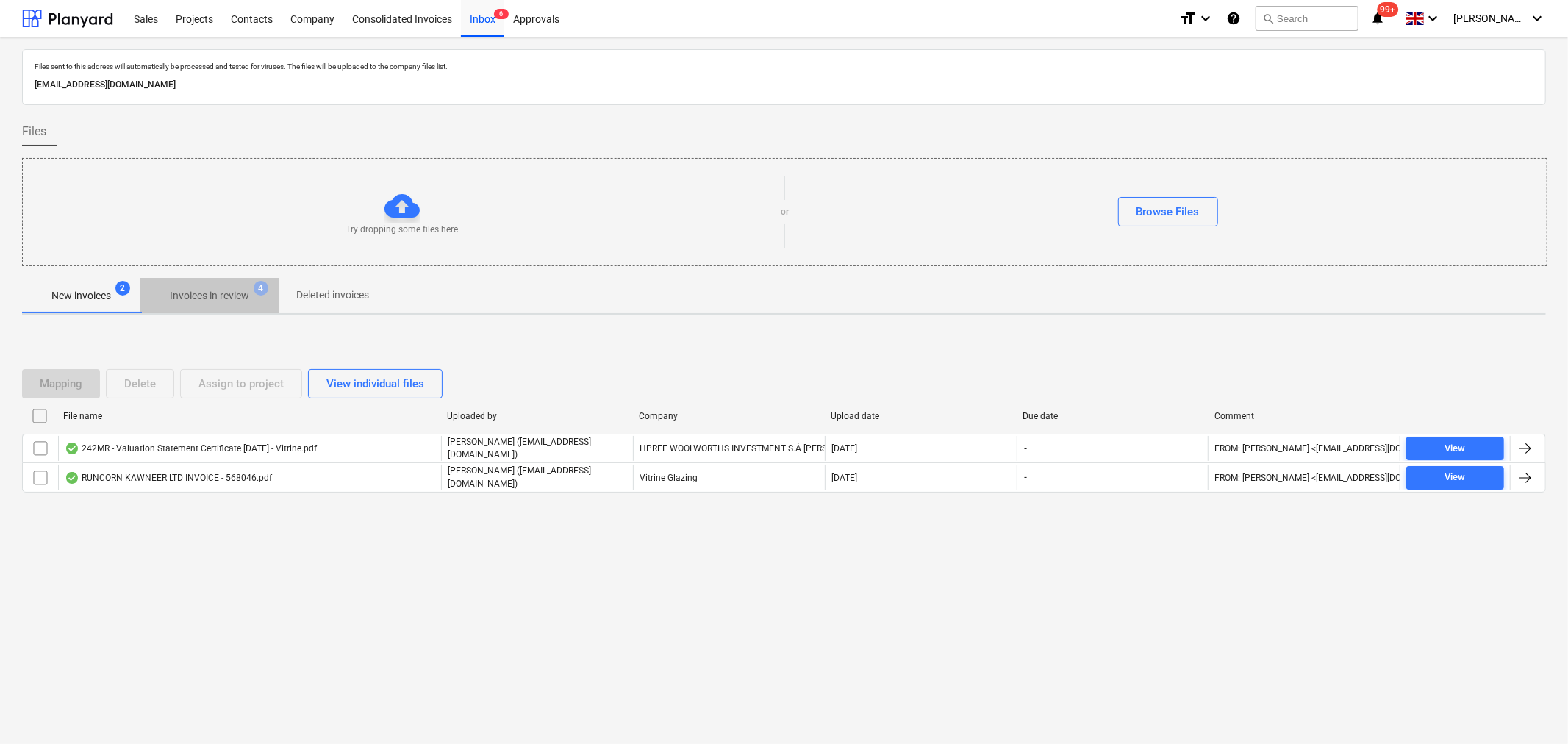
click at [231, 289] on p "Invoices in review" at bounding box center [210, 296] width 79 height 16
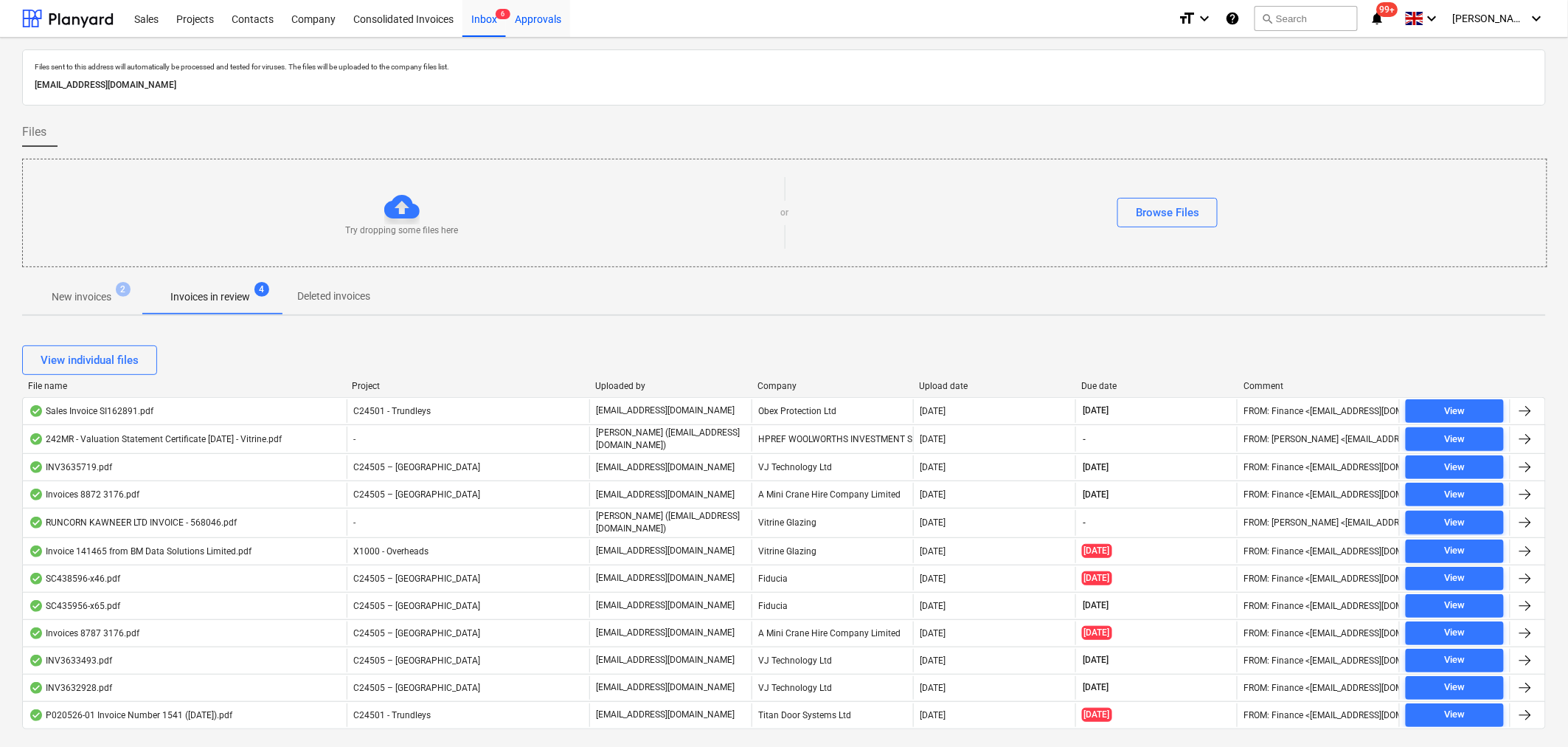
click at [519, 22] on div "Approvals" at bounding box center [538, 18] width 64 height 37
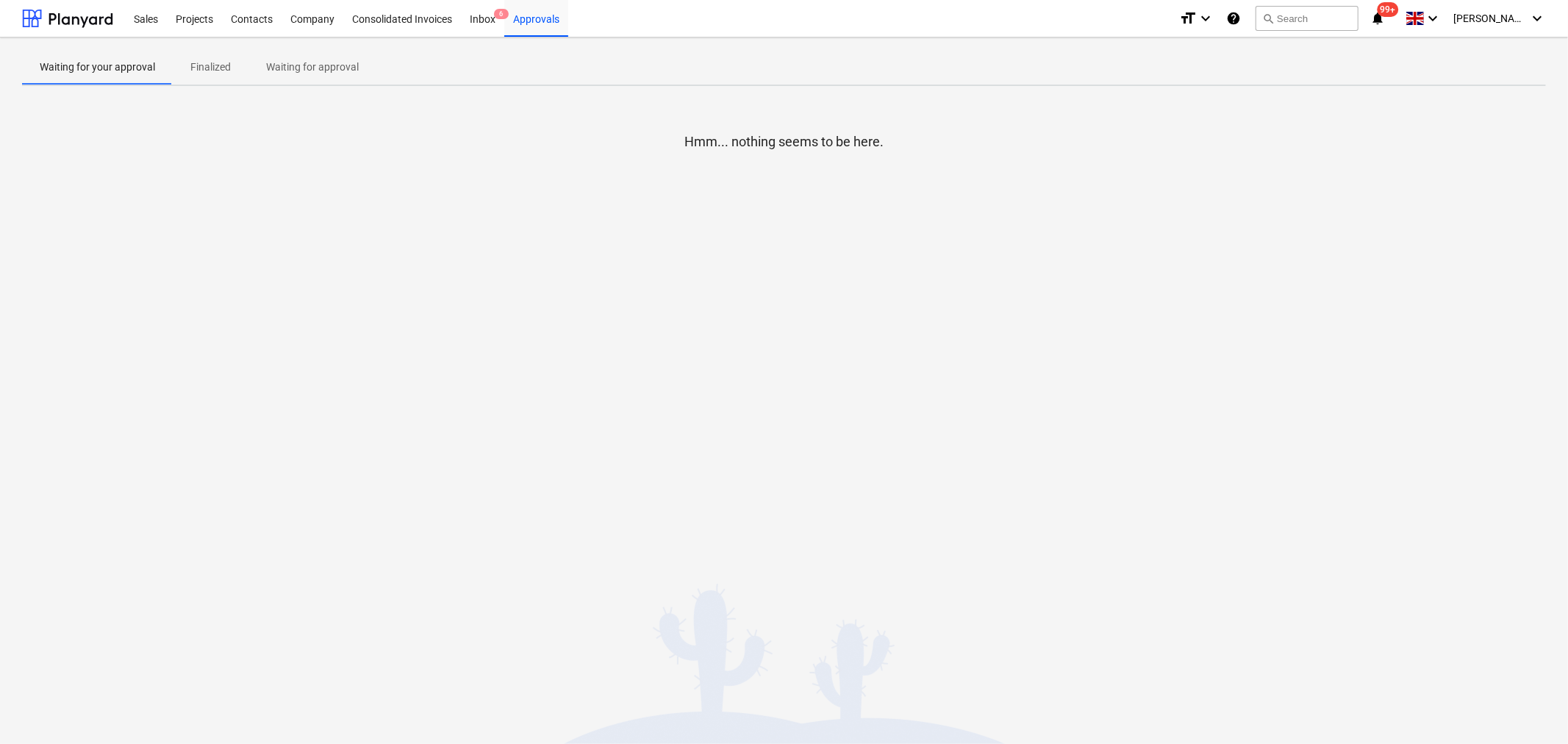
click at [284, 61] on p "Waiting for approval" at bounding box center [313, 67] width 93 height 16
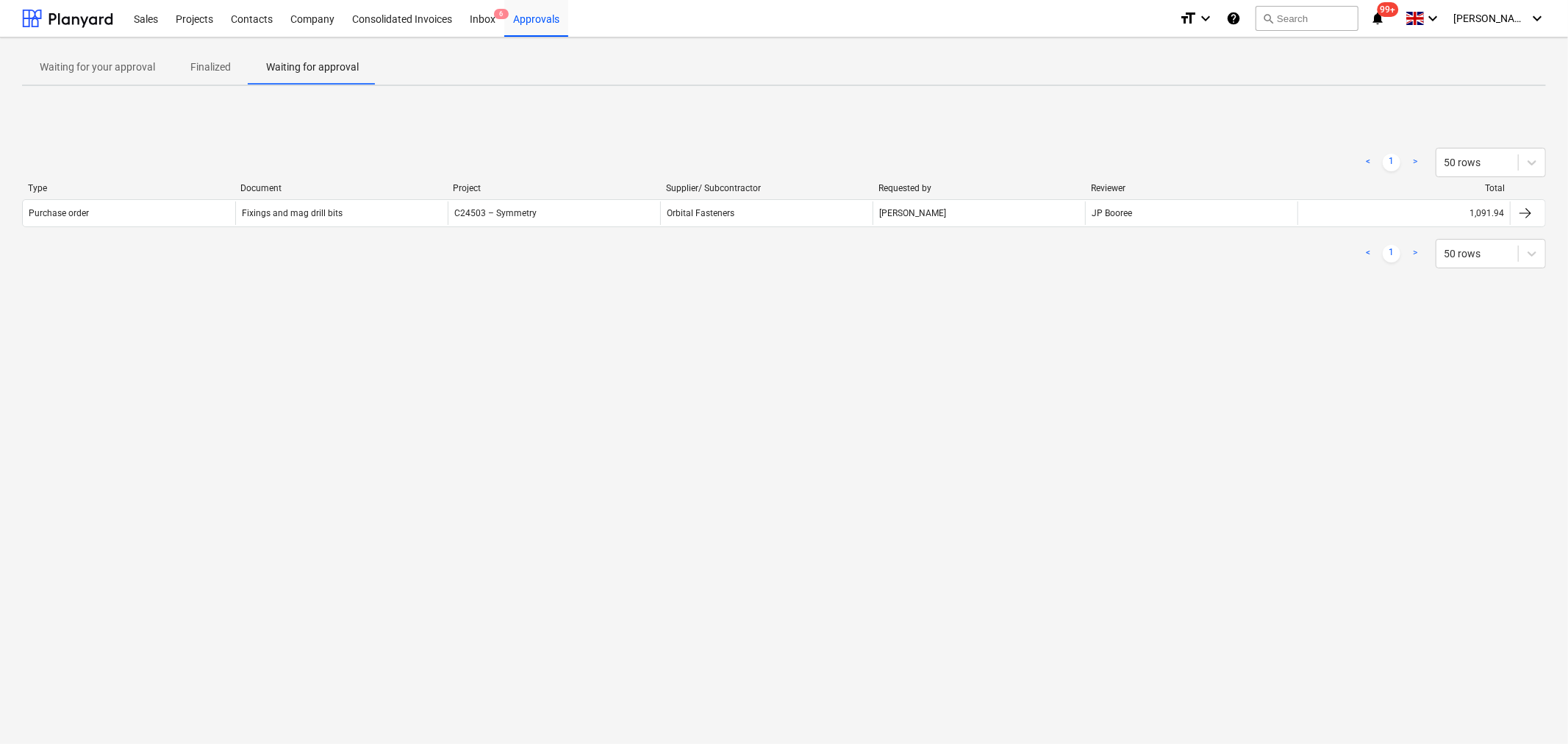
click at [199, 66] on p "Finalized" at bounding box center [210, 67] width 40 height 16
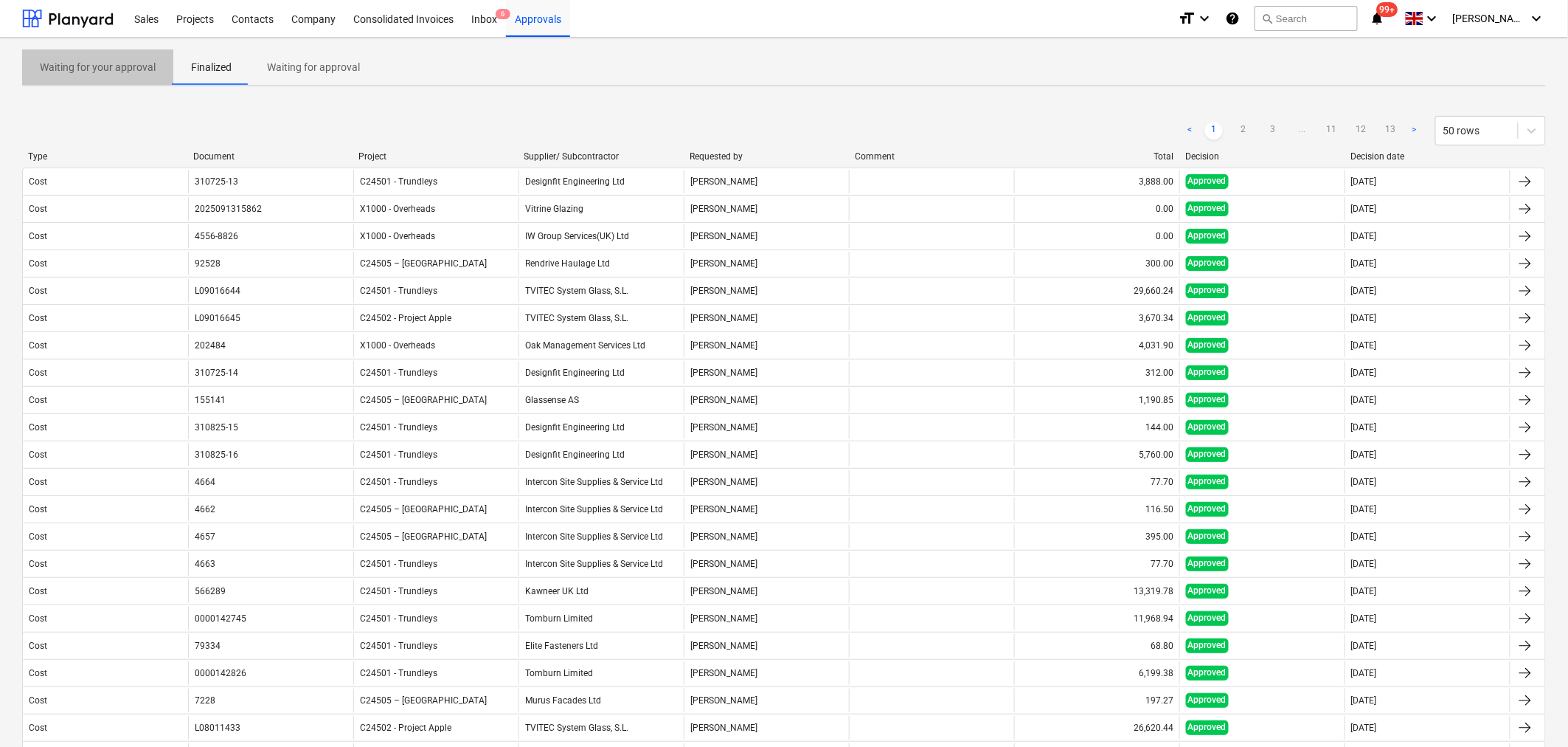
click at [114, 73] on p "Waiting for your approval" at bounding box center [97, 67] width 116 height 16
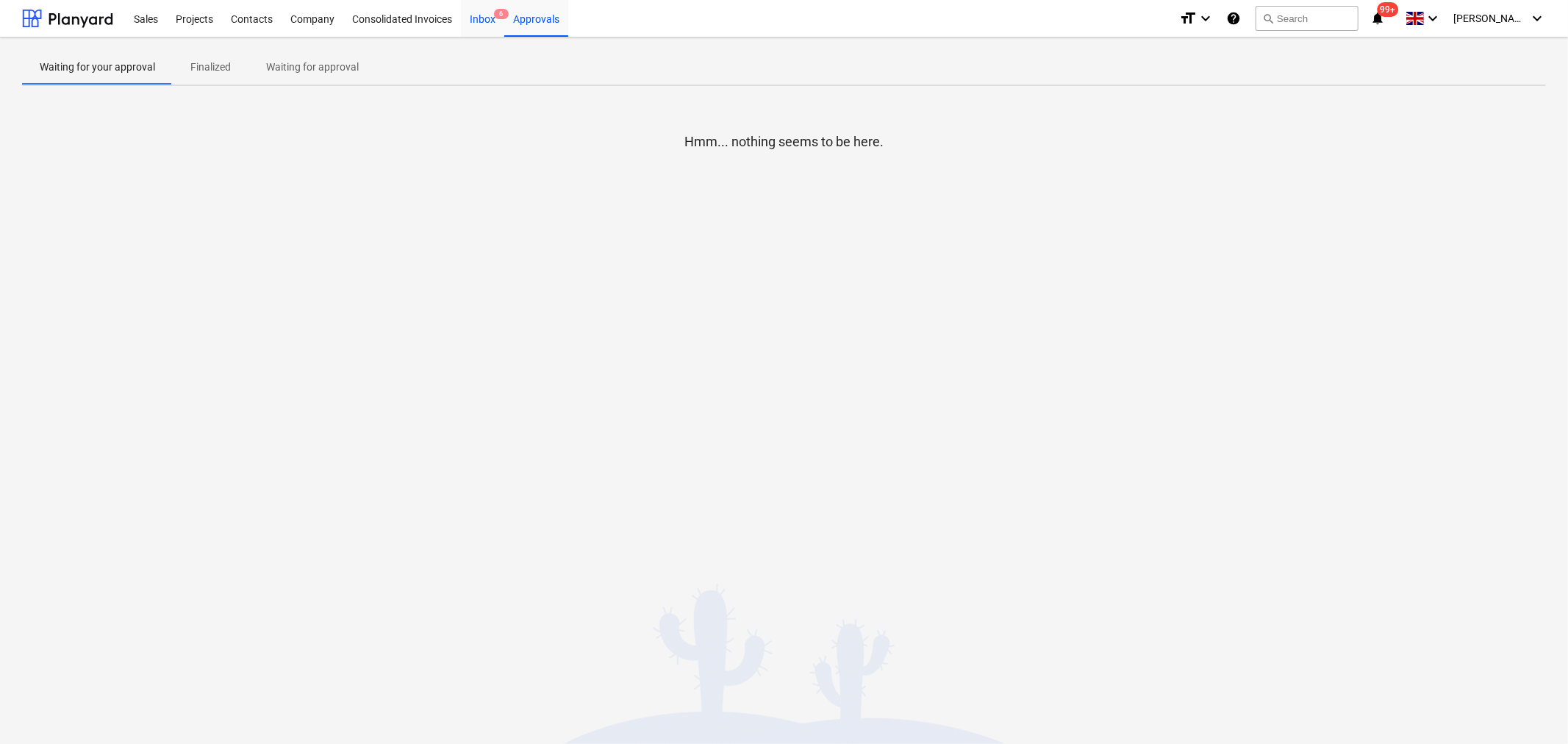
click at [484, 16] on div "Inbox 6" at bounding box center [483, 18] width 43 height 37
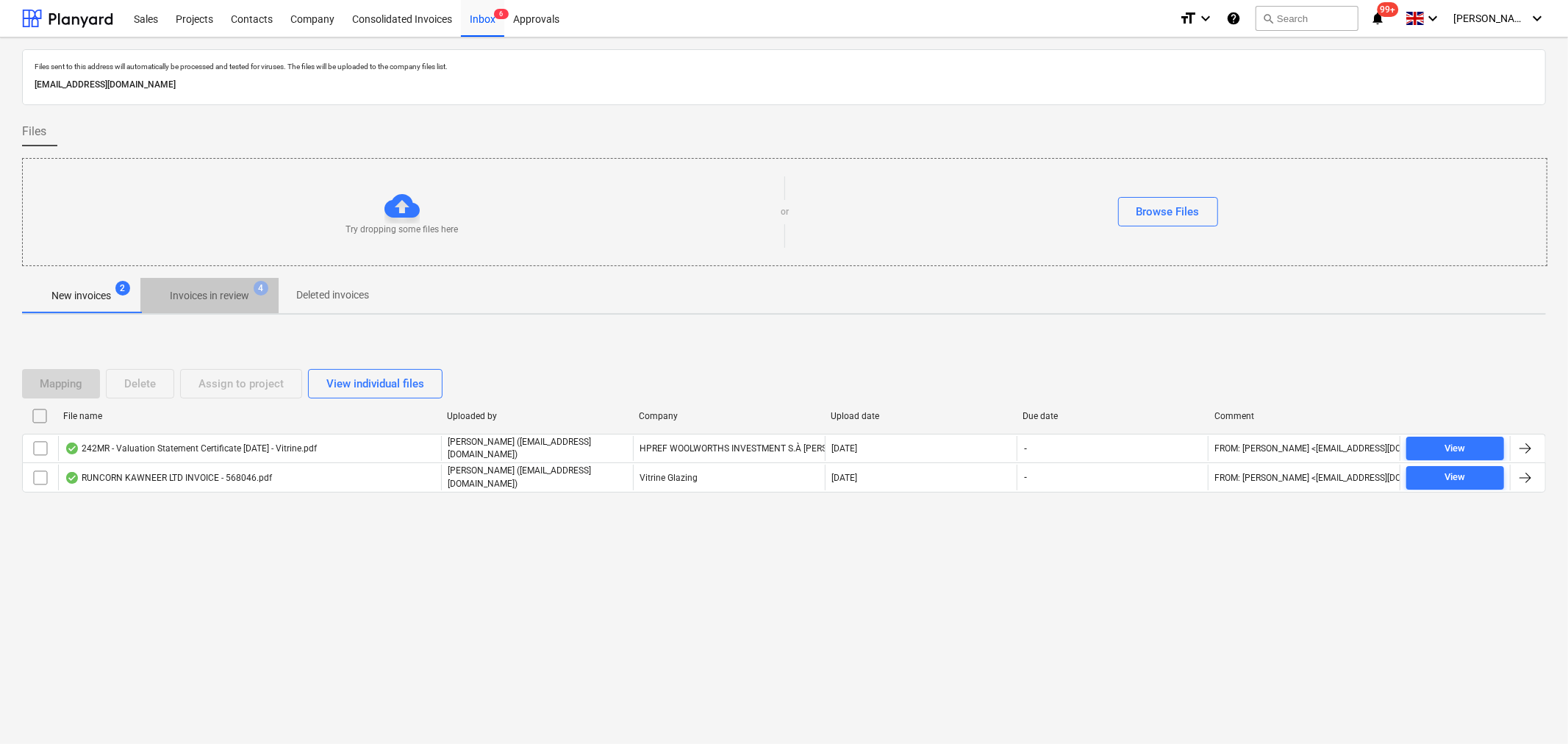
click at [199, 290] on p "Invoices in review" at bounding box center [210, 296] width 79 height 16
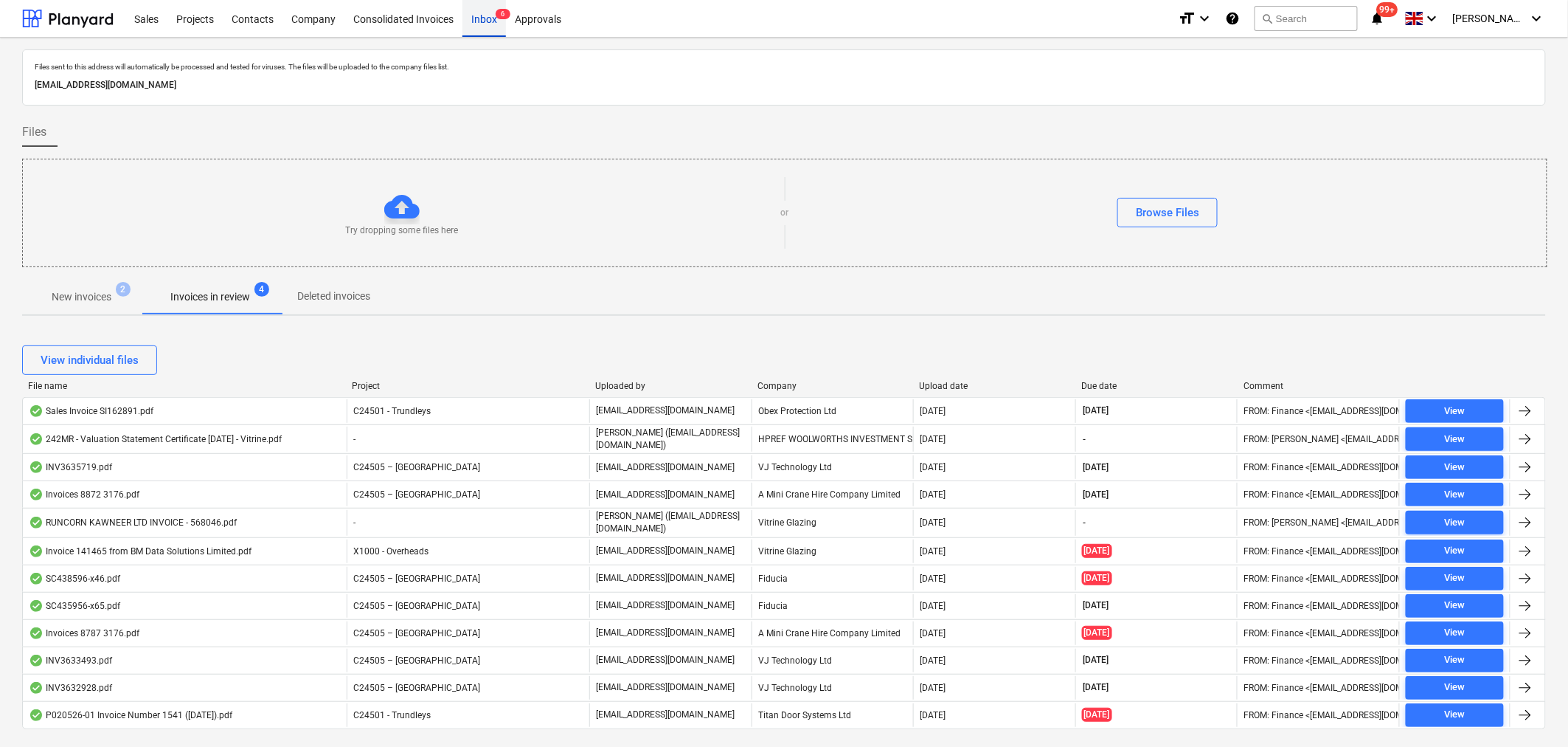
drag, startPoint x: 480, startPoint y: 19, endPoint x: 477, endPoint y: 30, distance: 11.4
click at [480, 19] on div "Inbox 6" at bounding box center [484, 18] width 43 height 37
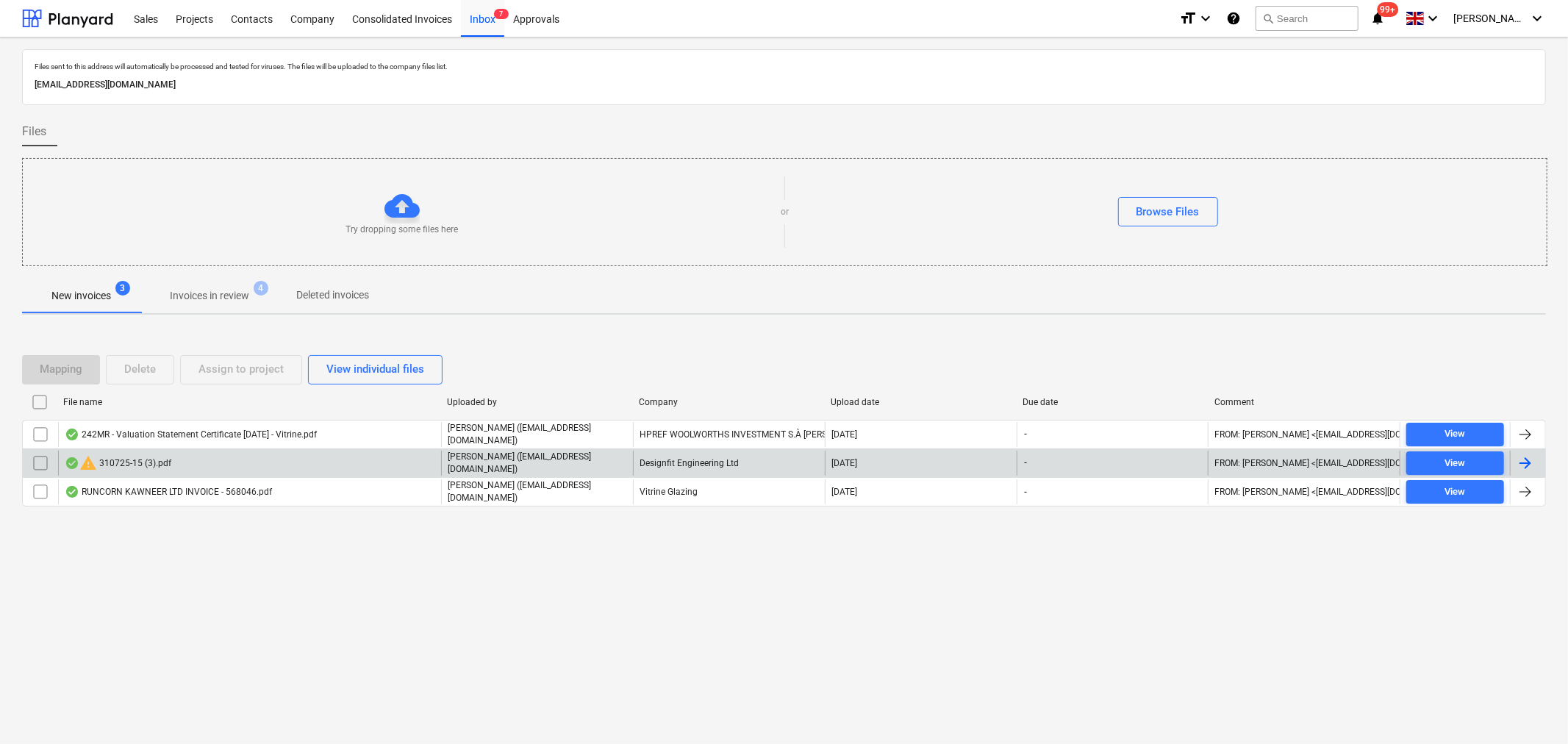
click at [1534, 460] on div at bounding box center [1525, 463] width 18 height 18
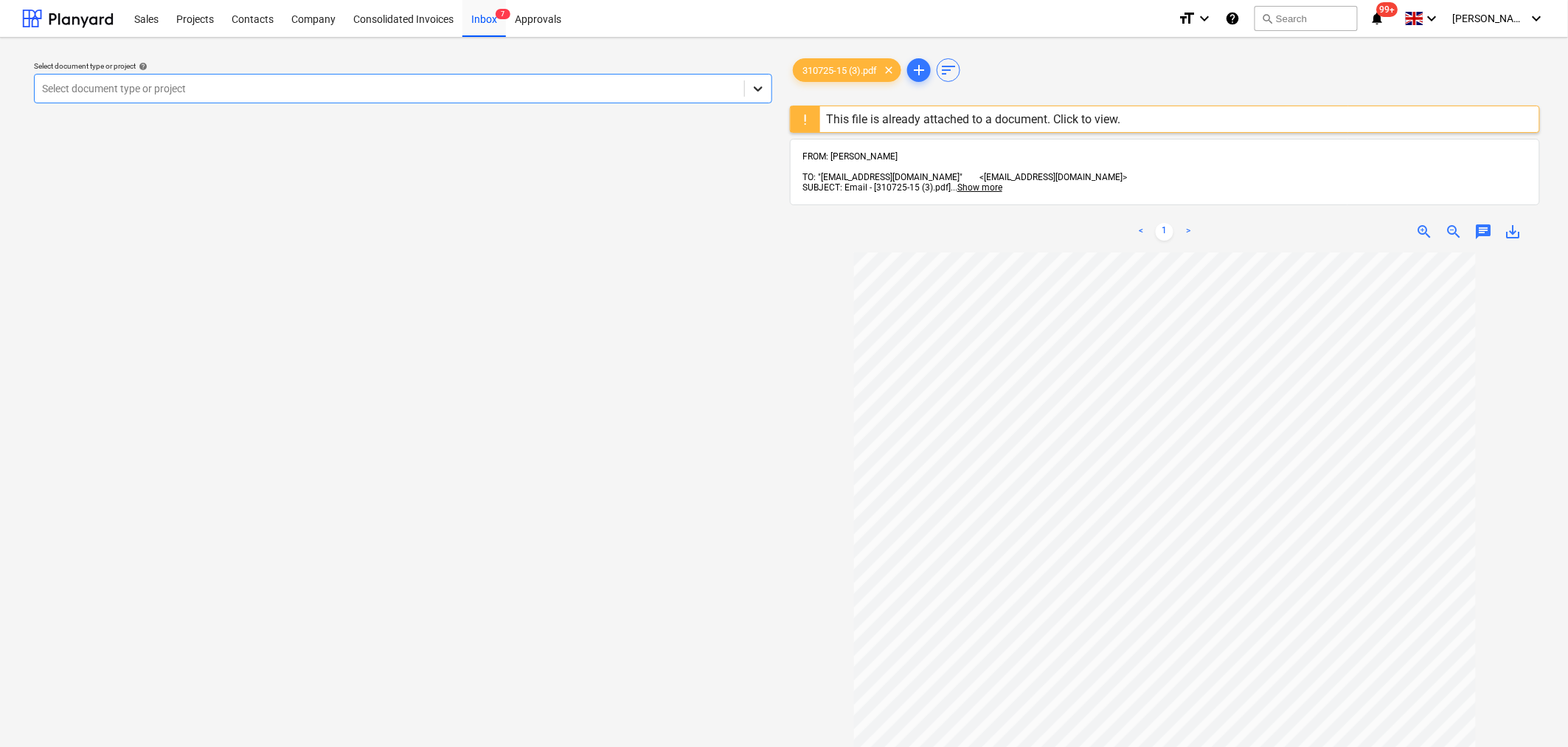
click at [754, 87] on icon at bounding box center [759, 88] width 15 height 15
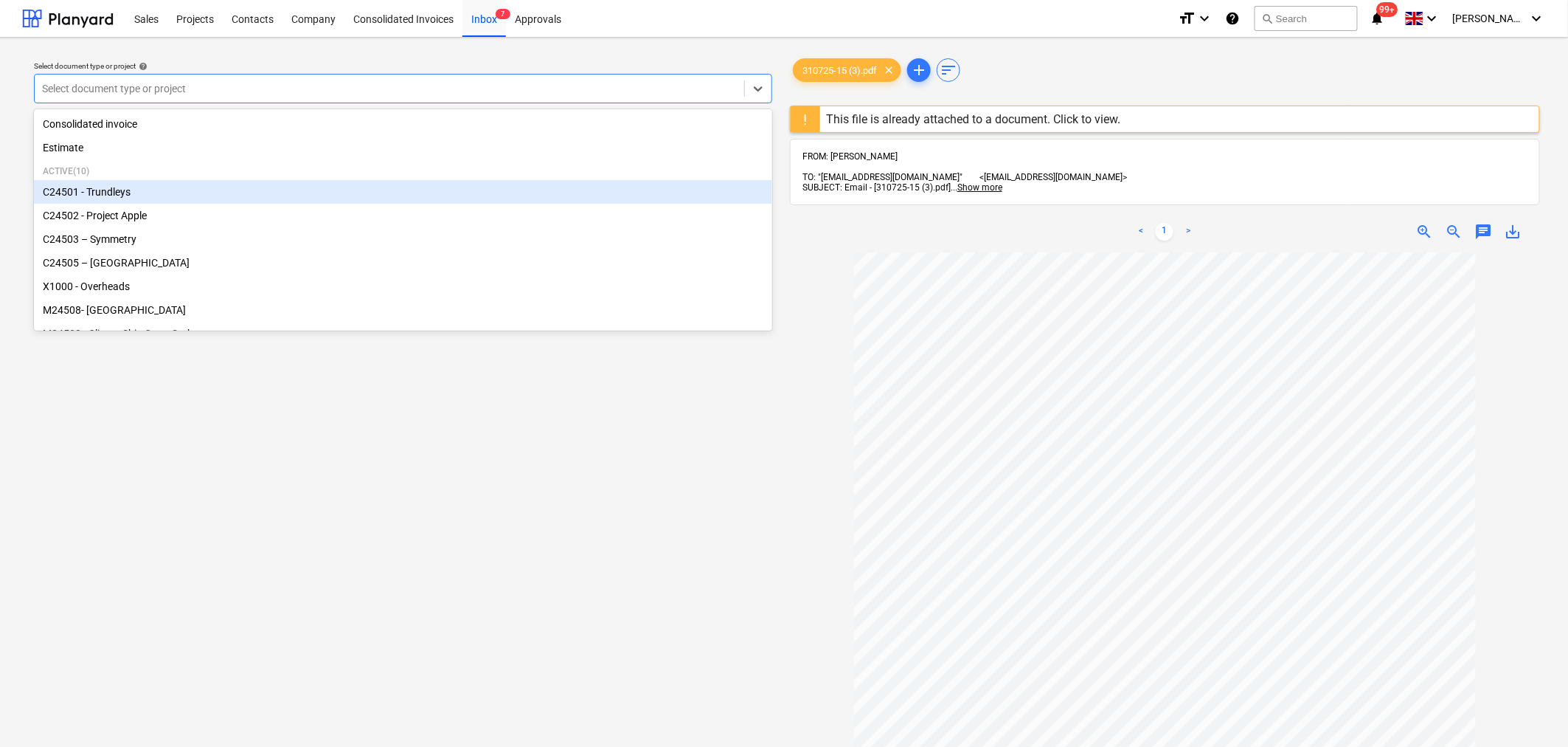
click at [662, 198] on div "C24501 - Trundleys" at bounding box center [403, 192] width 738 height 24
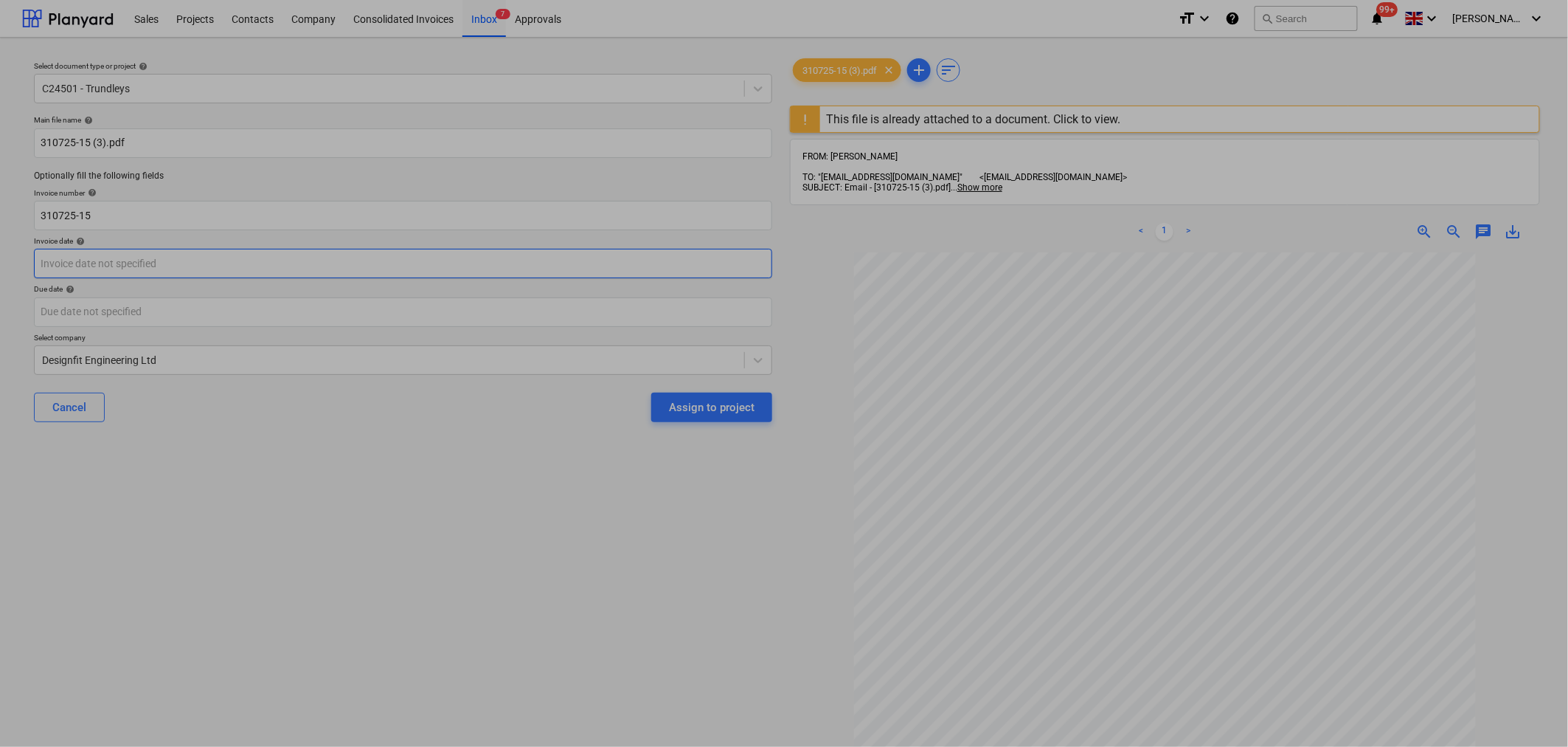
click at [379, 261] on body "Sales Projects Contacts Company Consolidated Invoices Inbox 7 Approvals format_…" at bounding box center [784, 373] width 1568 height 747
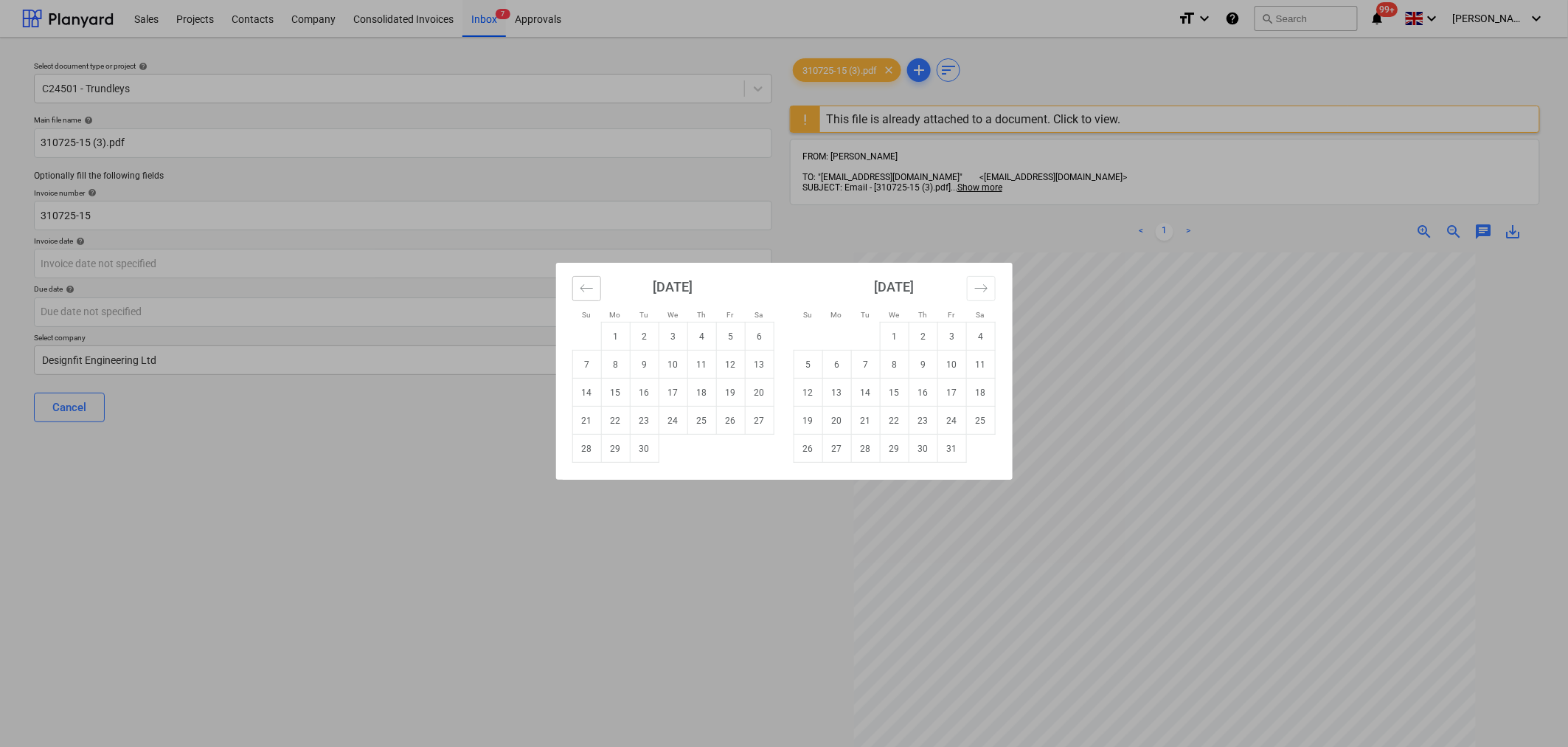
click at [595, 291] on button "Move backward to switch to the previous month." at bounding box center [586, 288] width 28 height 25
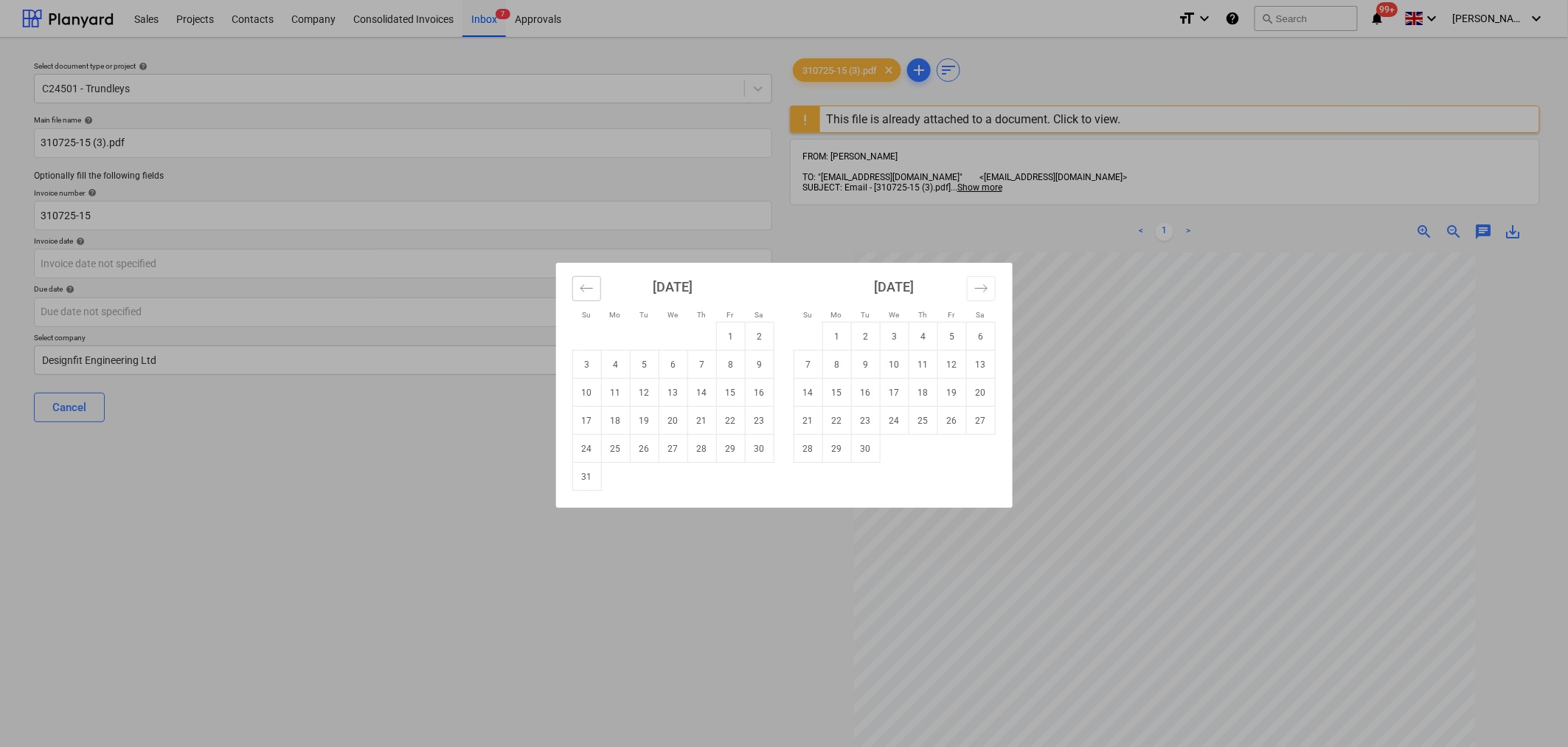
click at [595, 291] on button "Move backward to switch to the previous month." at bounding box center [586, 288] width 28 height 25
click at [694, 444] on td "31" at bounding box center [702, 448] width 28 height 28
type input "[DATE]"
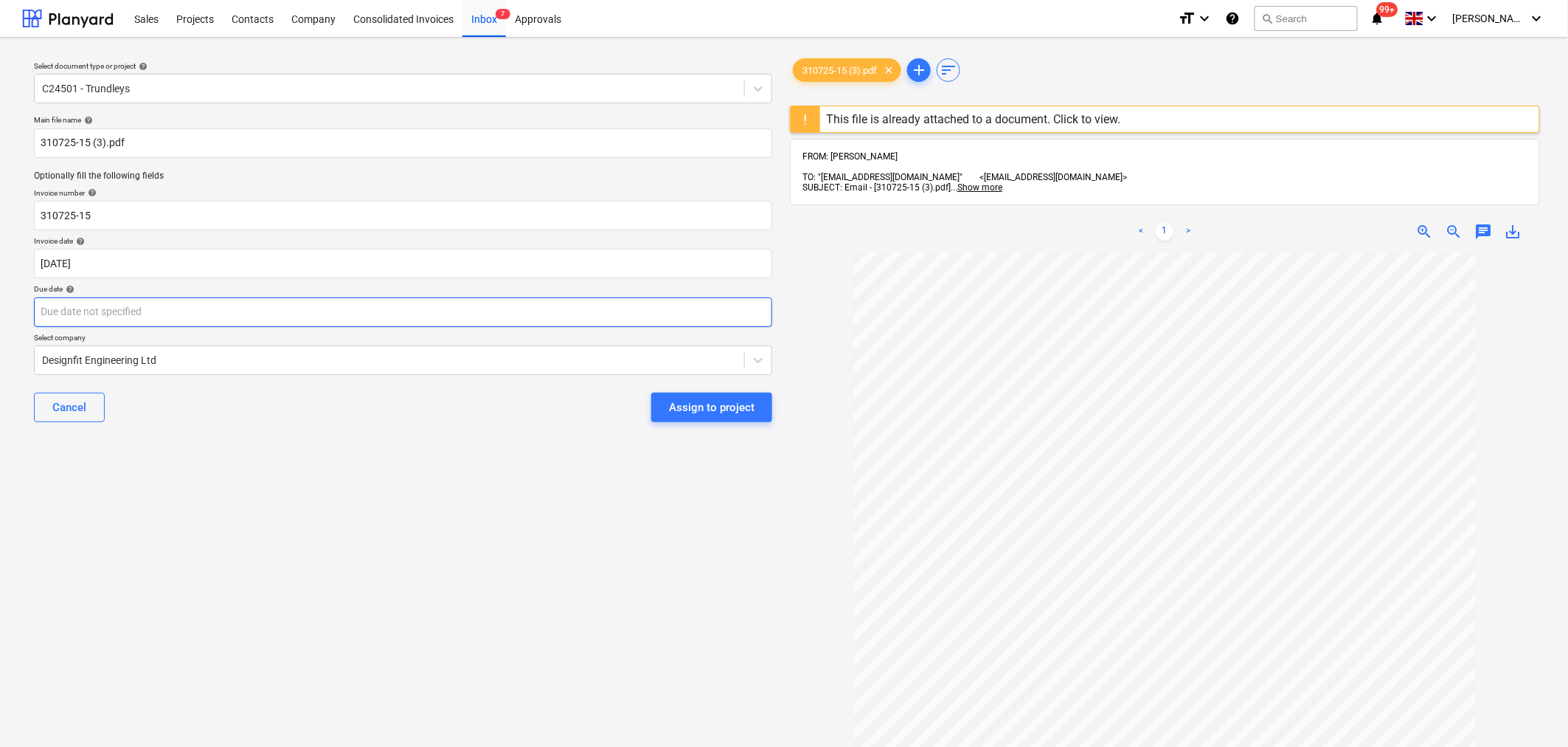
click at [474, 308] on body "Sales Projects Contacts Company Consolidated Invoices Inbox 7 Approvals format_…" at bounding box center [784, 373] width 1568 height 747
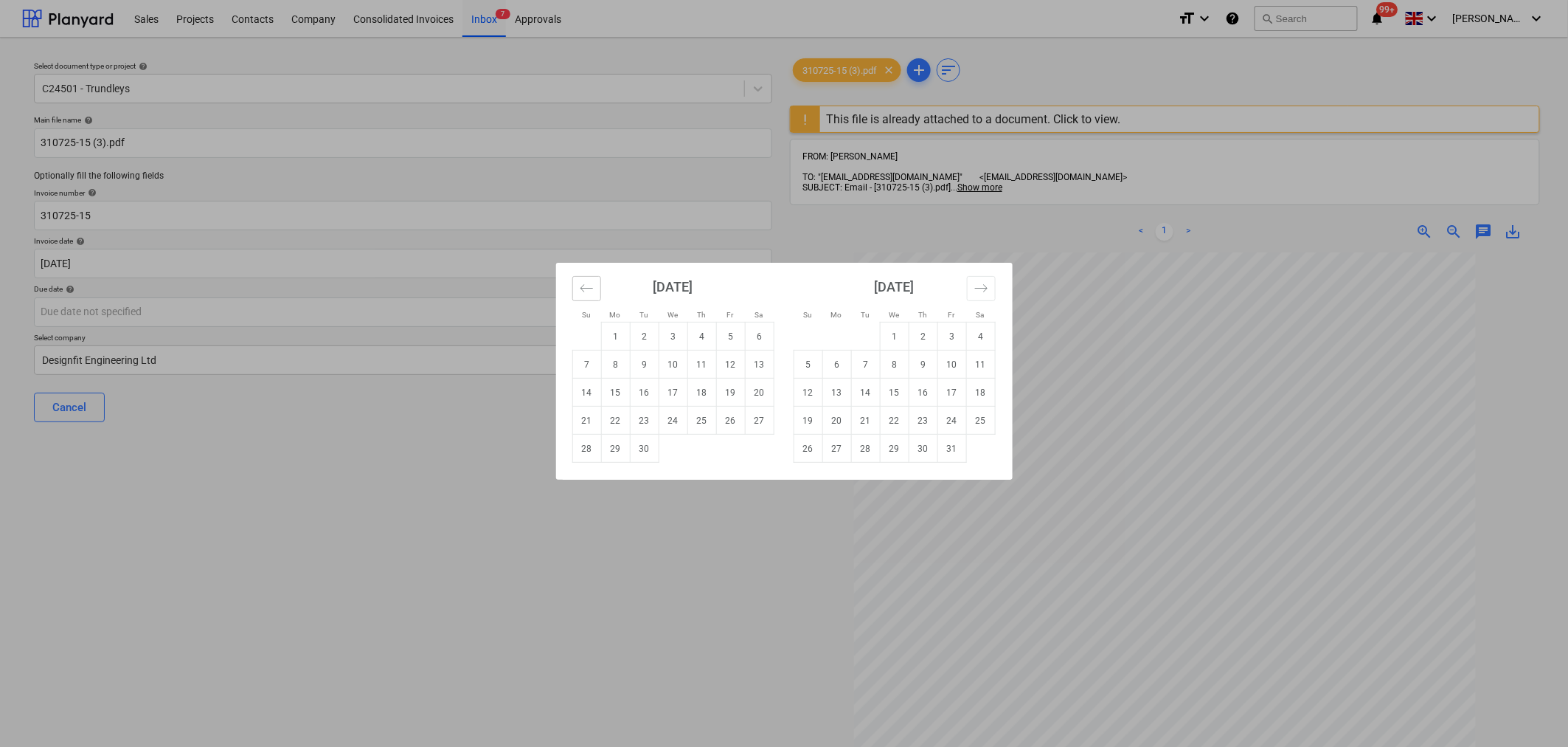
click at [588, 288] on icon "Move backward to switch to the previous month." at bounding box center [586, 288] width 14 height 14
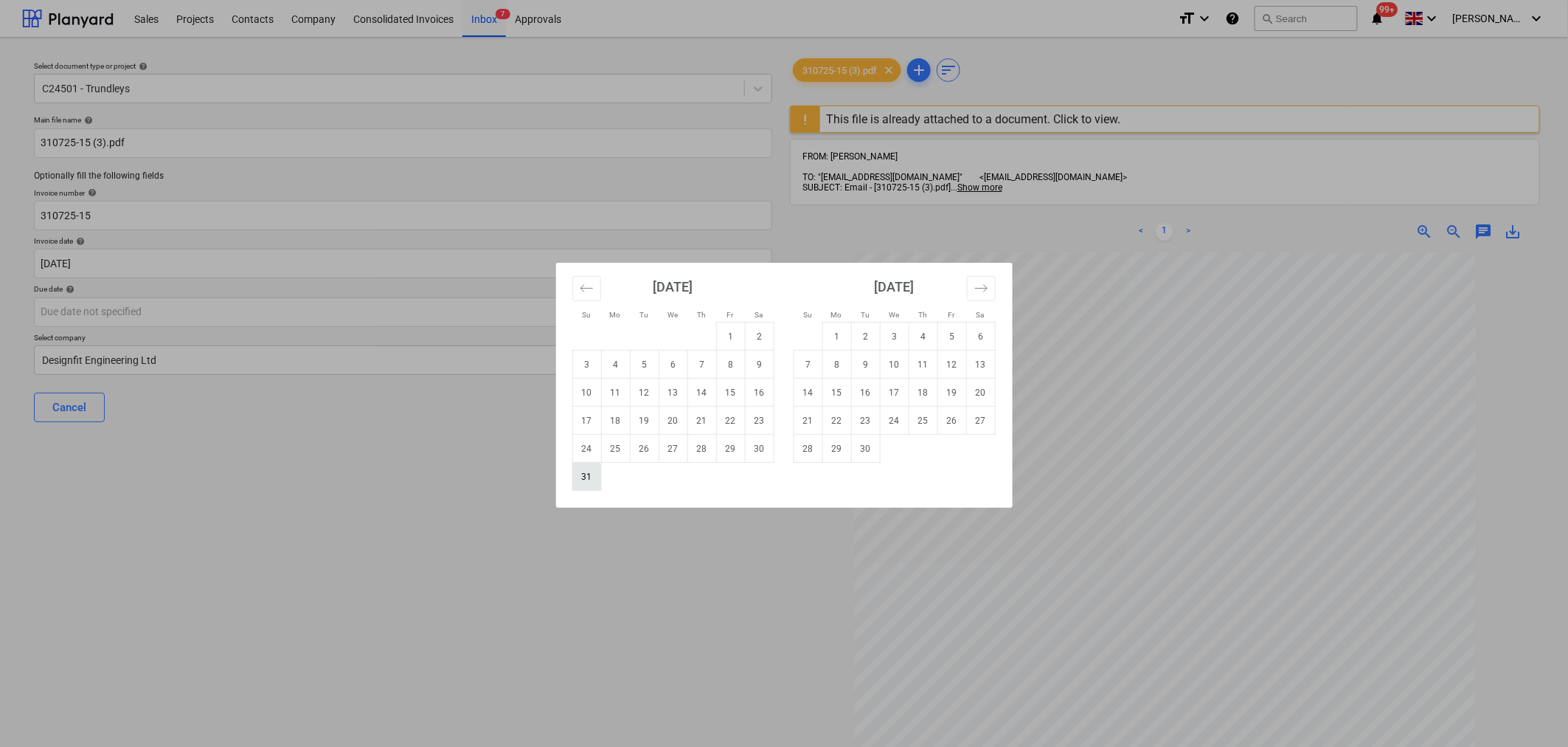
click at [591, 482] on td "31" at bounding box center [586, 477] width 28 height 28
type input "[DATE]"
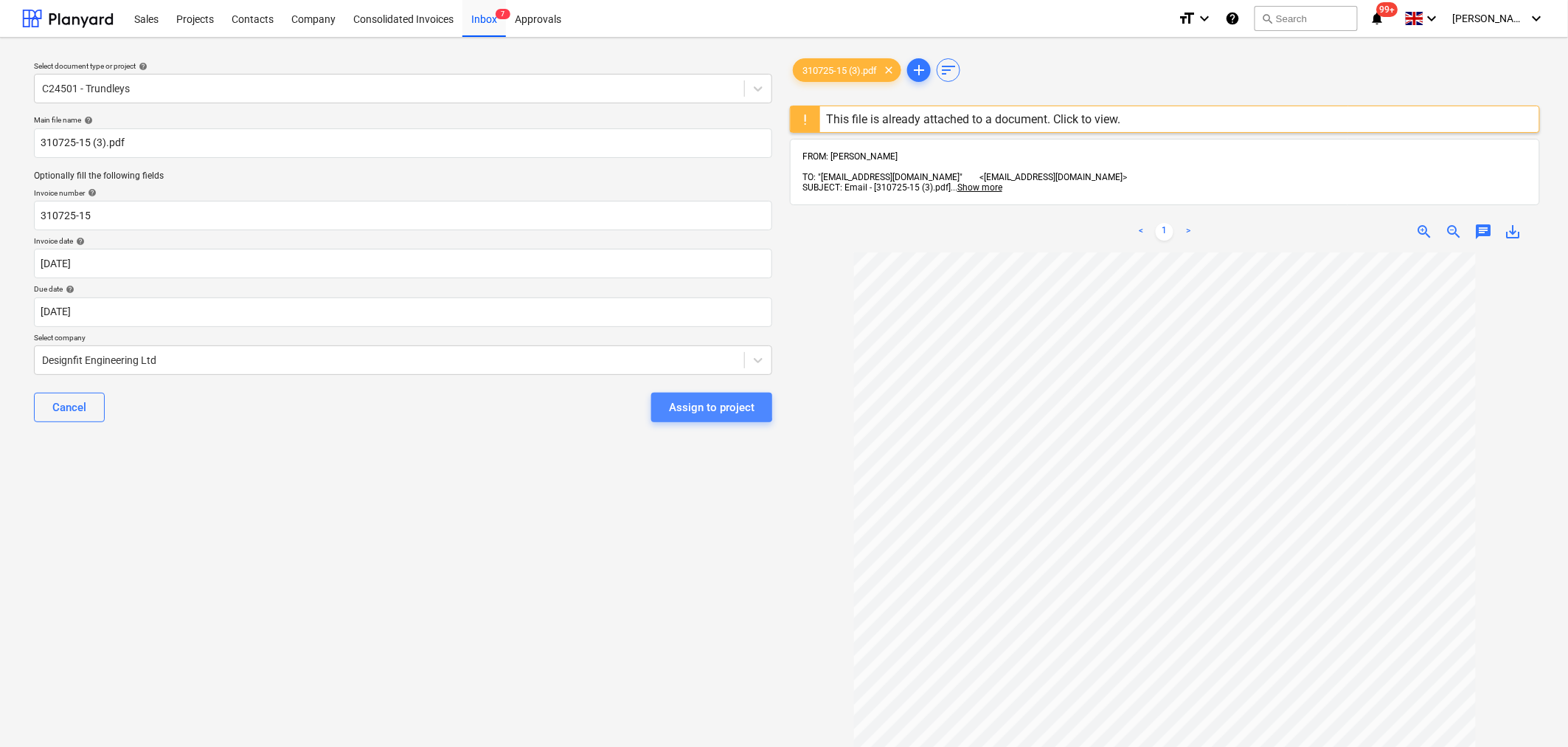
click at [707, 405] on div "Assign to project" at bounding box center [711, 408] width 85 height 19
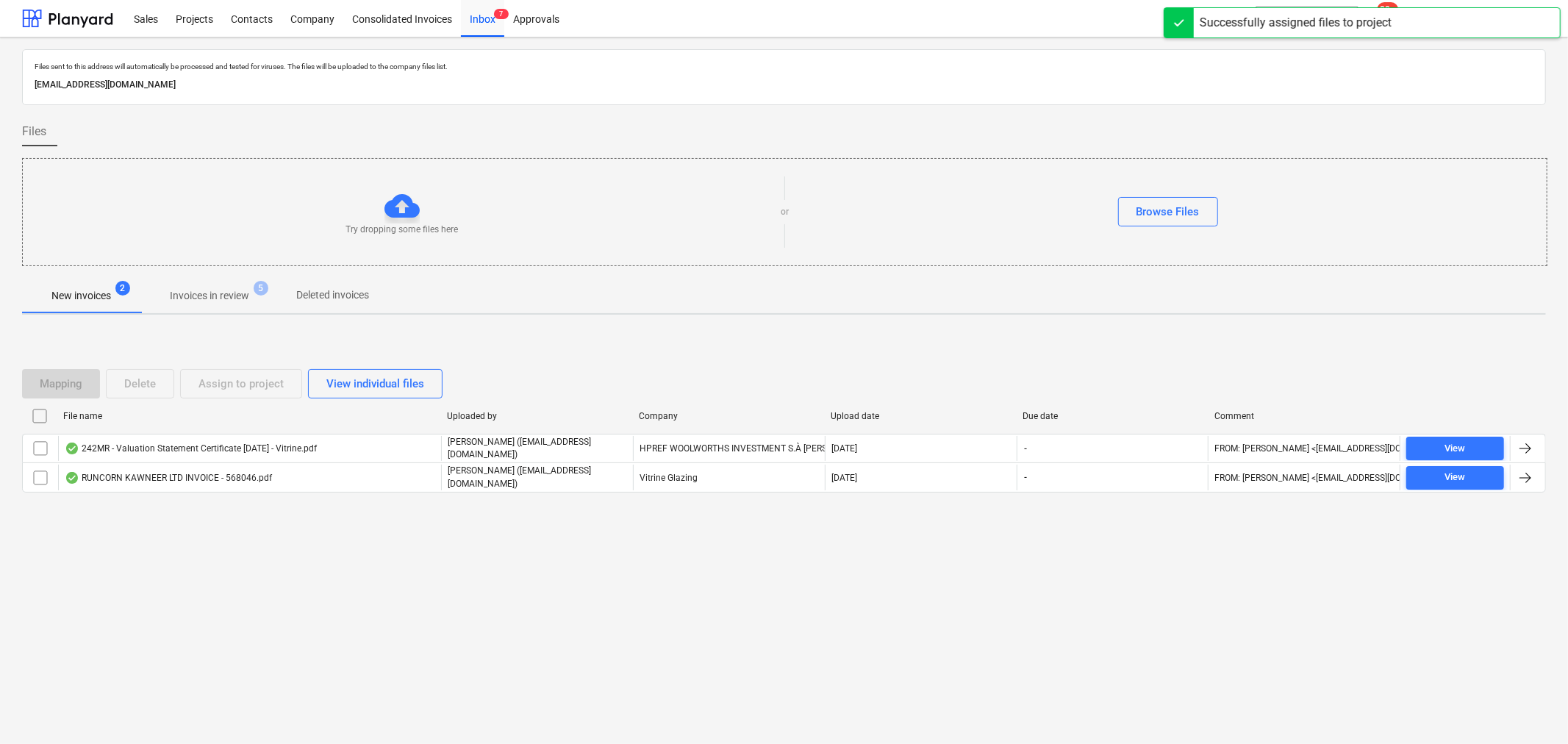
click at [208, 296] on p "Invoices in review" at bounding box center [210, 296] width 79 height 16
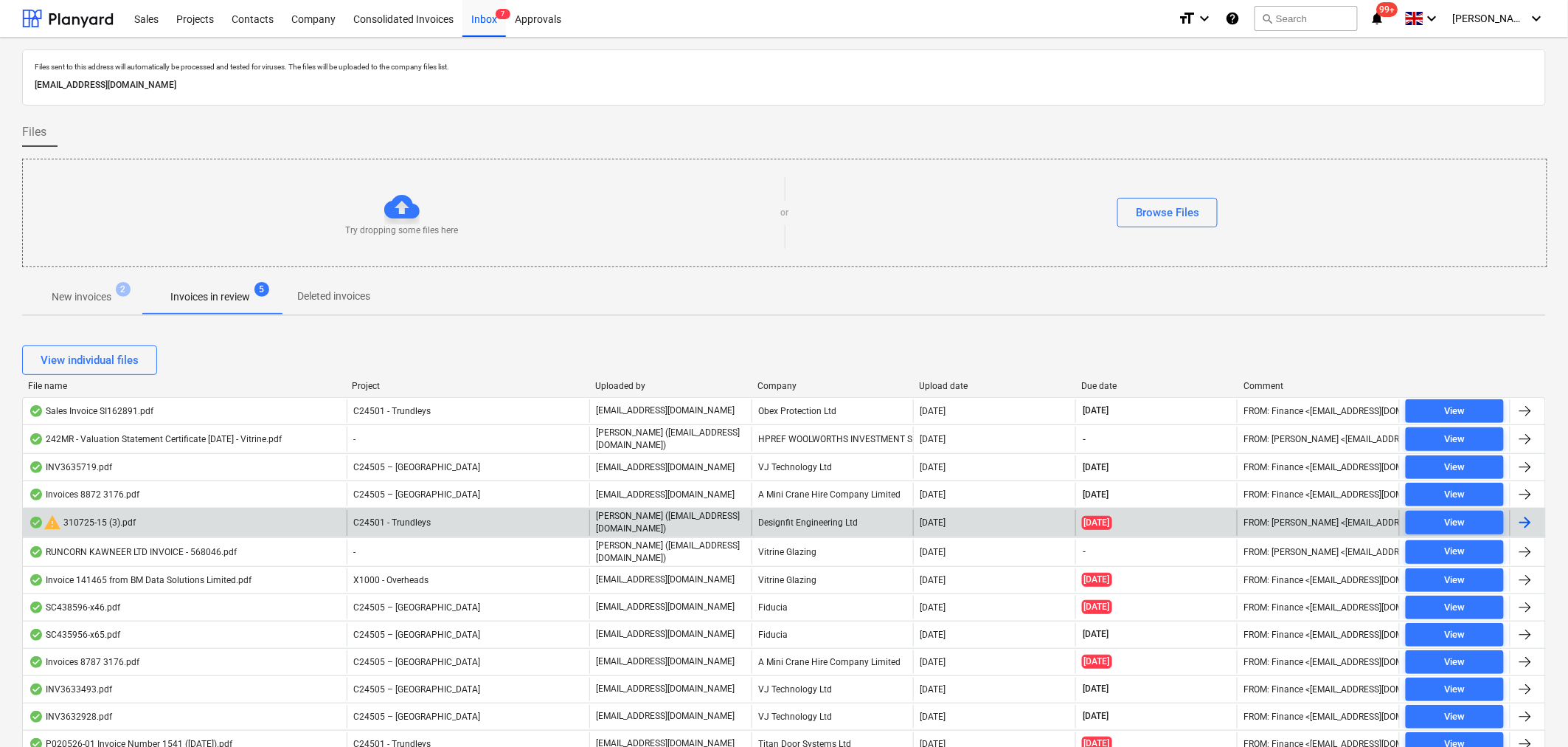
click at [663, 520] on p "Maritz (maritznaude@vitrineglazing.com)" at bounding box center [671, 522] width 150 height 25
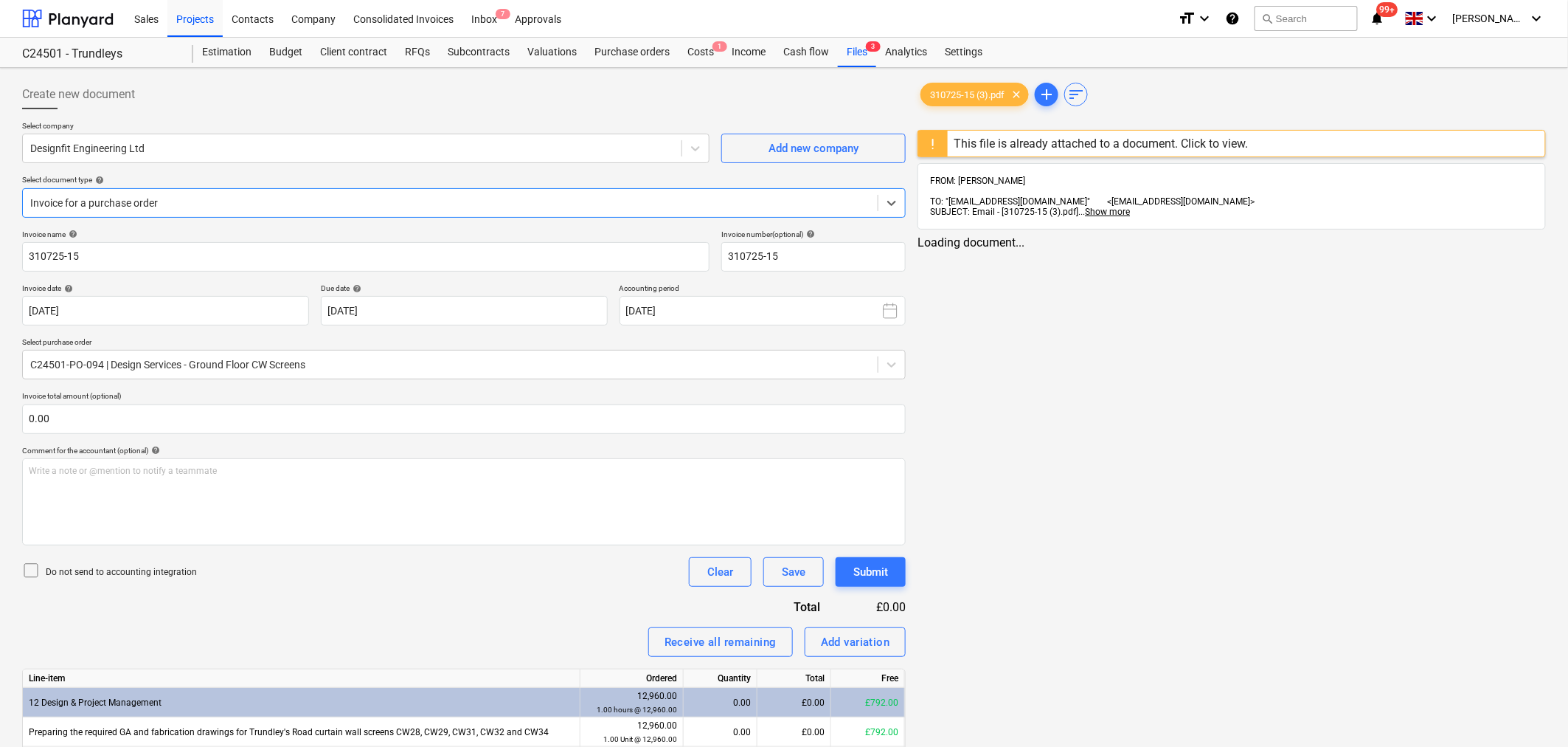
type input "[DATE]"
click at [953, 104] on div "310725-15 (3).pdf clear" at bounding box center [974, 94] width 109 height 24
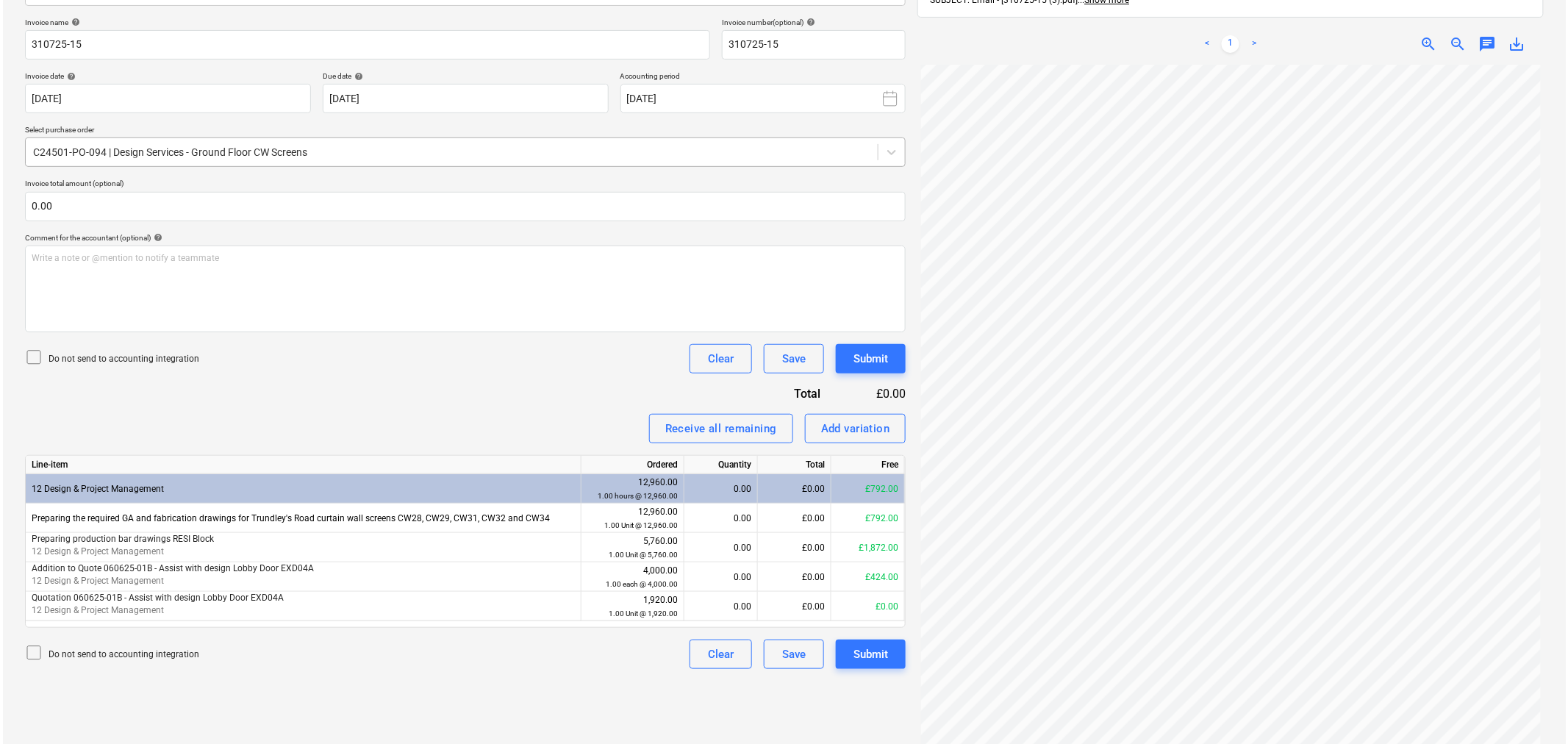
scroll to position [237, 0]
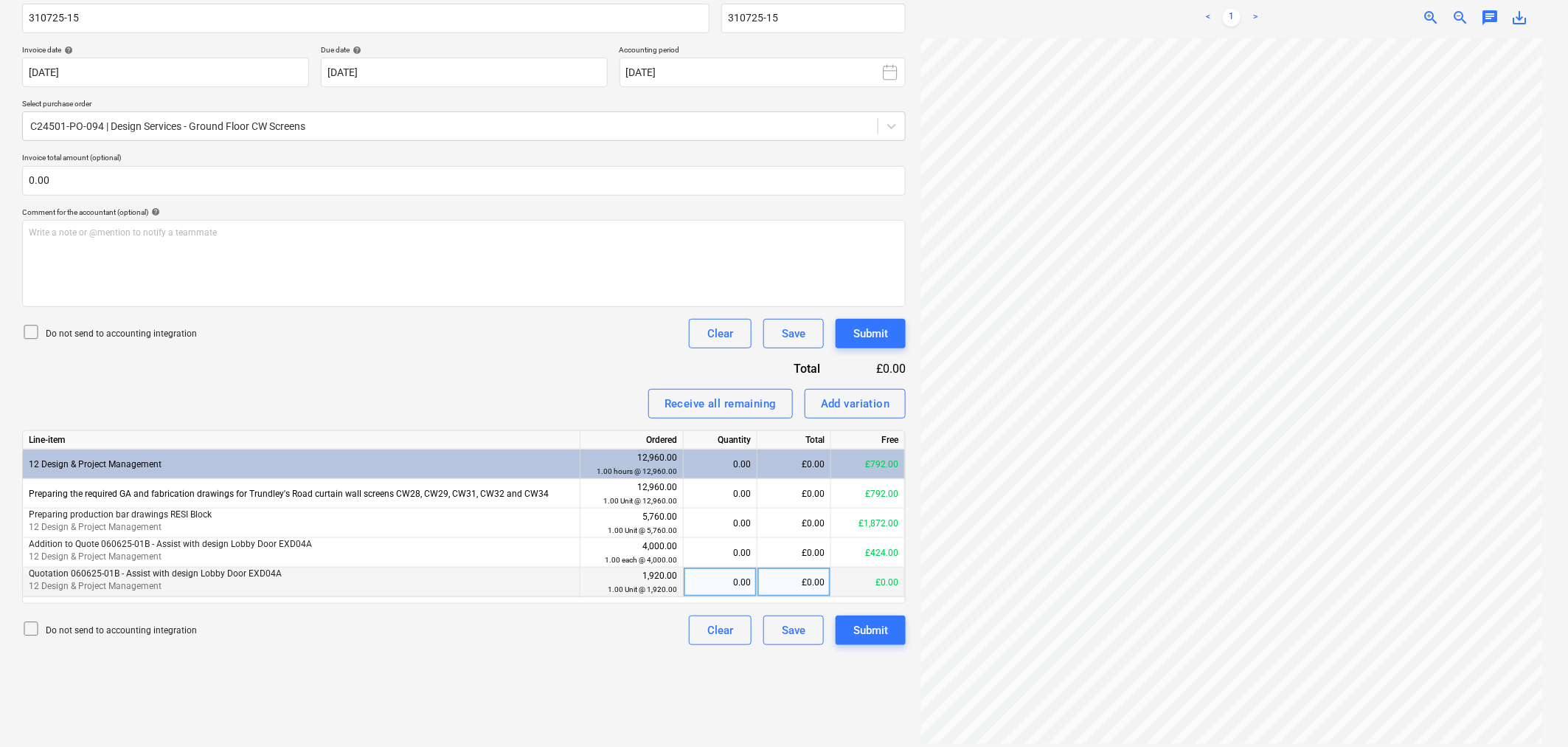
click at [288, 577] on p "Quotation 060625-01B - Assist with design Lobby Door EXD04A" at bounding box center [301, 573] width 545 height 13
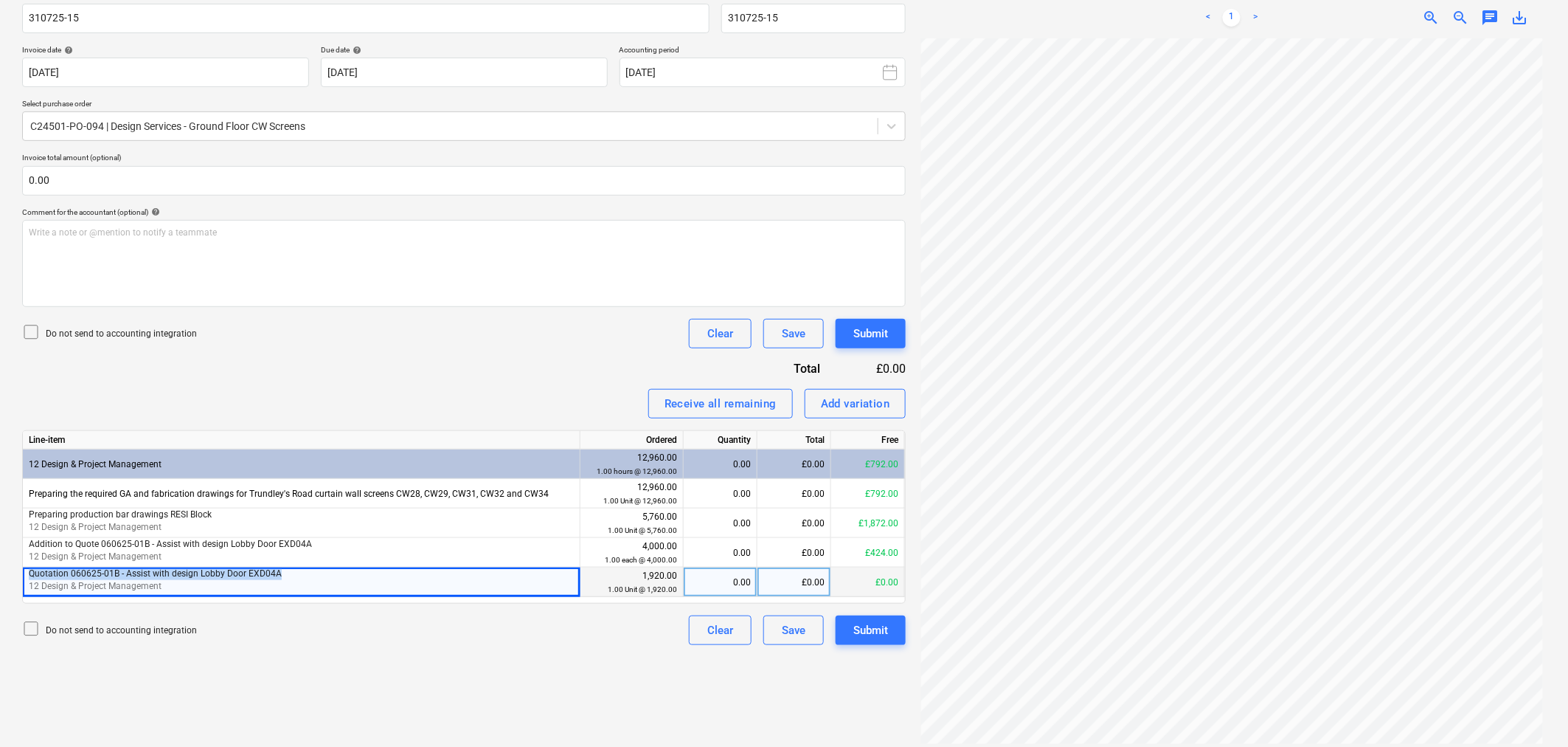
drag, startPoint x: 288, startPoint y: 577, endPoint x: 27, endPoint y: 571, distance: 261.1
click at [27, 571] on div "Quotation 060625-01B - Assist with design Lobby Door EXD04A 12 Design & Project…" at bounding box center [302, 581] width 558 height 29
copy span "Quotation 060625-01B - Assist with design Lobby Door EXD04A"
click at [842, 408] on div "Add variation" at bounding box center [855, 404] width 70 height 19
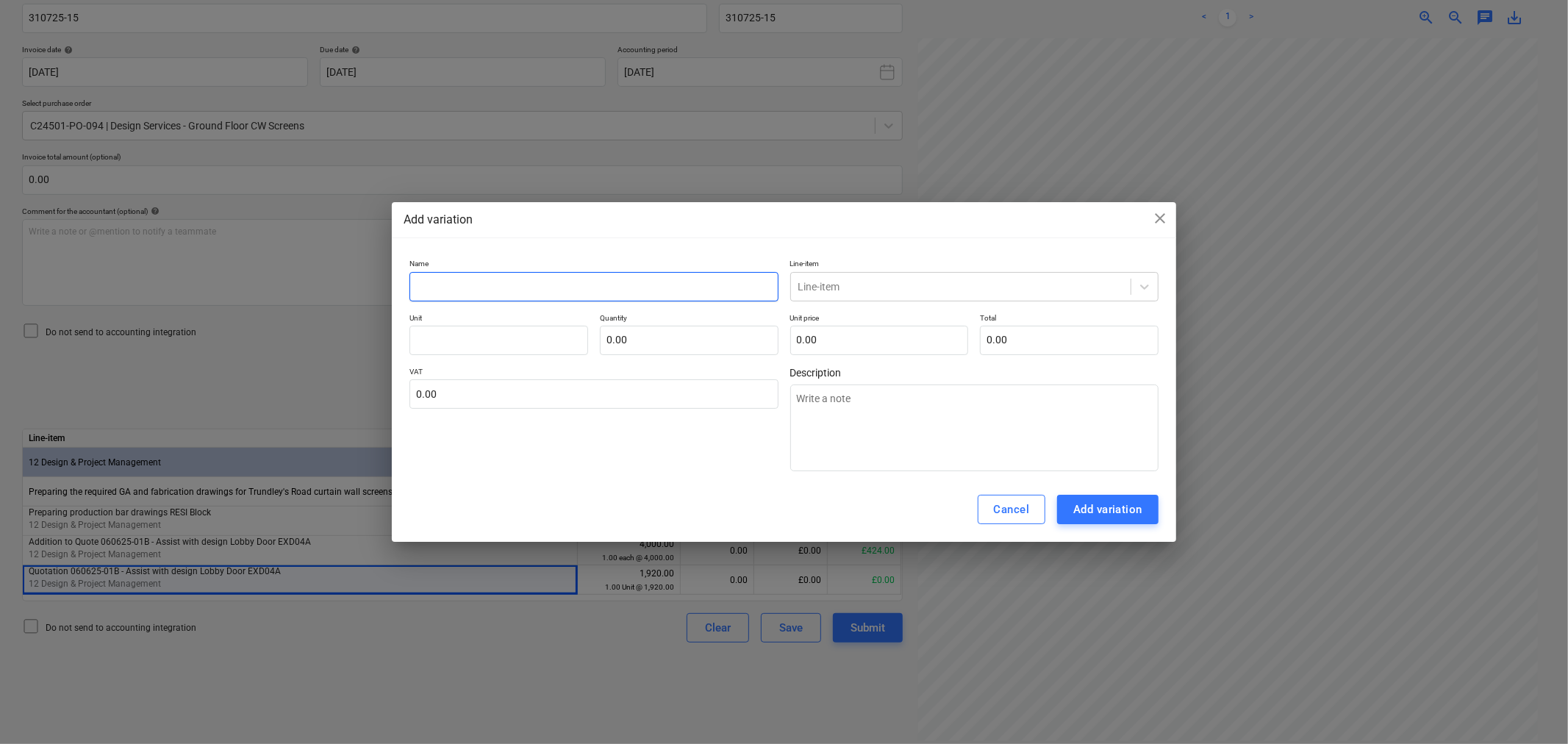
click at [500, 279] on input "text" at bounding box center [593, 286] width 368 height 29
paste input "Quotation 060625-01B - Assist with design Lobby Door EXD04A"
type input "Quotation 060625-01B - Assist with design Lobby Door EXD04A"
type textarea "x"
type input "Quotation 060625-01B - Assist with design Lobby Door EXD04A"
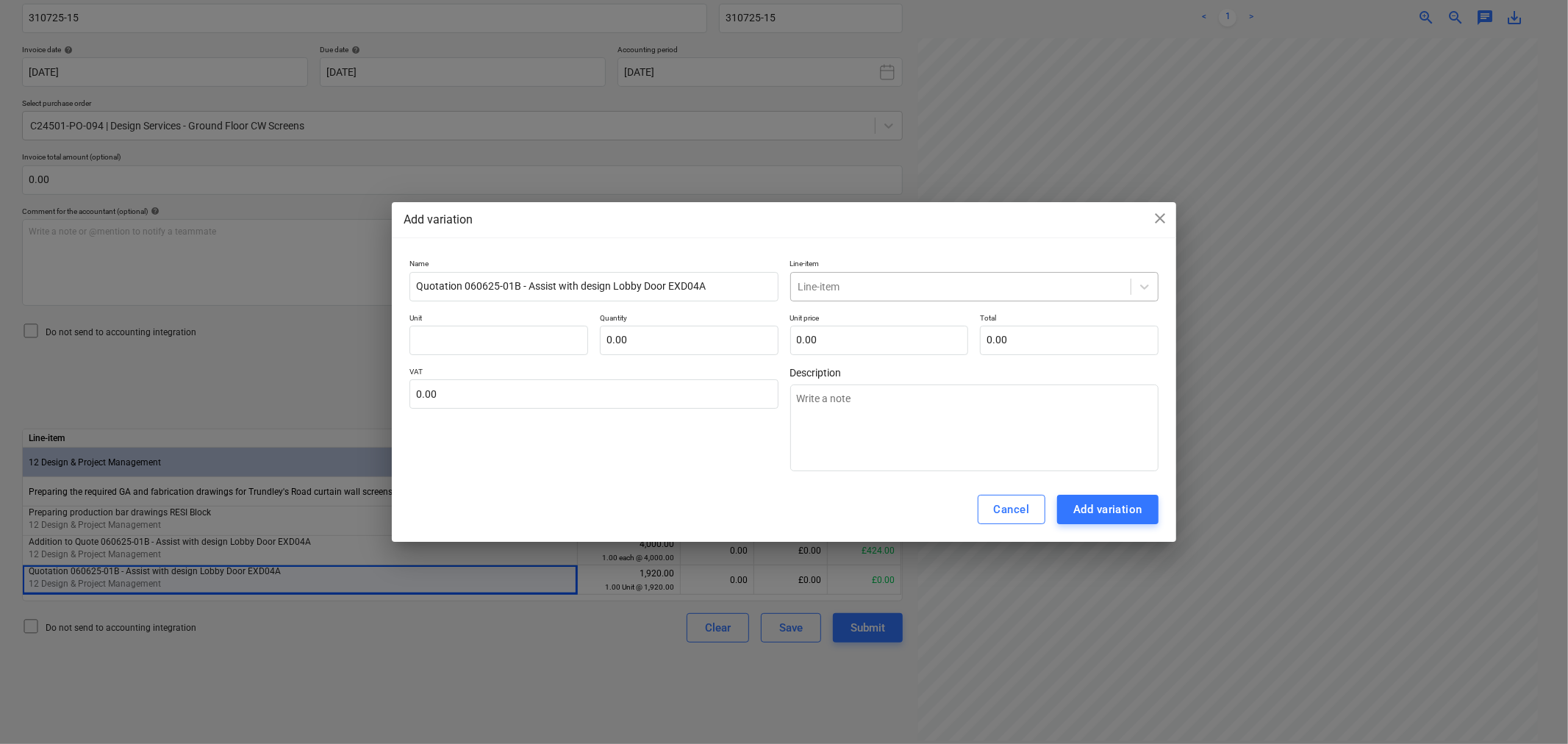
click at [853, 285] on div at bounding box center [961, 287] width 325 height 15
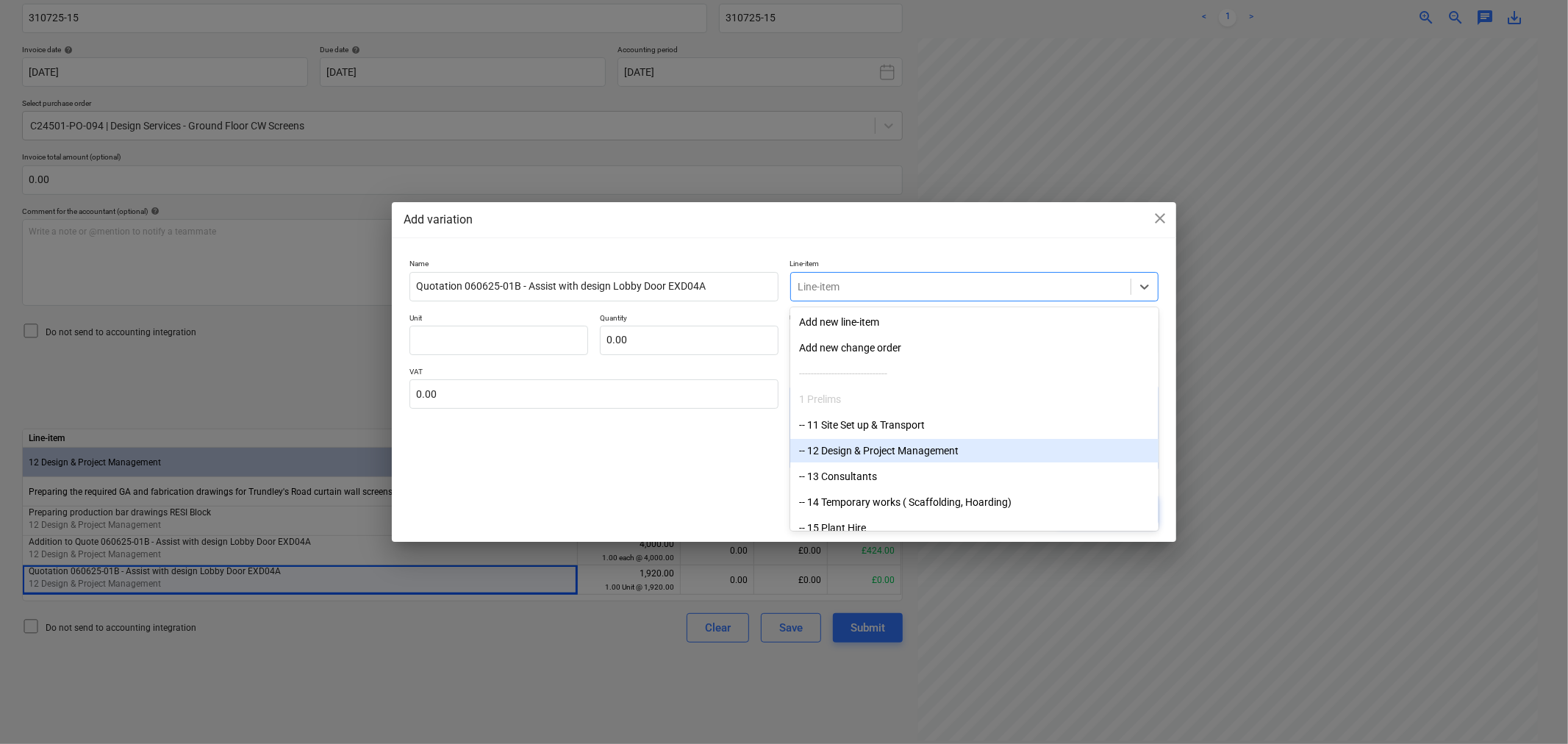
drag, startPoint x: 834, startPoint y: 456, endPoint x: 834, endPoint y: 446, distance: 10.0
click at [834, 454] on div "-- 12 Design & Project Management" at bounding box center [974, 451] width 368 height 24
type textarea "x"
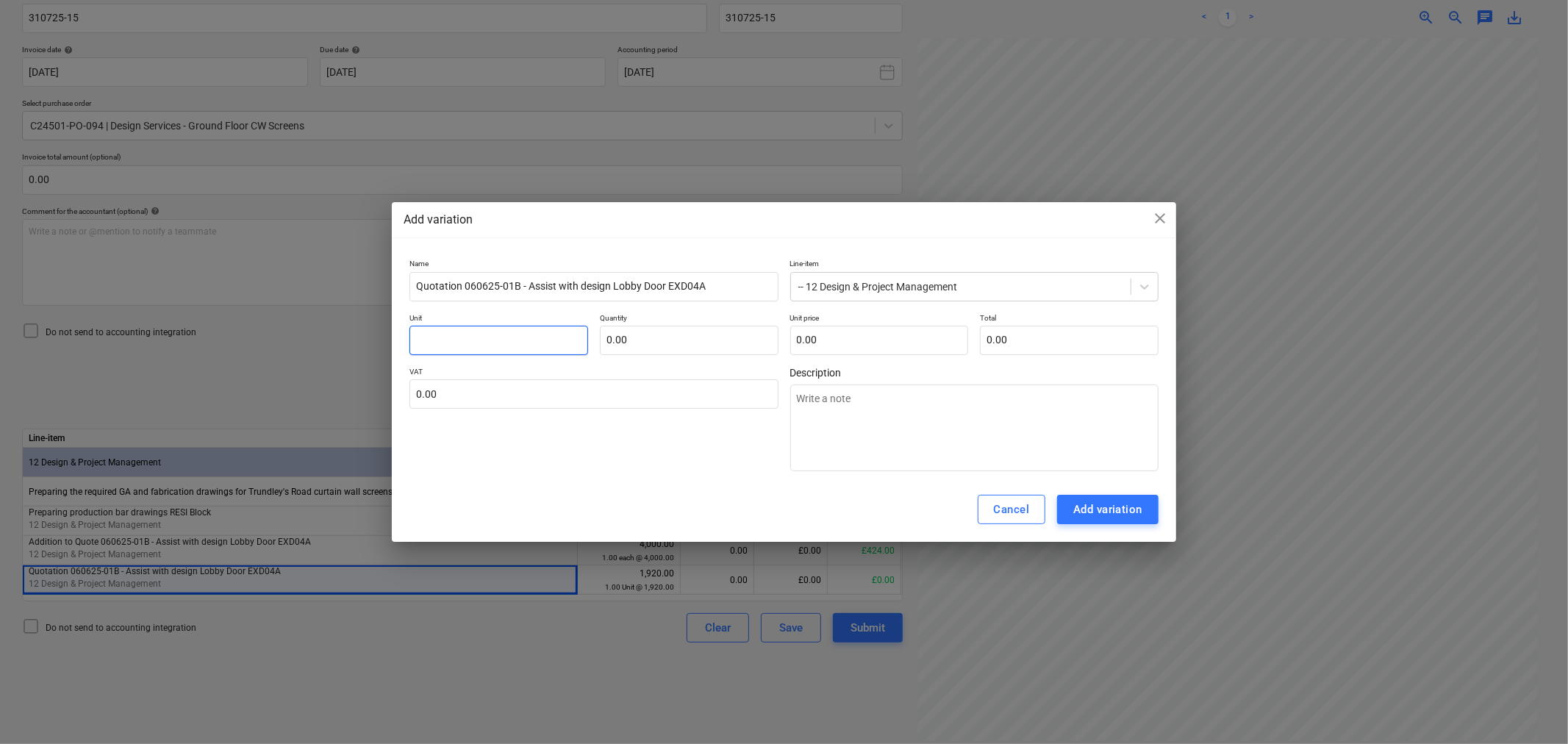
click at [479, 334] on input "text" at bounding box center [499, 340] width 178 height 29
type input "1"
type textarea "x"
type input "1"
type input "0.00"
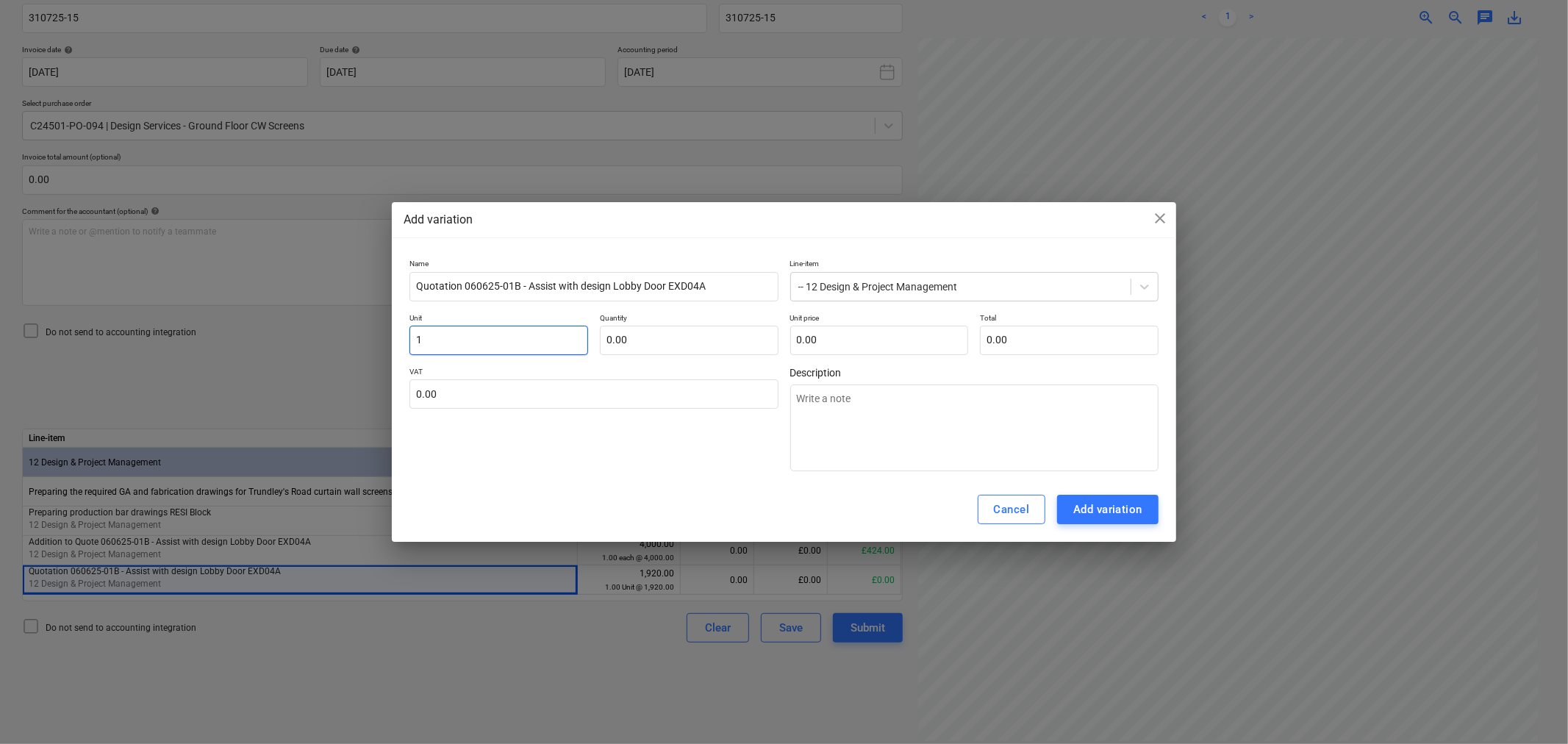
click at [487, 340] on input "1" at bounding box center [499, 340] width 178 height 29
type textarea "x"
type input "E"
type textarea "x"
type input "Ea"
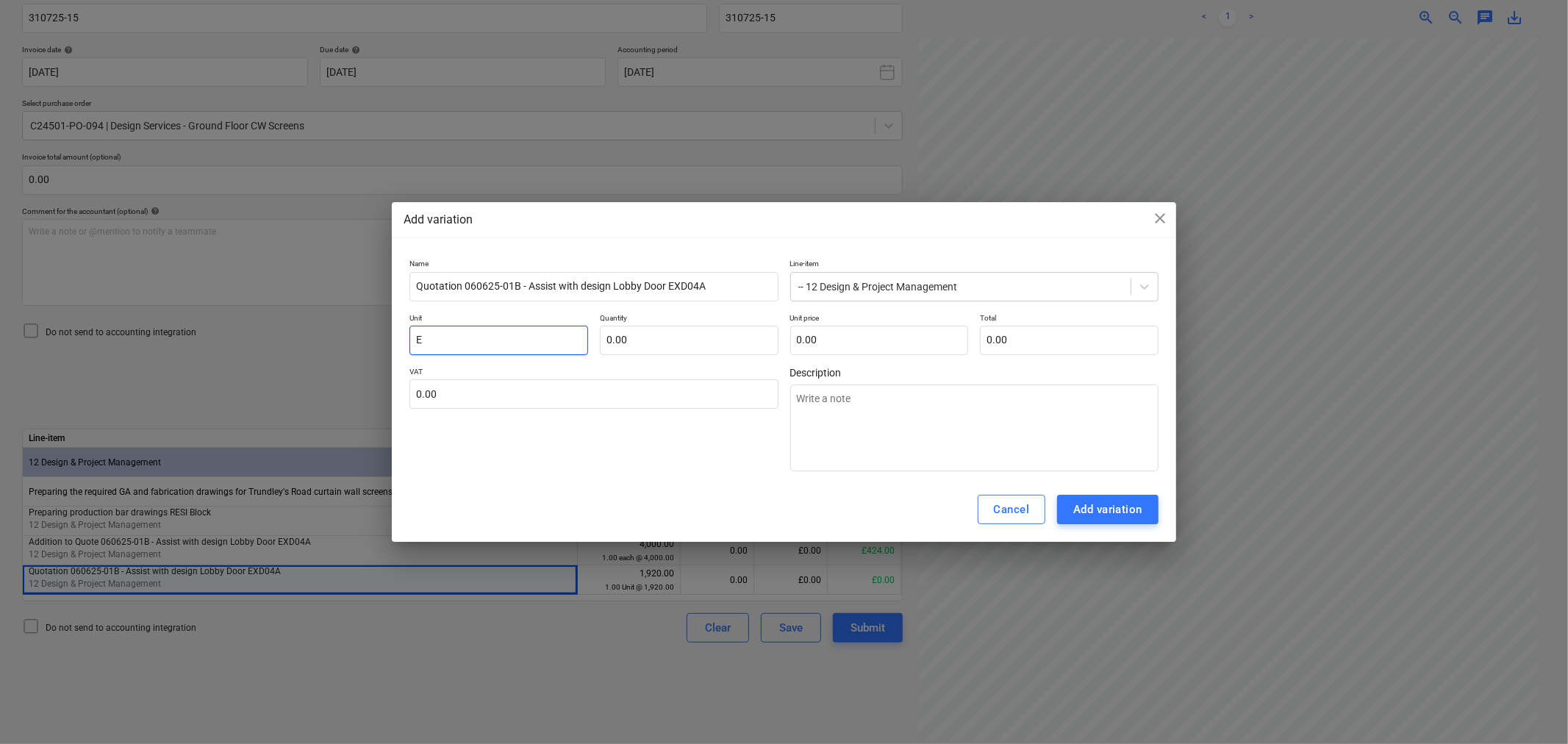
type textarea "x"
type input "Eac"
type textarea "x"
type input "Each"
type textarea "x"
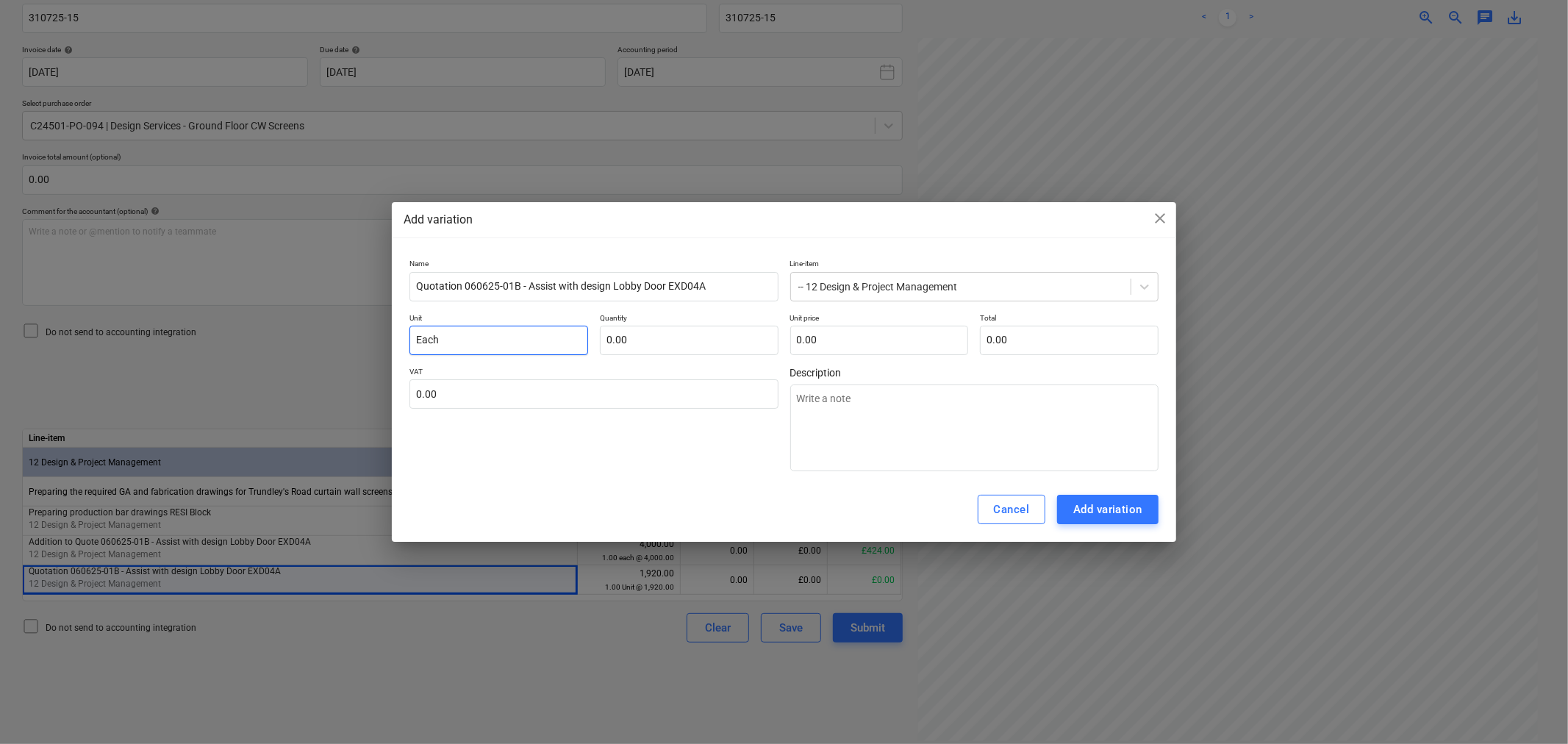
type input "Each"
type input "1"
type textarea "x"
type input "1.00"
type input "1"
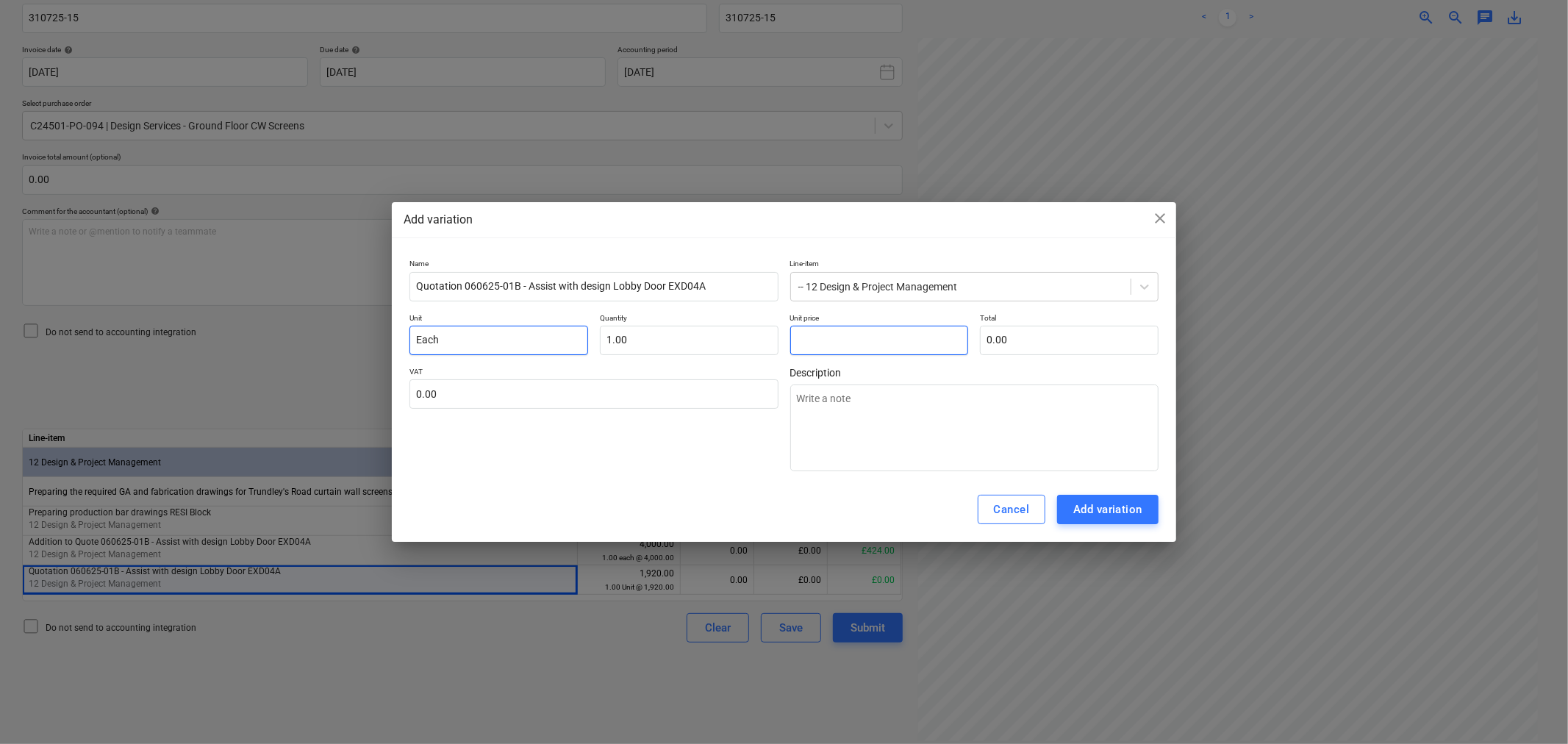
type textarea "x"
type input "1.00"
type input "14"
type textarea "x"
type input "14.00"
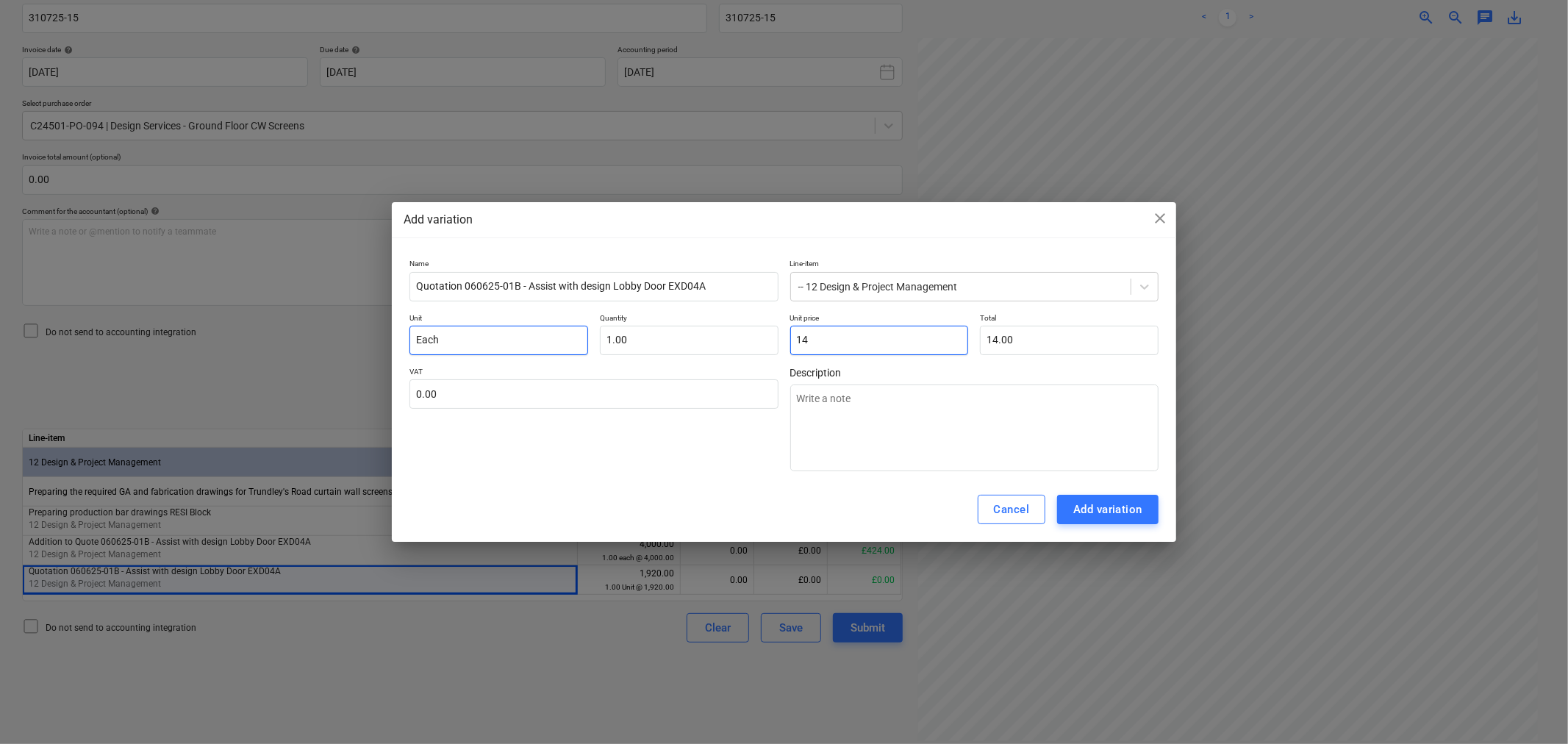
type input "149"
type textarea "x"
type input "149.00"
type input "1496"
type textarea "x"
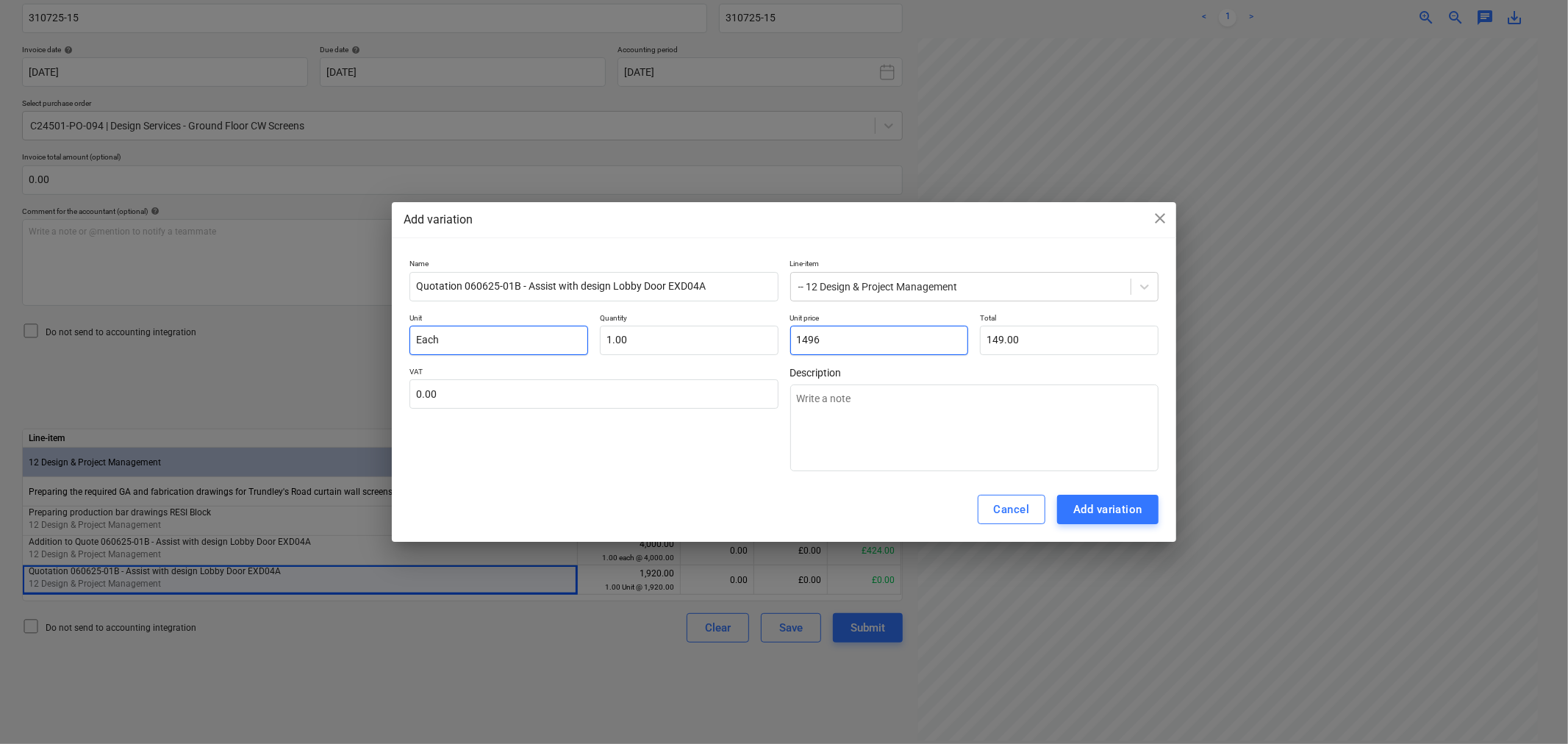
type input "1,496.00"
click at [1084, 507] on div "Add variation" at bounding box center [1108, 510] width 69 height 19
type textarea "x"
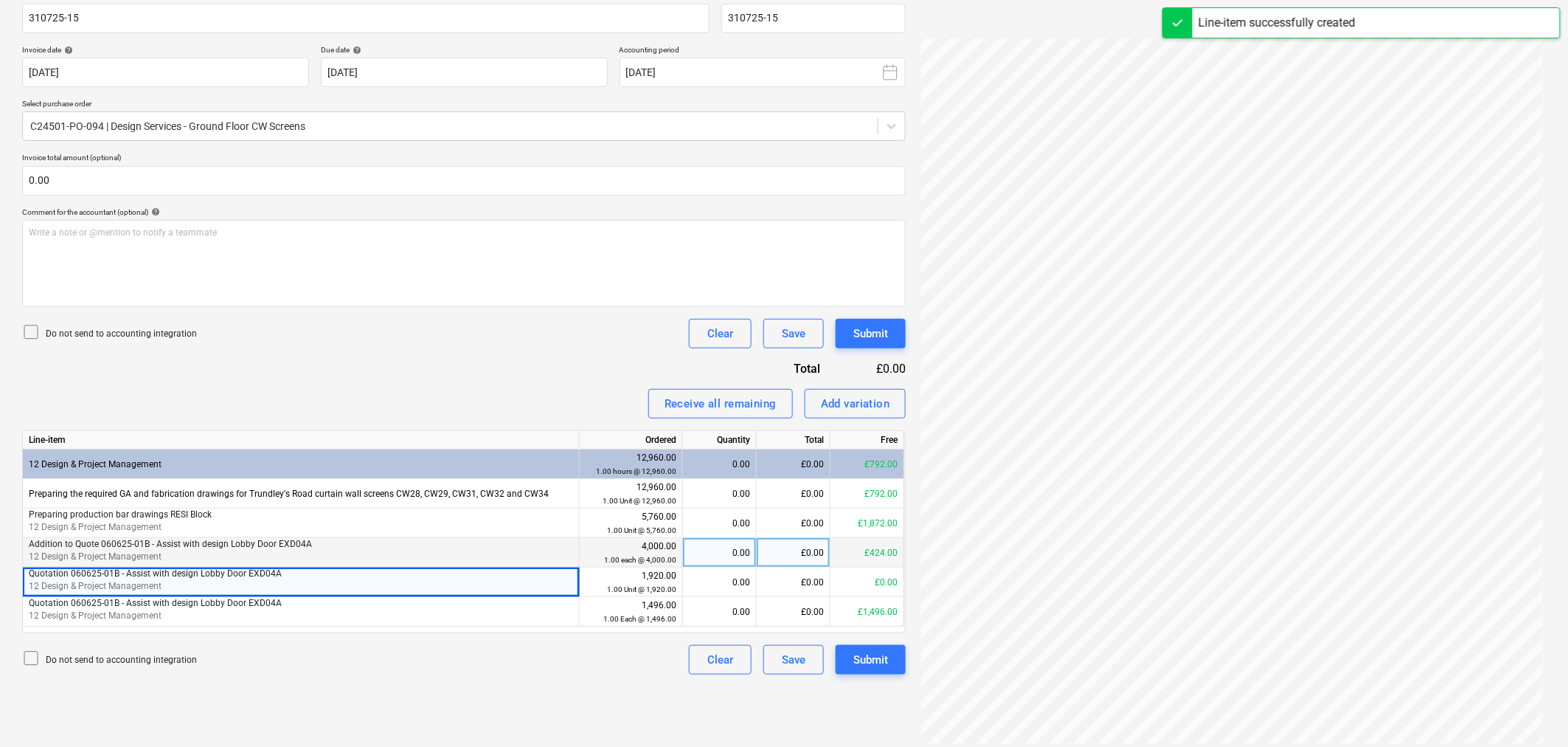
click at [791, 551] on div "£0.00" at bounding box center [794, 552] width 73 height 29
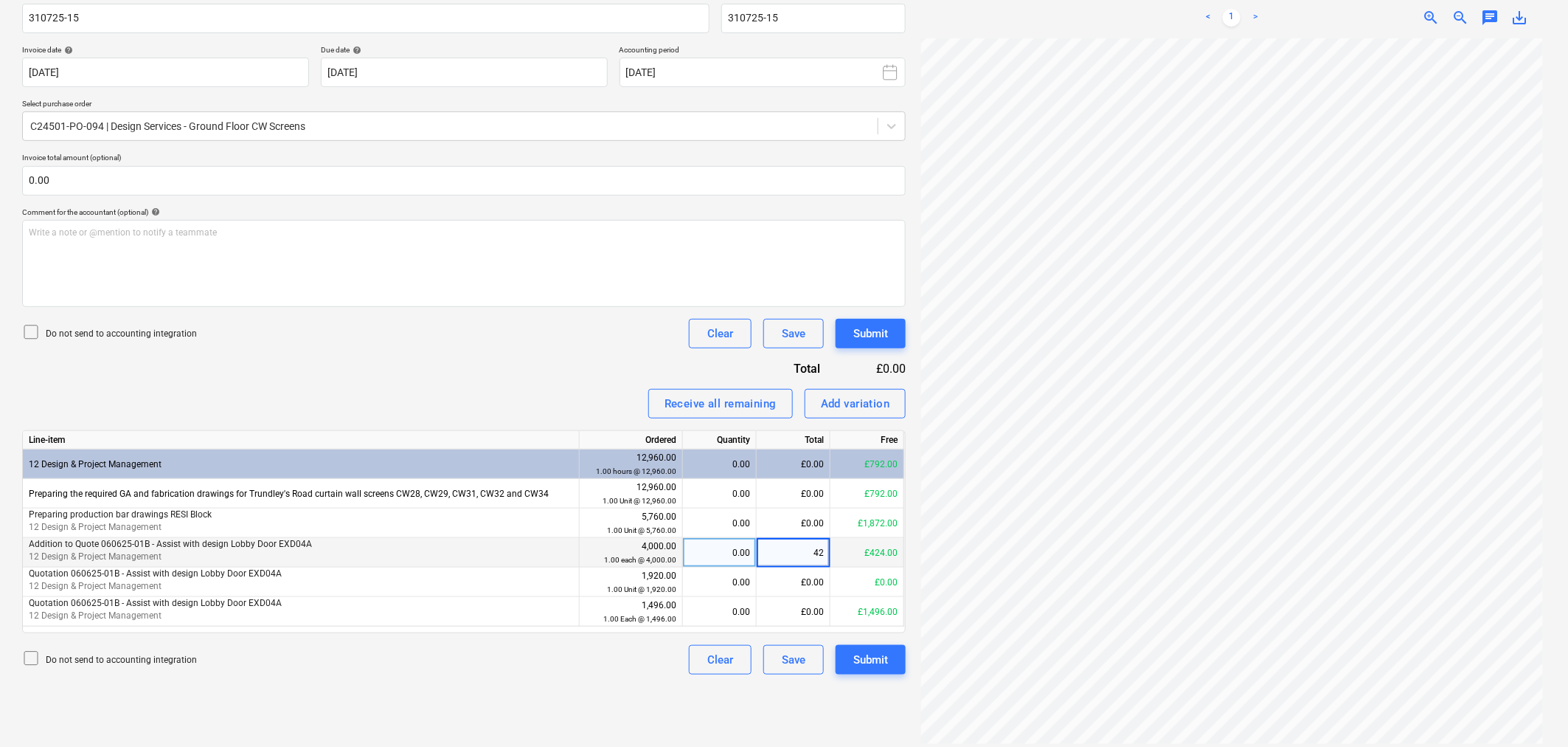
type input "424"
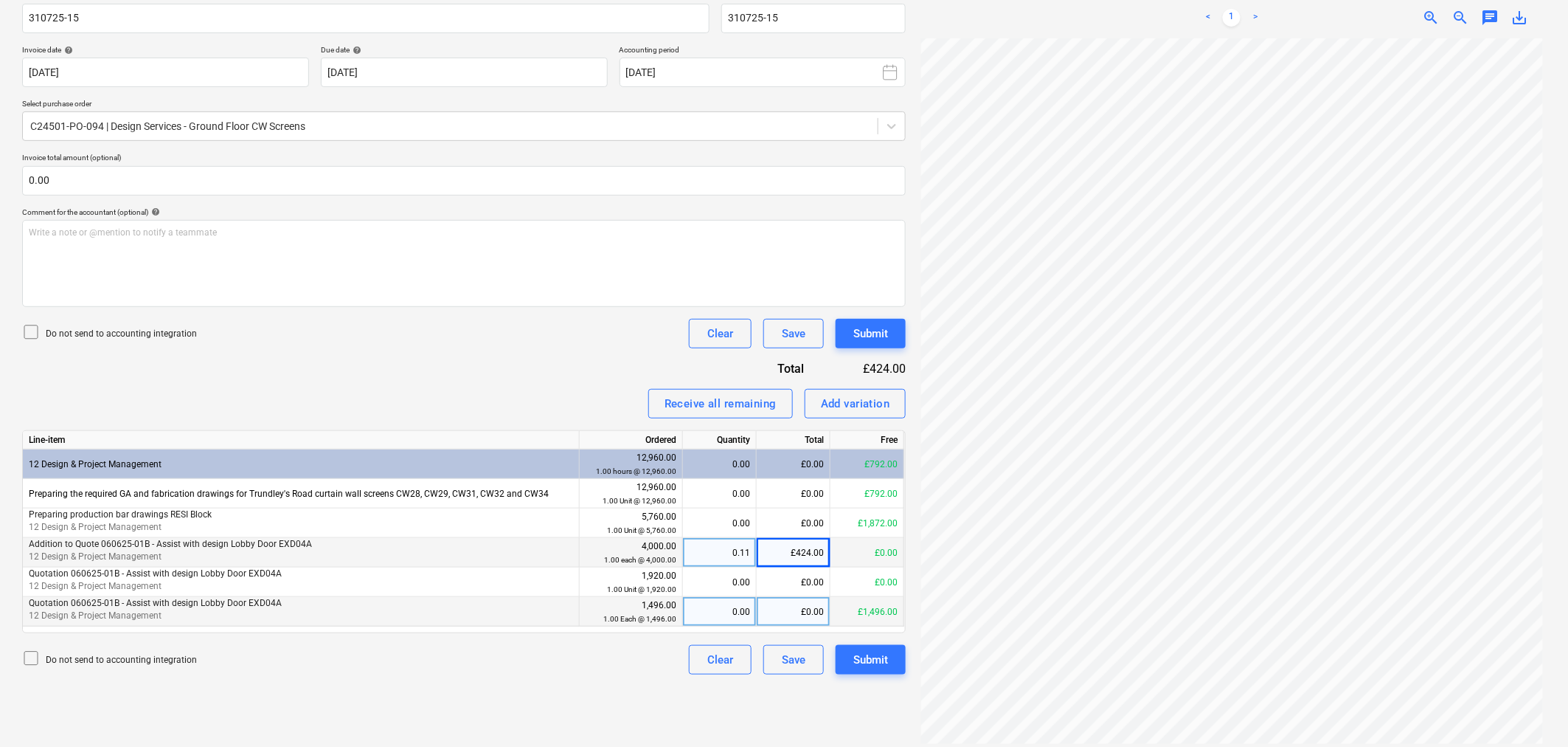
click at [789, 606] on div "£0.00" at bounding box center [794, 611] width 73 height 29
type input "1496"
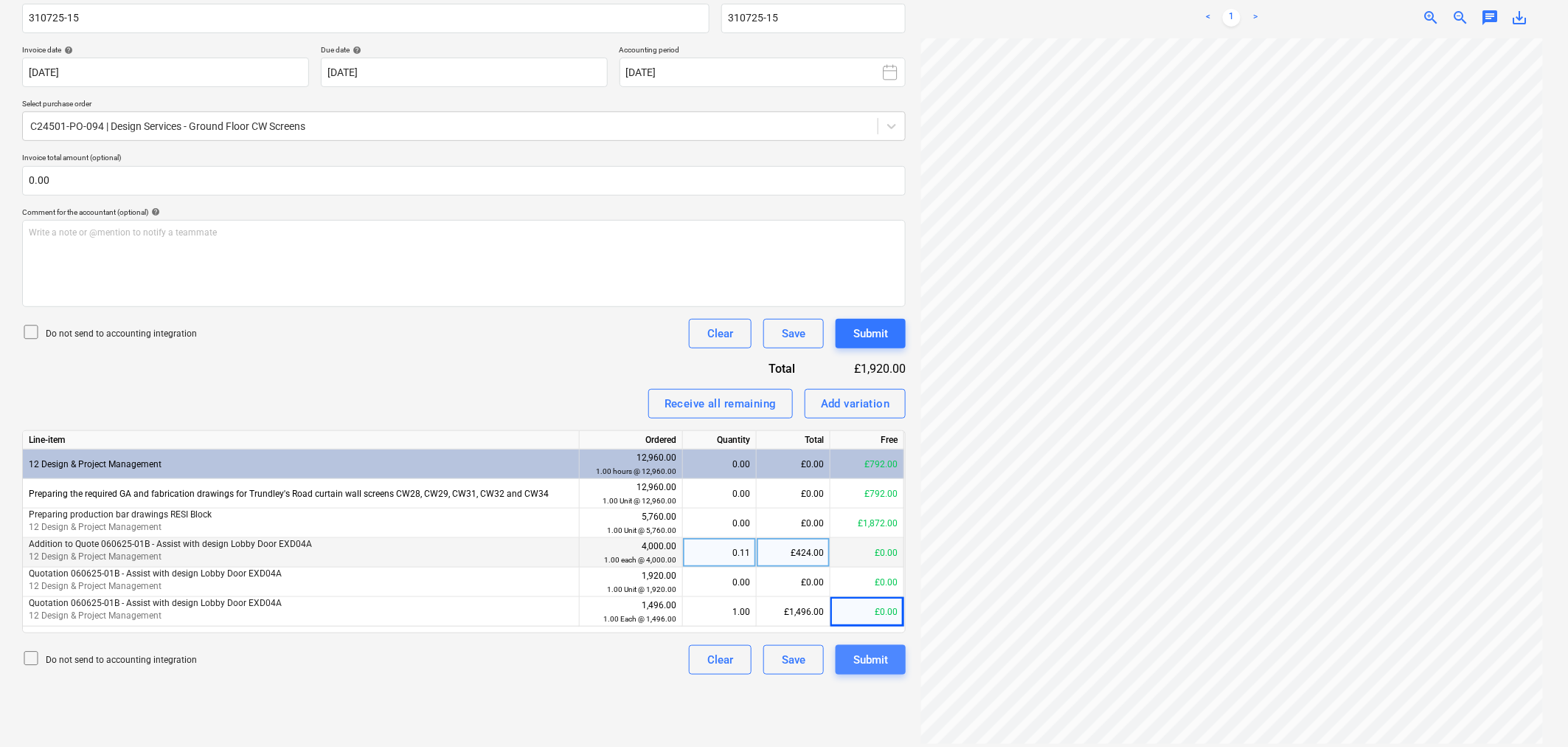
click at [851, 662] on button "Submit" at bounding box center [871, 659] width 70 height 29
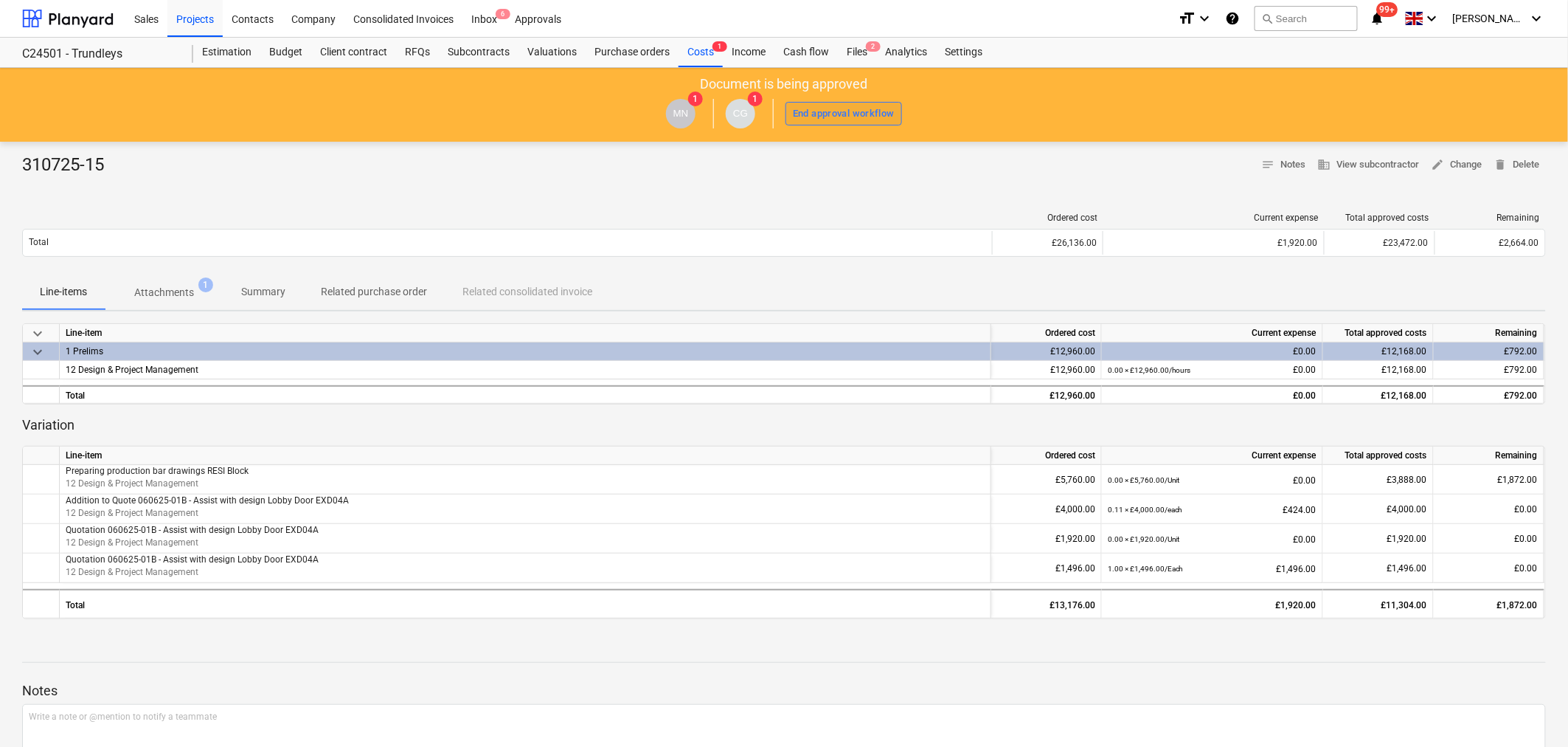
click at [808, 115] on div "End approval workflow" at bounding box center [844, 114] width 102 height 17
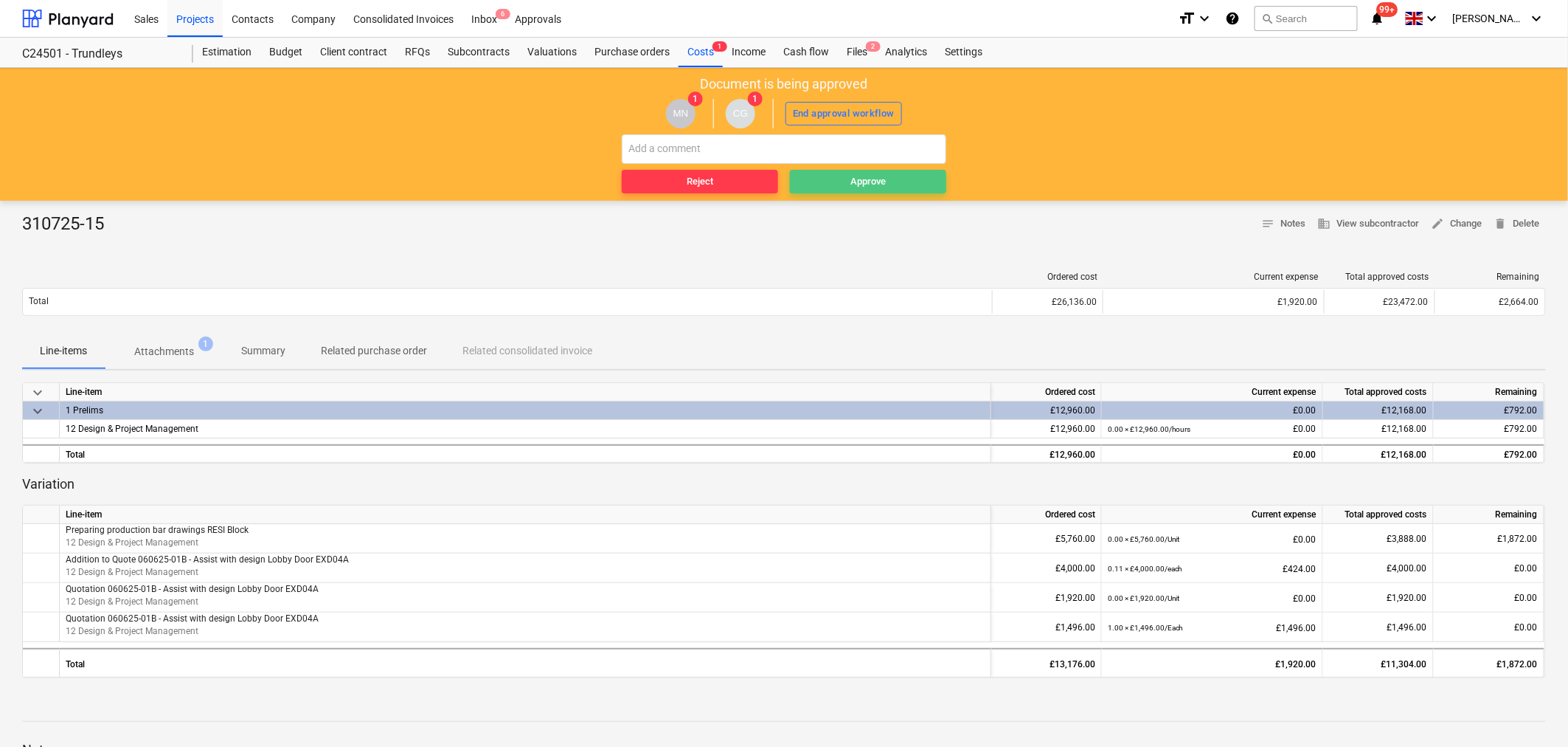
click at [842, 181] on span "Approve" at bounding box center [868, 181] width 145 height 17
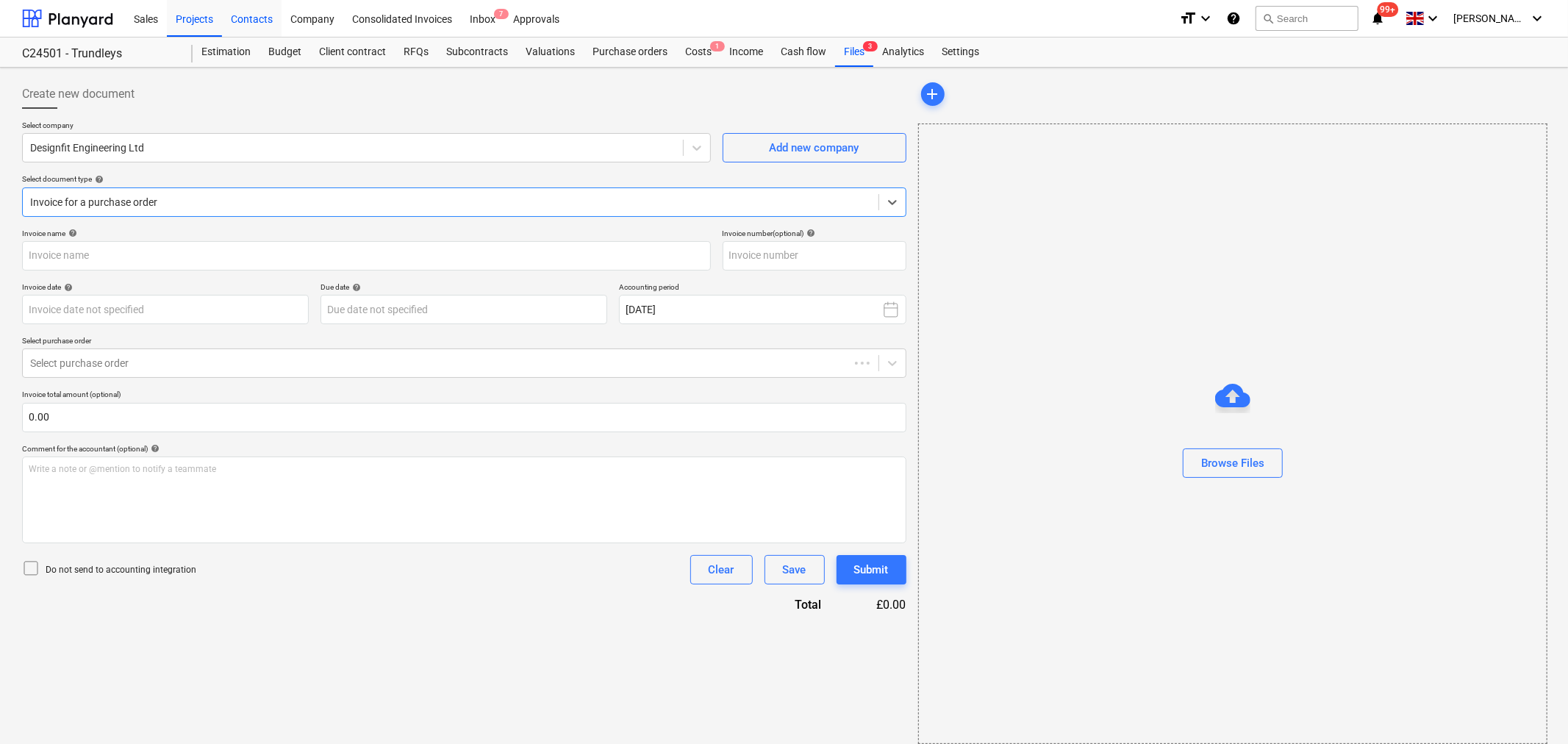
type input "310725-15"
type input "[DATE]"
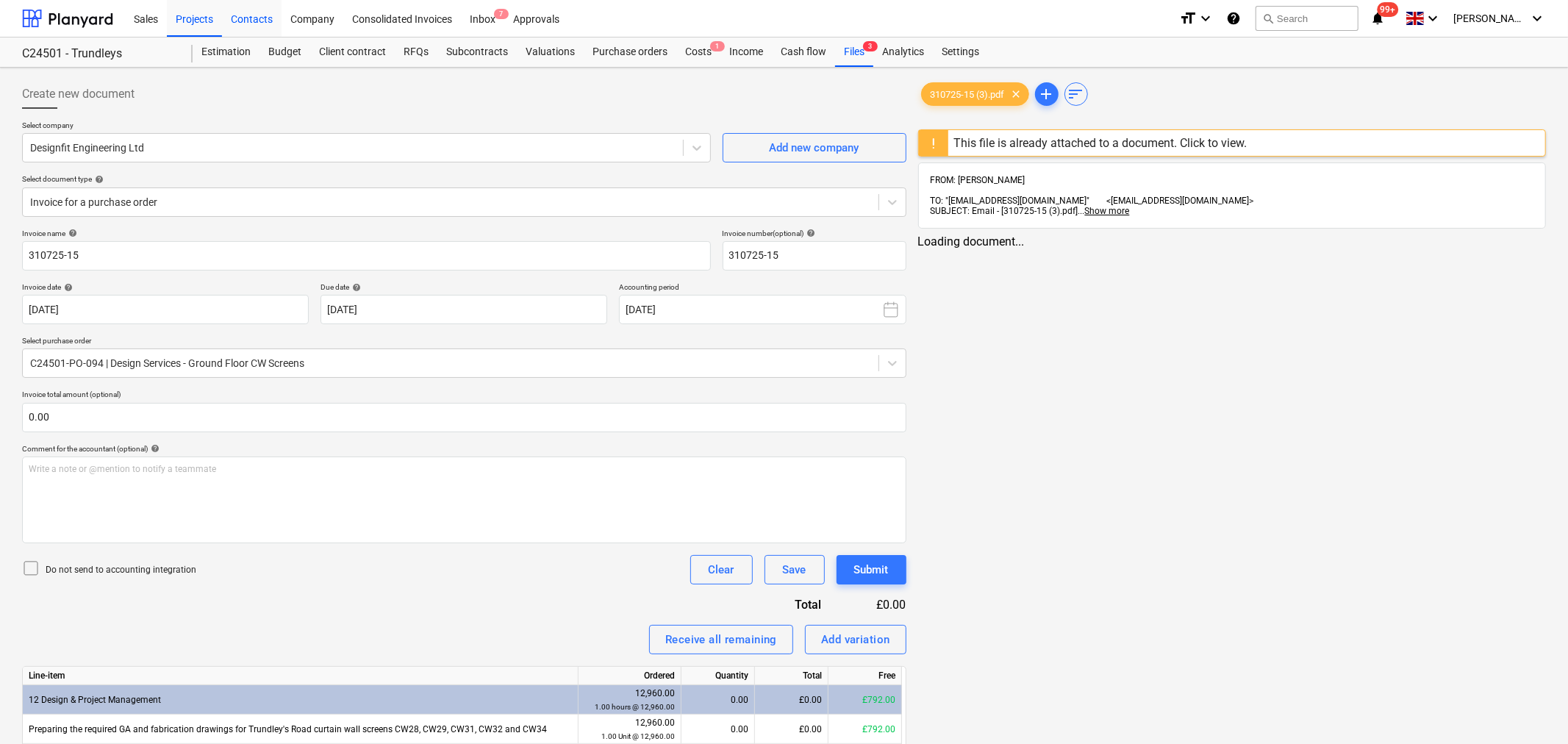
click at [261, 17] on div "Contacts" at bounding box center [252, 18] width 60 height 37
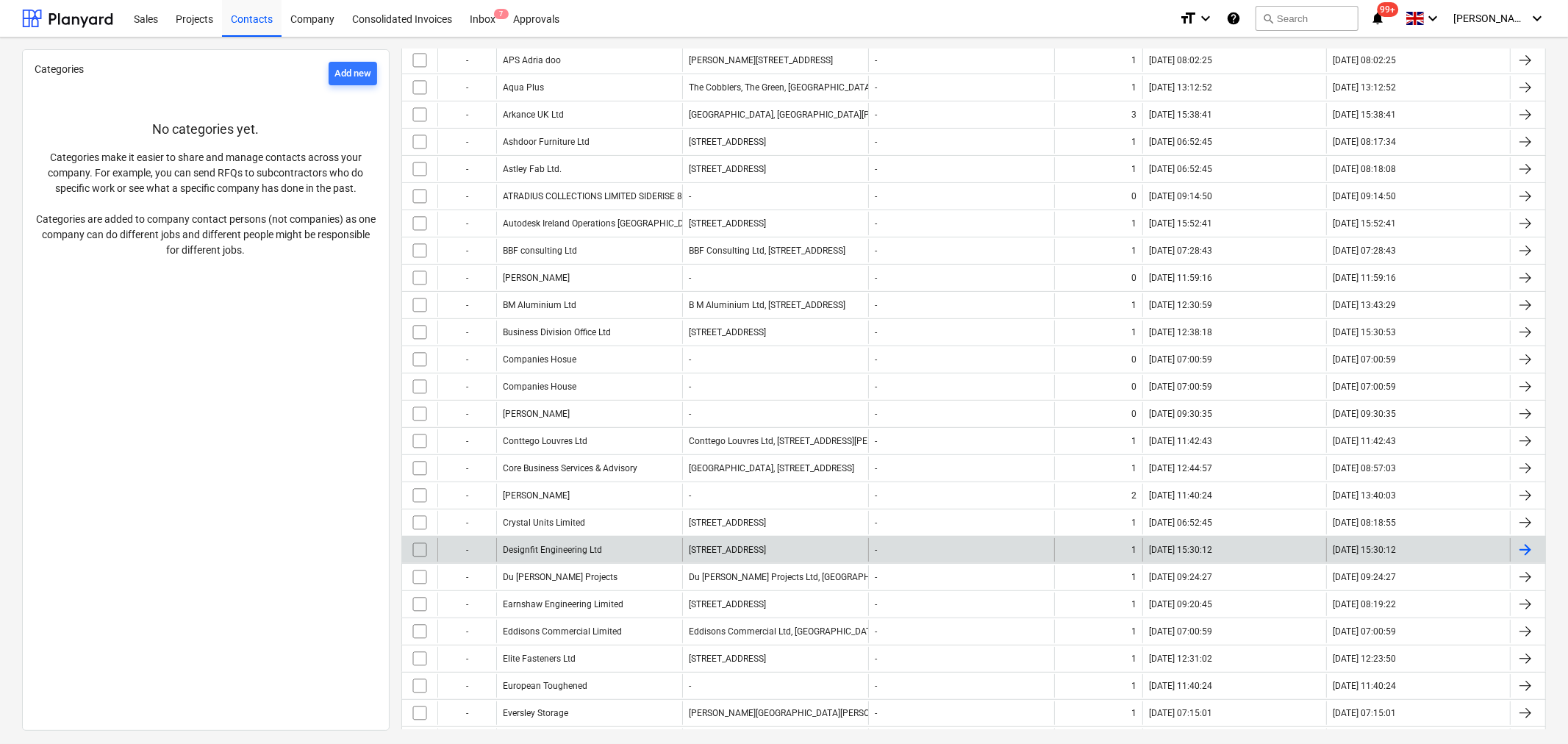
scroll to position [490, 0]
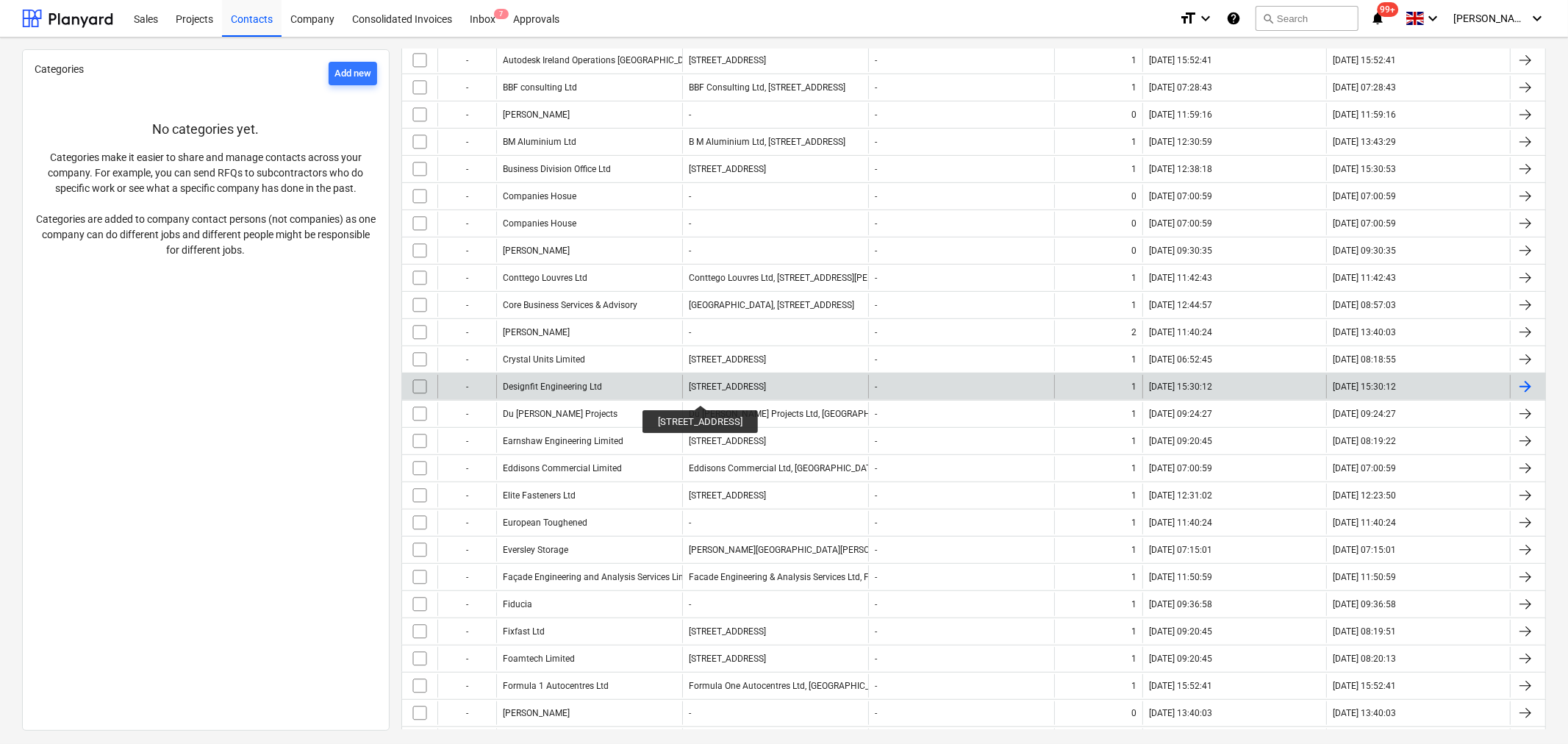
click at [694, 392] on div "[STREET_ADDRESS]" at bounding box center [727, 387] width 77 height 10
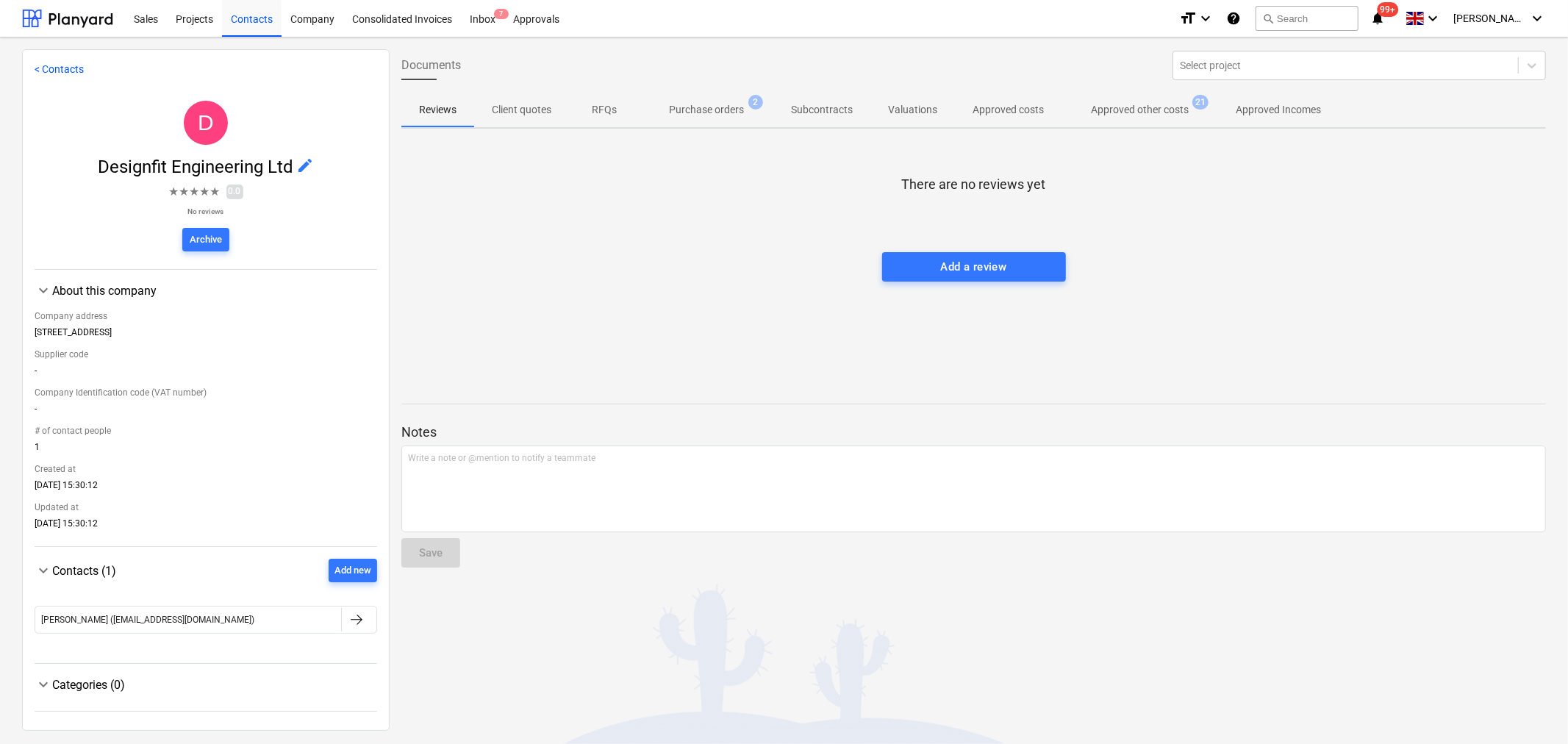
click at [1101, 113] on p "Approved other costs" at bounding box center [1140, 110] width 98 height 16
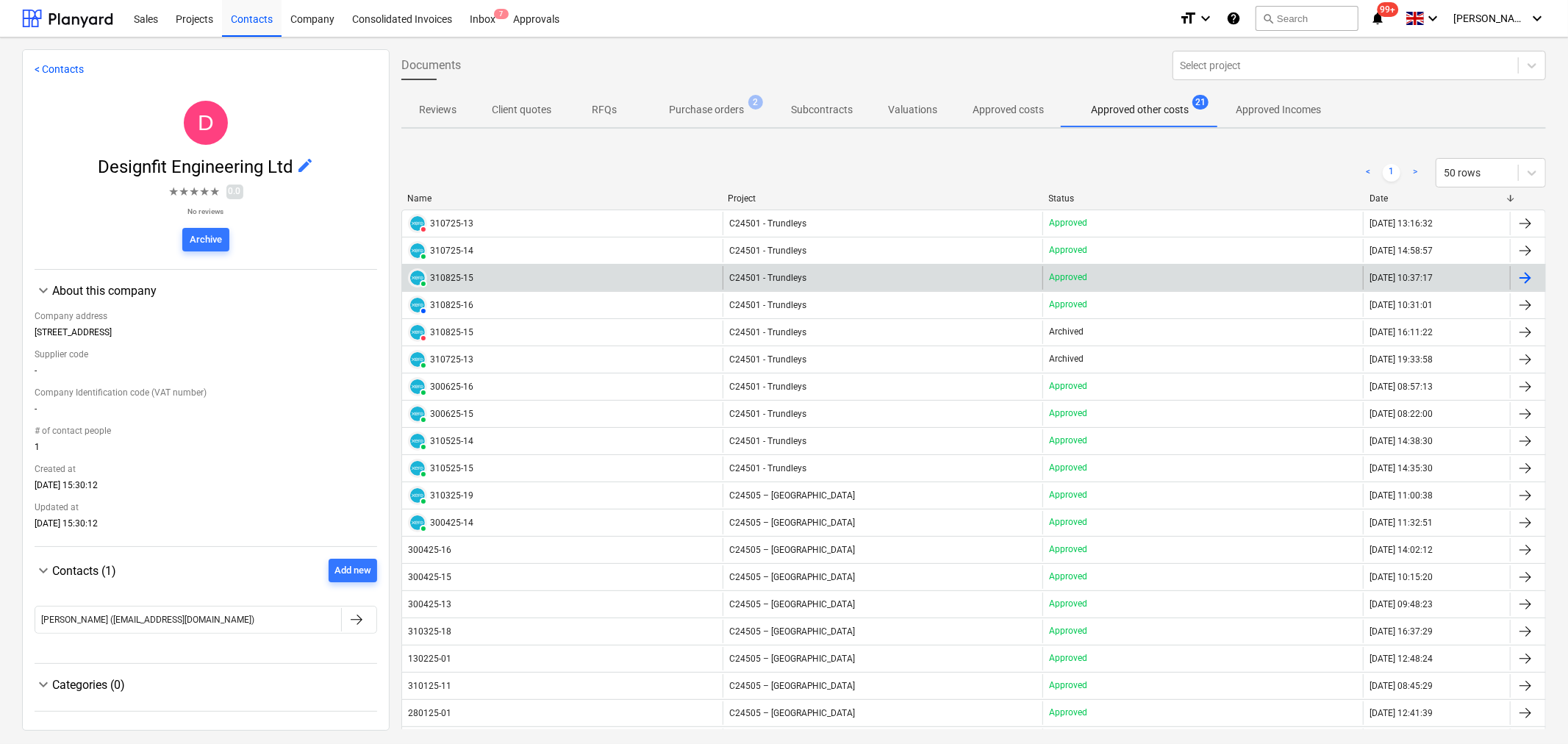
click at [1517, 281] on div at bounding box center [1525, 278] width 18 height 18
